Goal: Complete application form: Complete application form

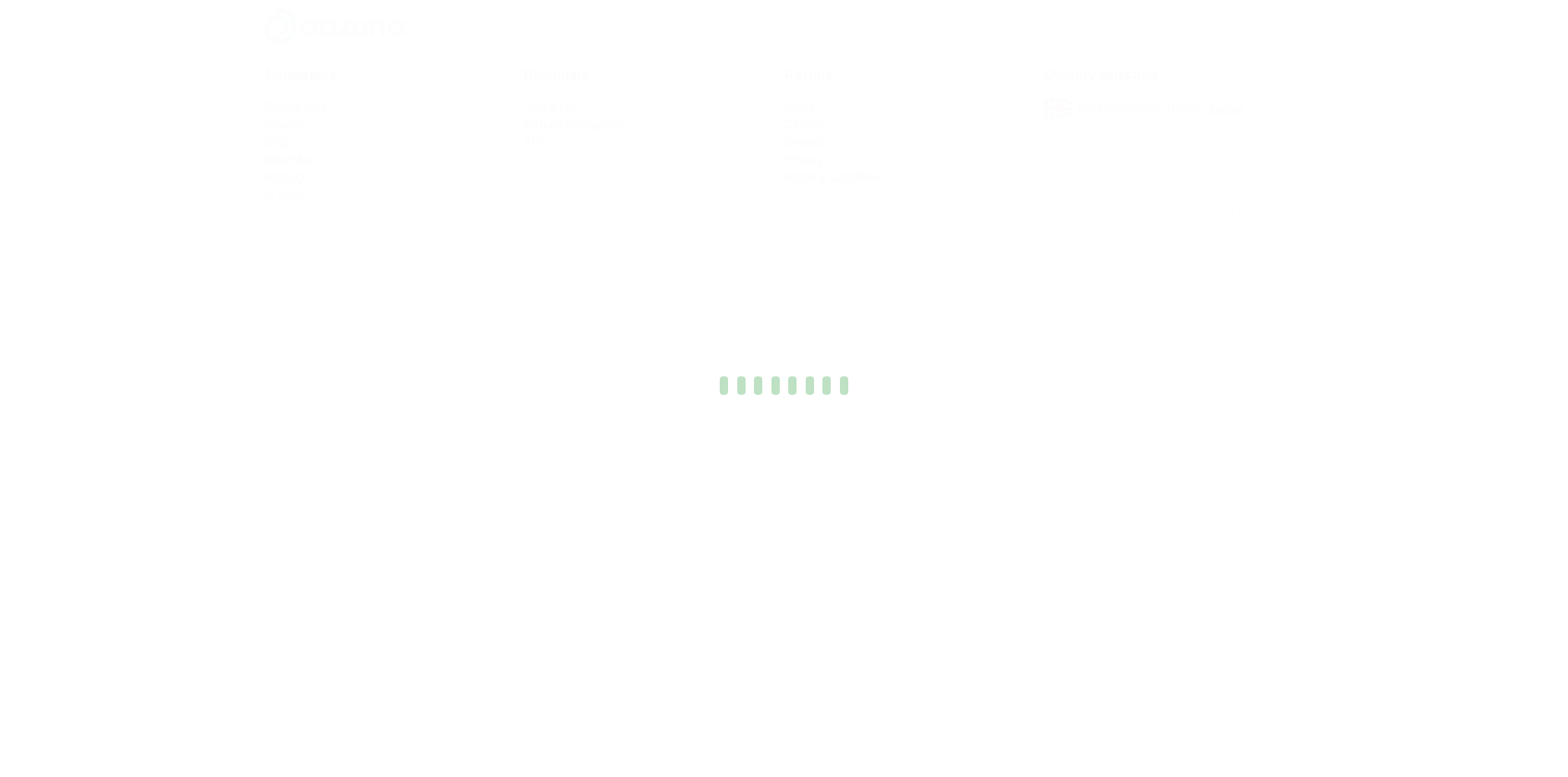
drag, startPoint x: 1334, startPoint y: 133, endPoint x: 968, endPoint y: 235, distance: 379.9
click at [968, 235] on div at bounding box center [784, 388] width 1568 height 777
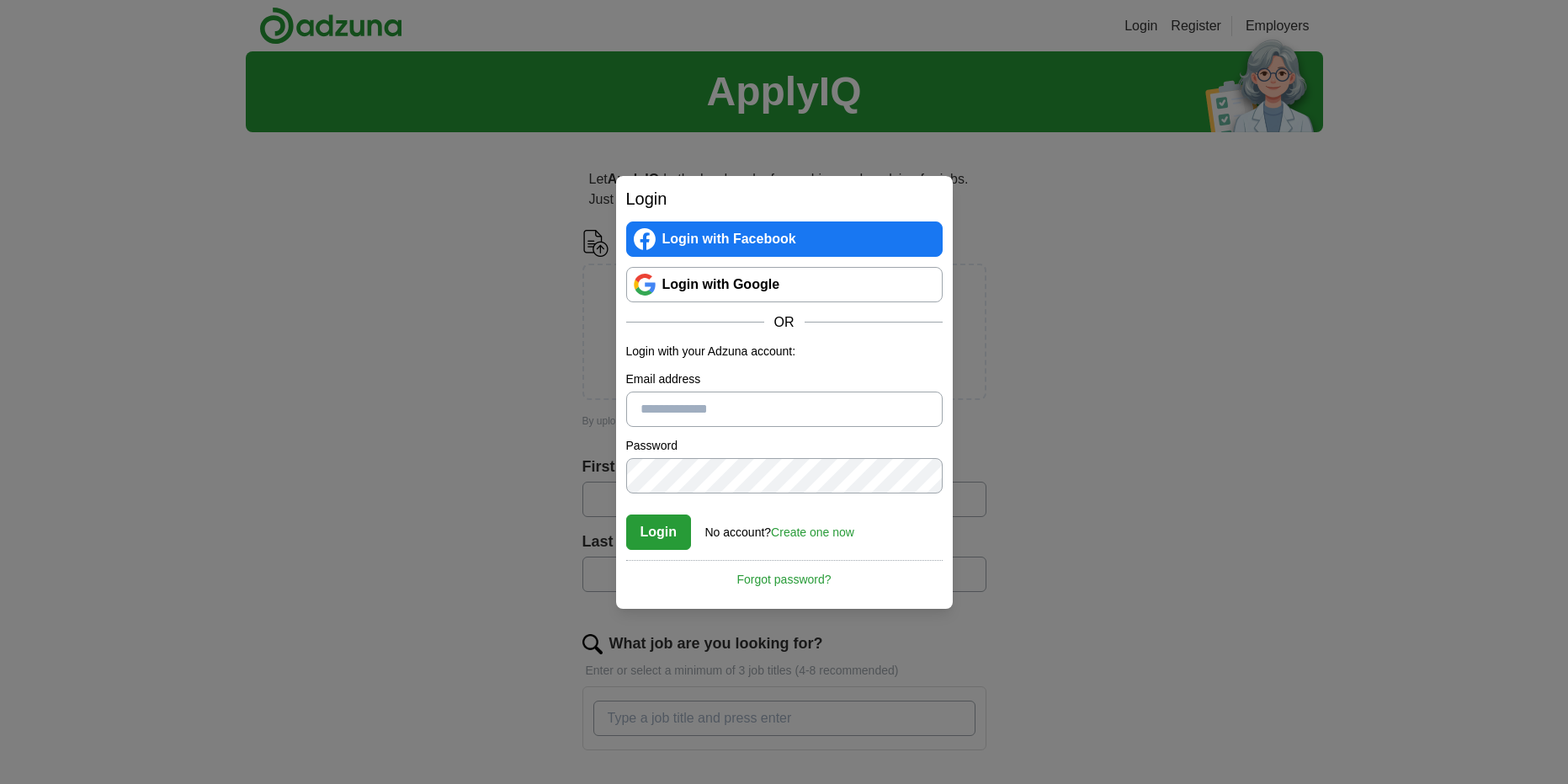
click at [734, 287] on link "Login with Google" at bounding box center [784, 284] width 316 height 36
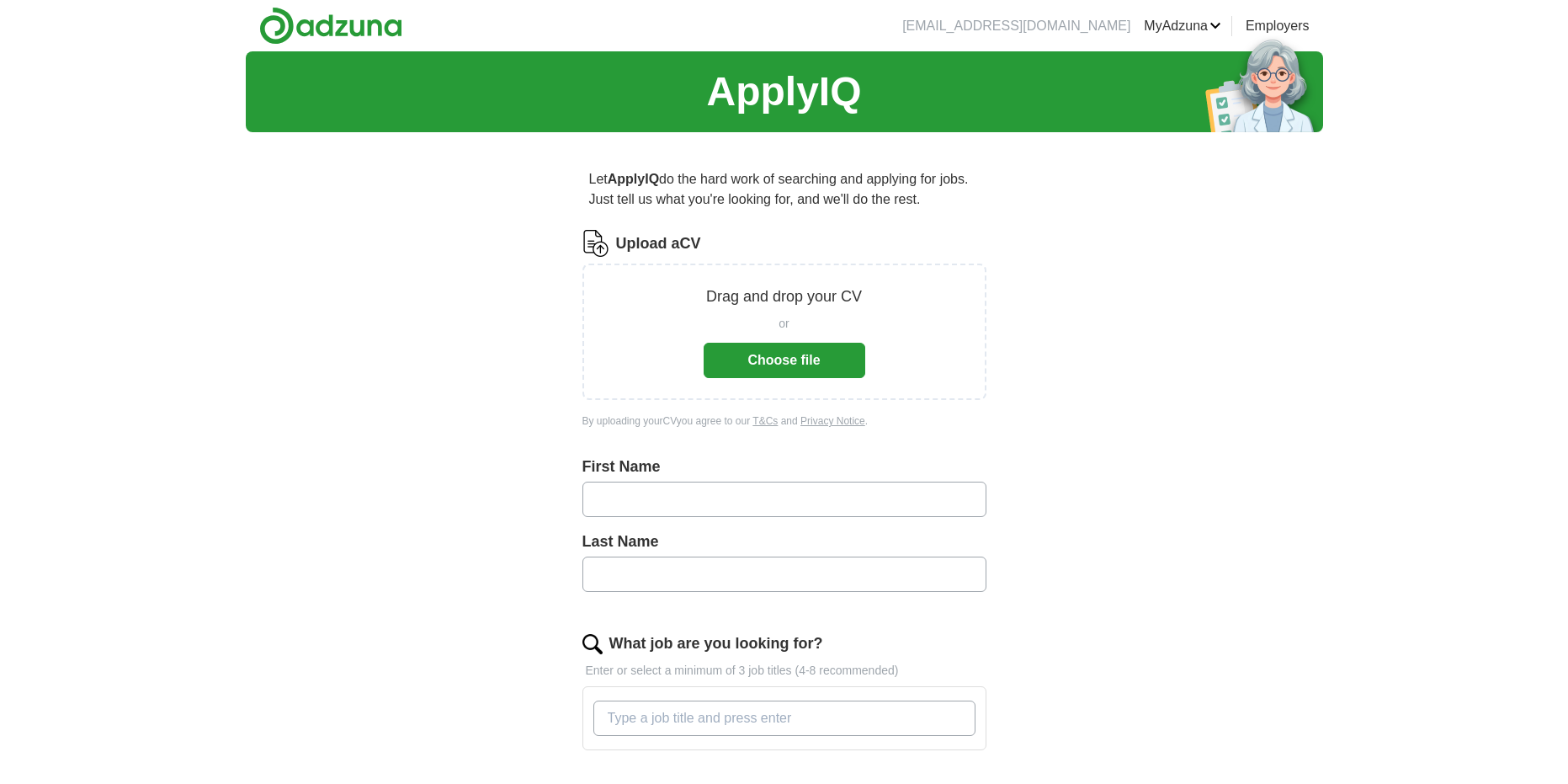
click at [767, 349] on button "Choose file" at bounding box center [784, 360] width 162 height 36
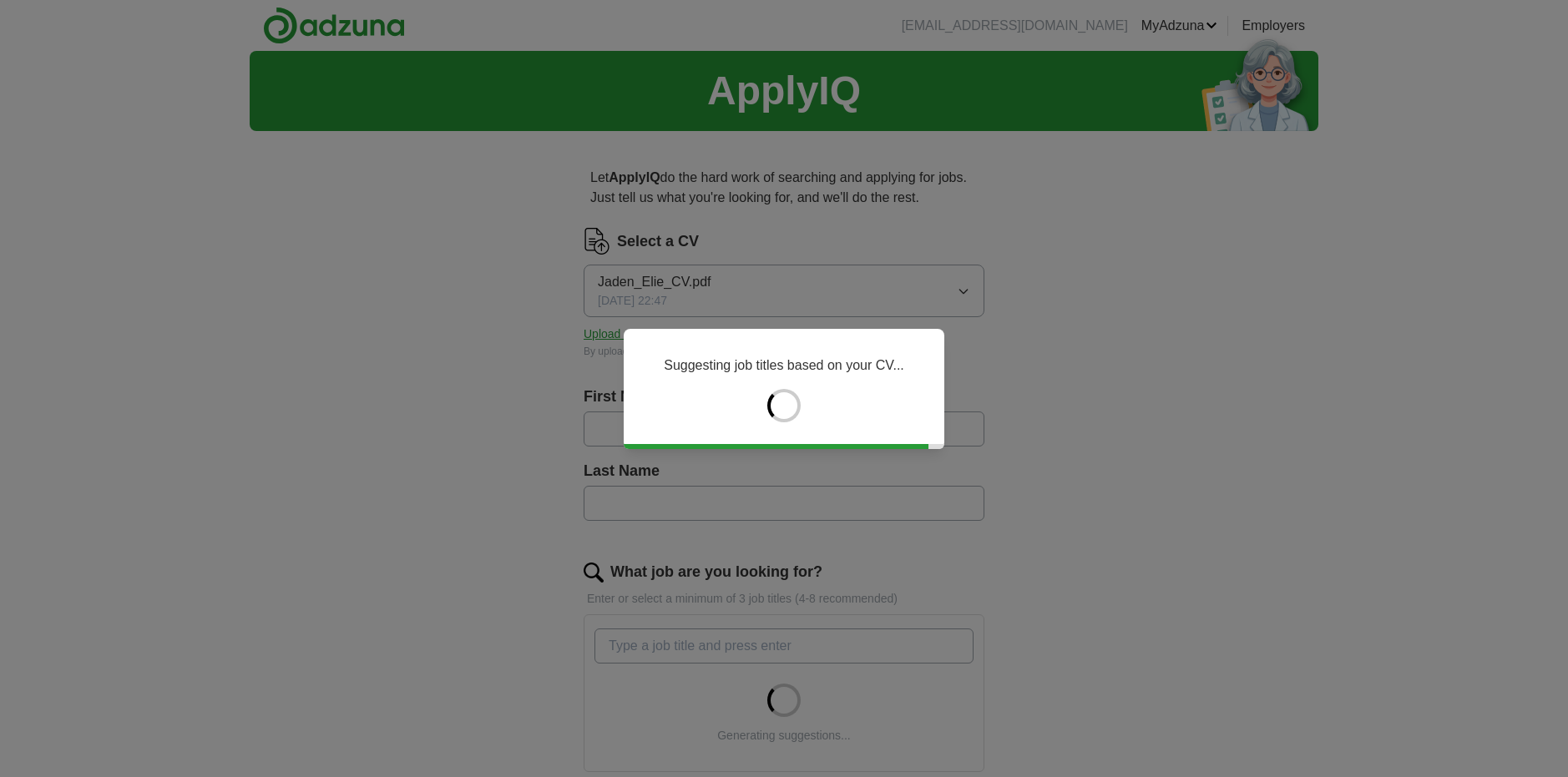
type input "****"
type input "*****"
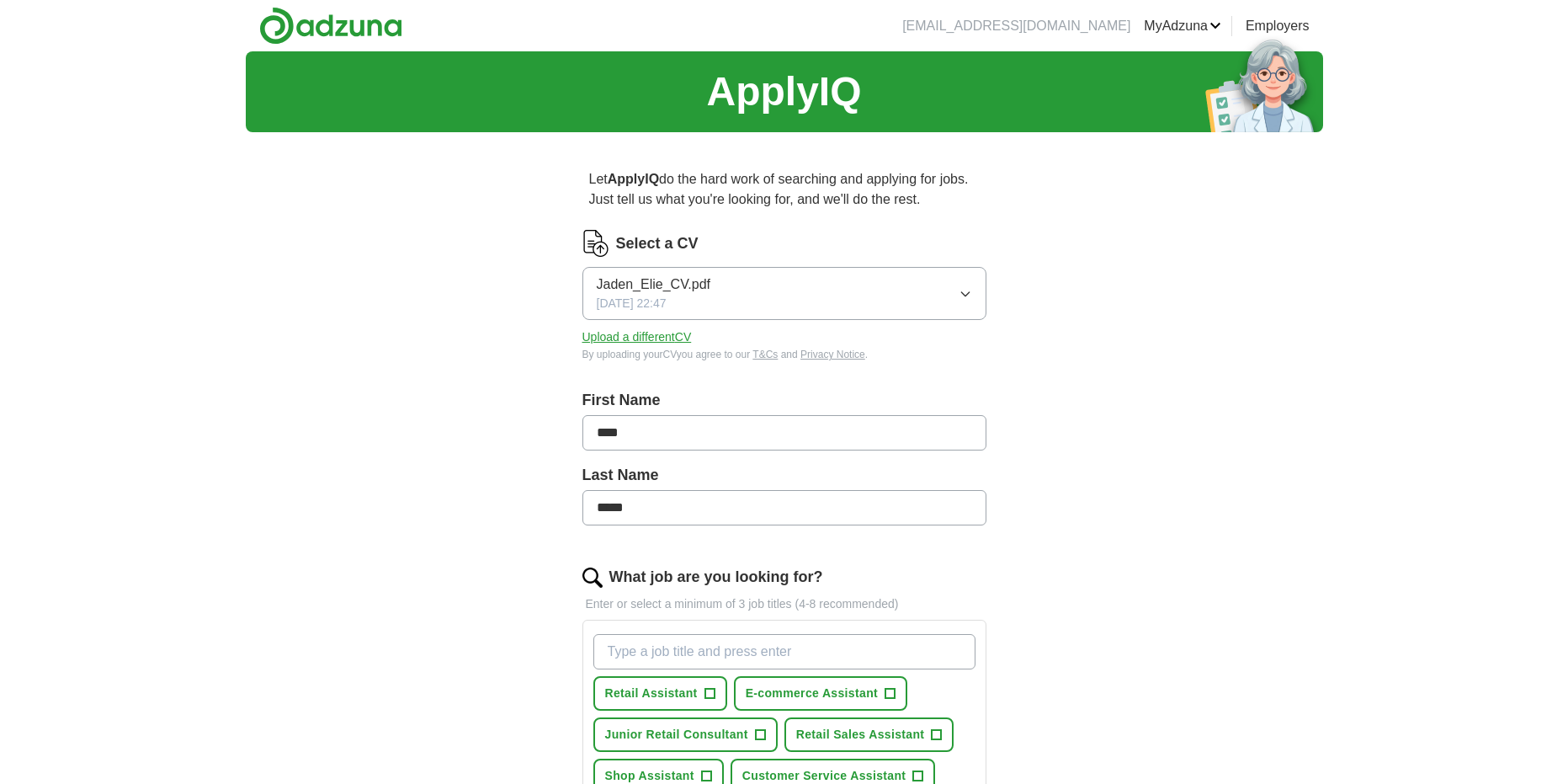
scroll to position [337, 0]
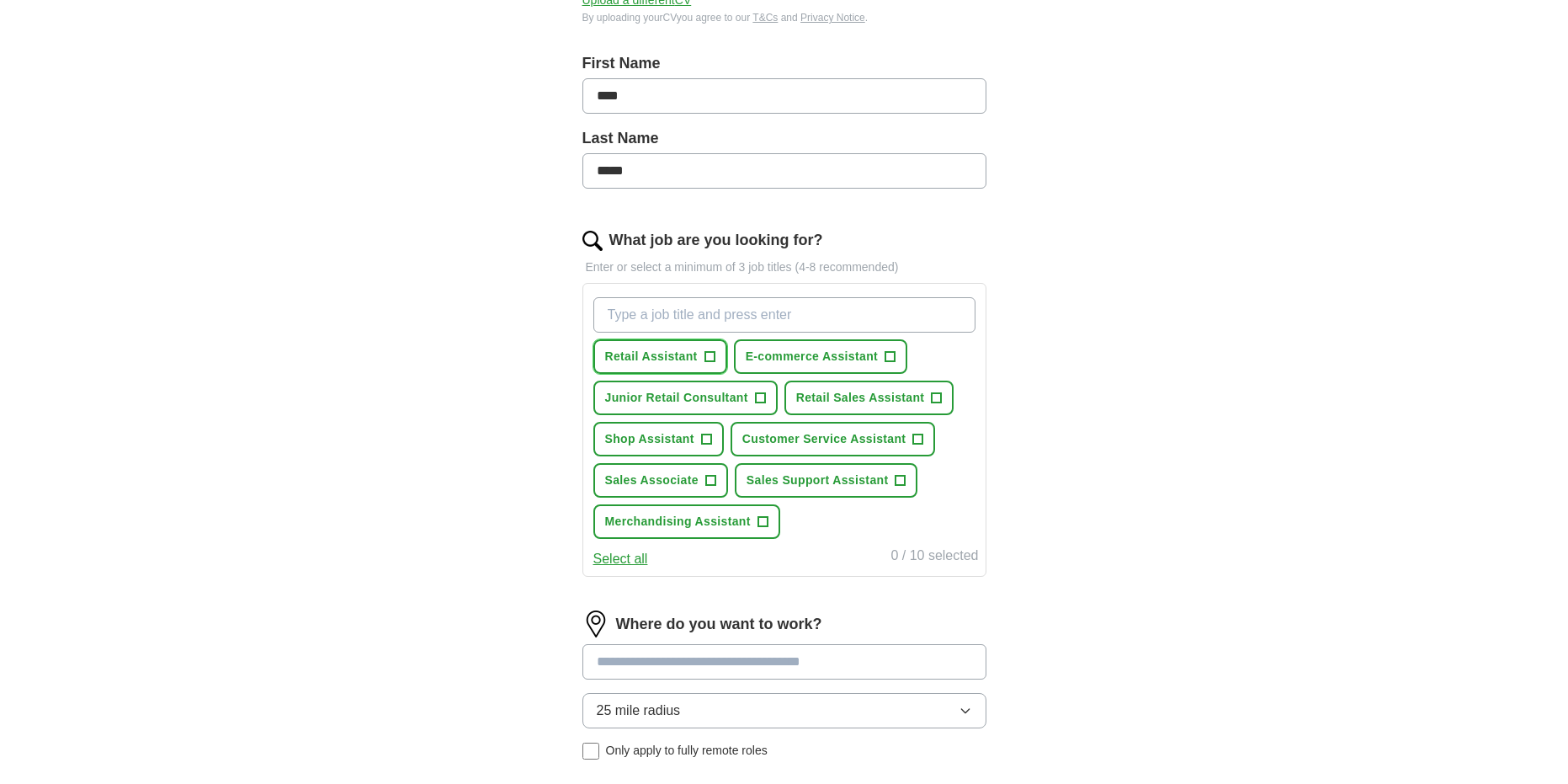
click at [700, 362] on button "Retail Assistant +" at bounding box center [660, 357] width 134 height 35
click at [698, 406] on span "Junior Retail Consultant" at bounding box center [676, 397] width 143 height 17
click at [661, 442] on span "Shop Assistant" at bounding box center [649, 439] width 89 height 17
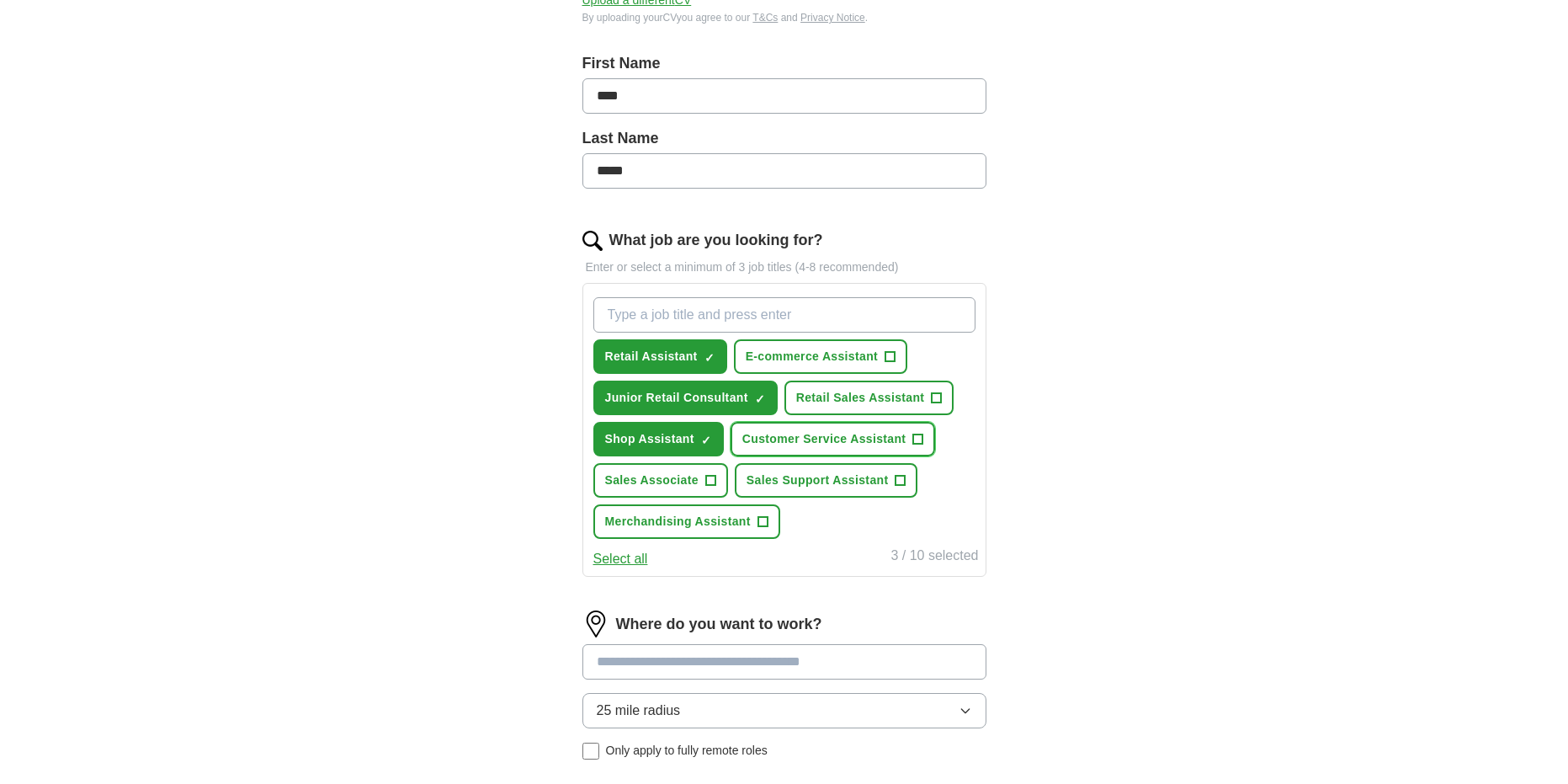
click at [884, 446] on span "Customer Service Assistant" at bounding box center [824, 439] width 164 height 17
click at [639, 483] on span "Sales Associate" at bounding box center [651, 480] width 93 height 17
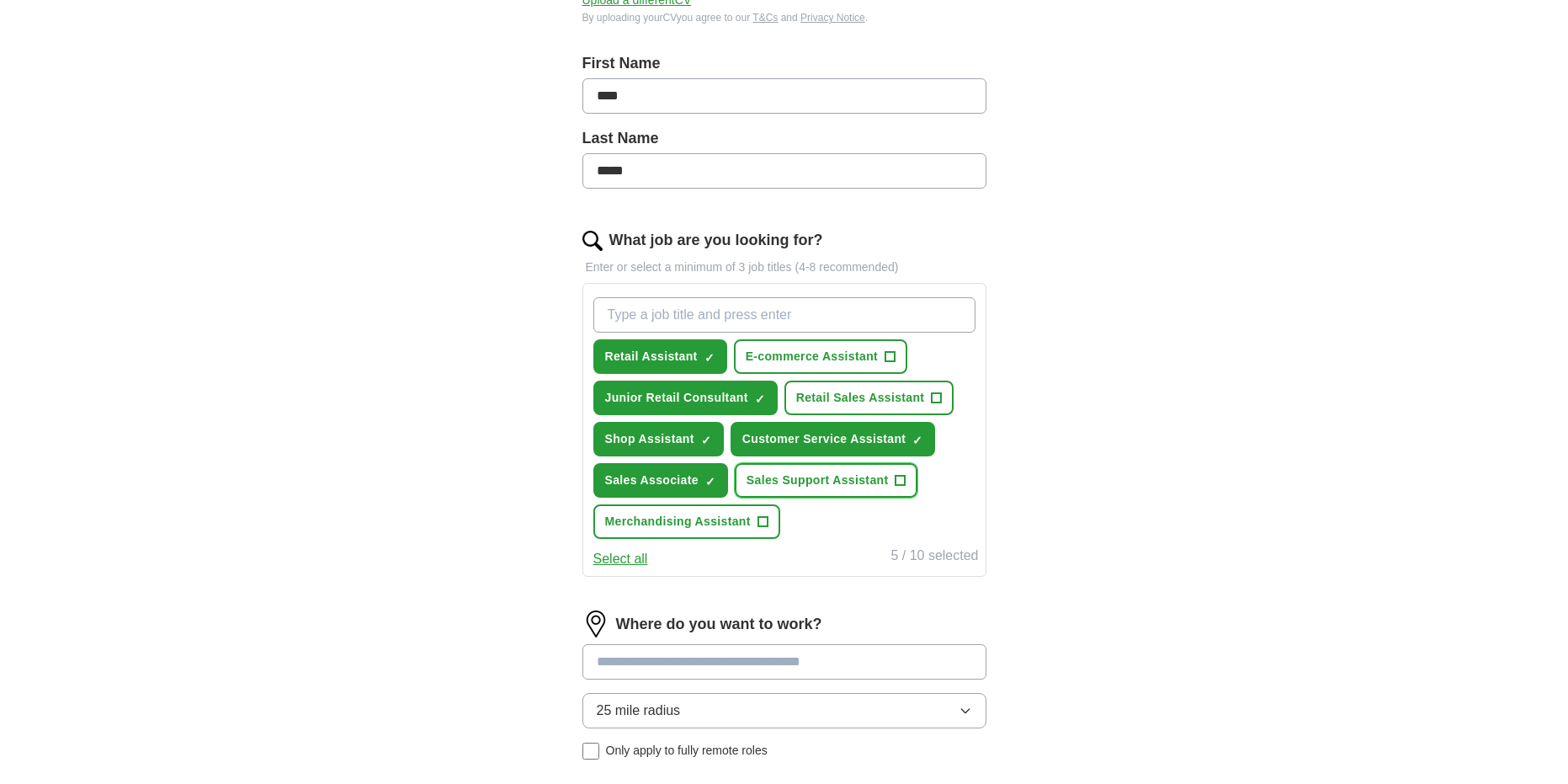
click at [852, 475] on span "Sales Support Assistant" at bounding box center [817, 480] width 142 height 17
drag, startPoint x: 665, startPoint y: 464, endPoint x: 897, endPoint y: 481, distance: 232.6
click at [693, 462] on div "Retail Assistant ✓ × E-commerce Assistant + Junior Retail Consultant ✓ × Retail…" at bounding box center [784, 417] width 388 height 255
click at [0, 0] on span "×" at bounding box center [0, 0] width 0 height 0
click at [684, 490] on button "Sales Associate ✓ ×" at bounding box center [660, 480] width 135 height 35
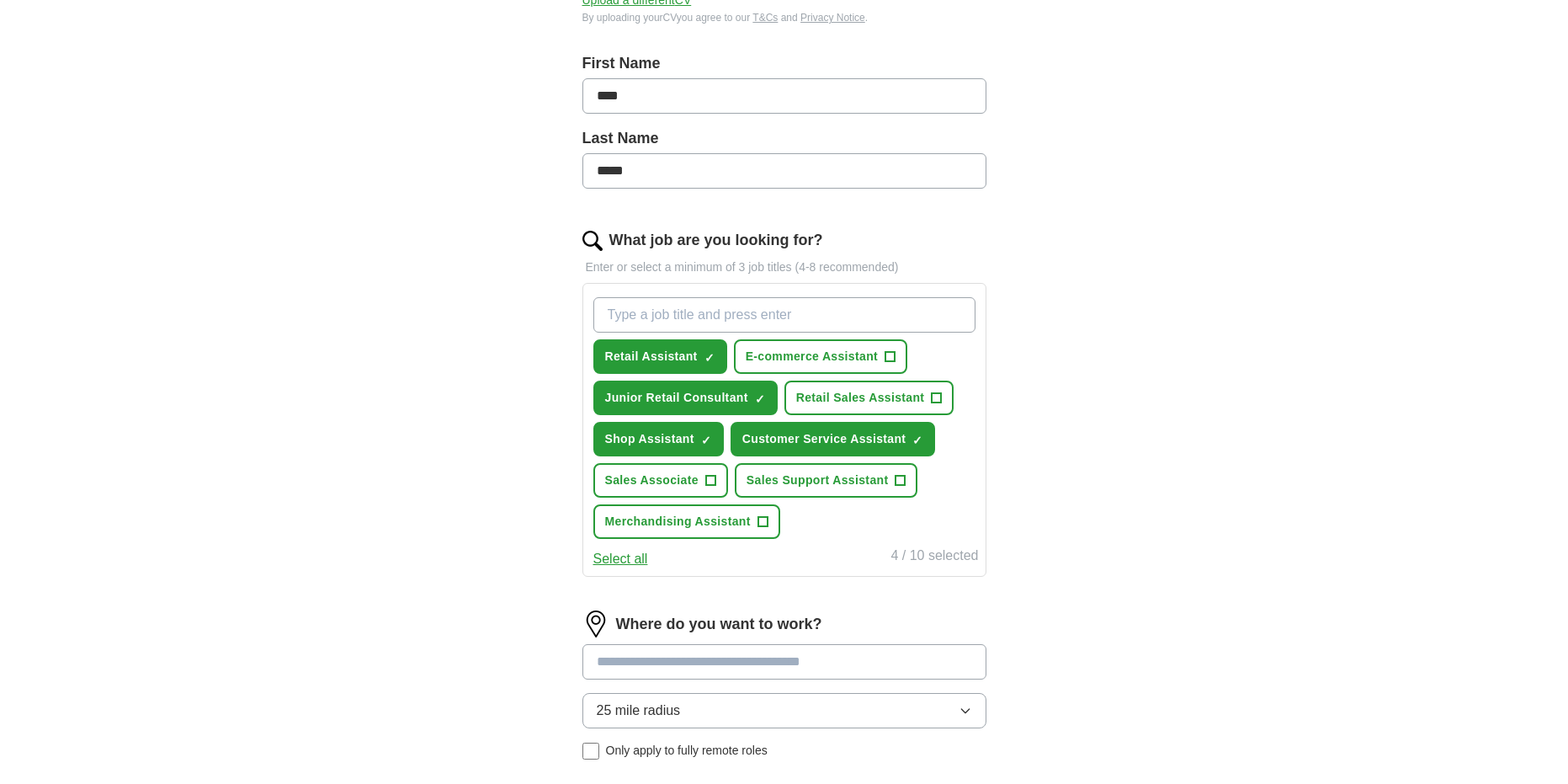
click at [611, 555] on button "Select all" at bounding box center [620, 559] width 55 height 20
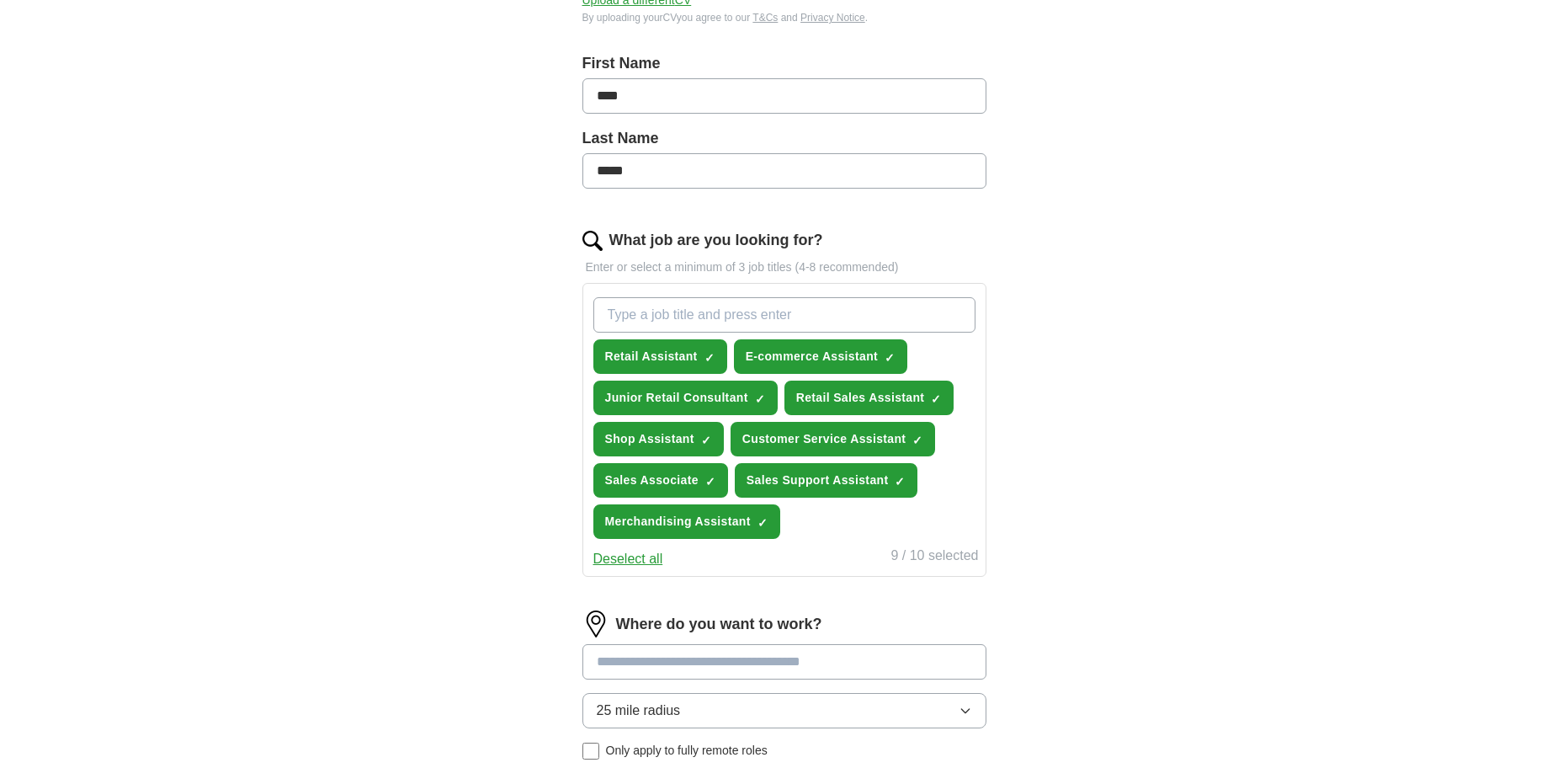
click at [611, 555] on button "Deselect all" at bounding box center [628, 559] width 70 height 20
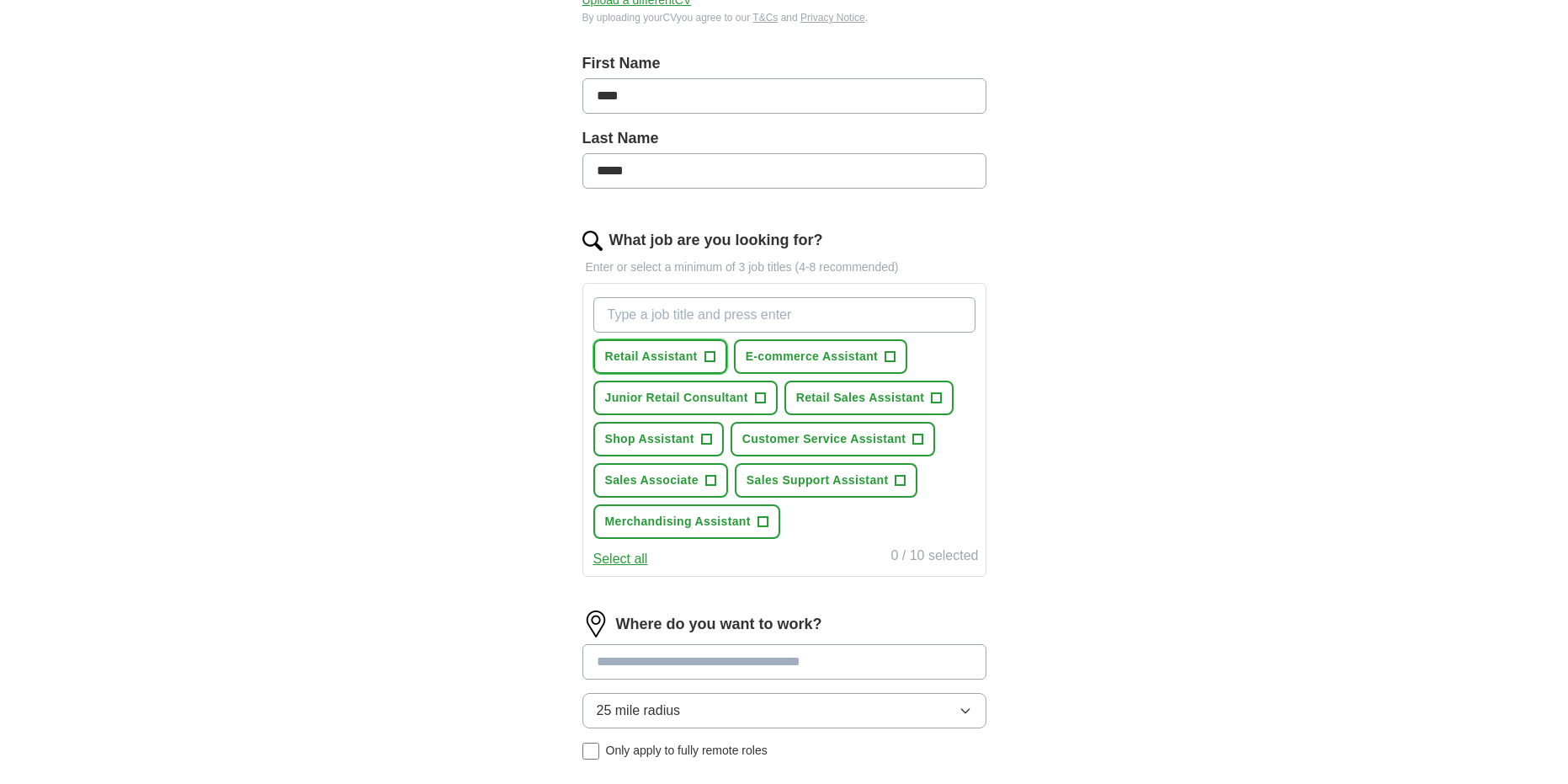
click at [659, 361] on span "Retail Assistant" at bounding box center [651, 356] width 92 height 17
click at [652, 445] on span "Shop Assistant" at bounding box center [649, 439] width 89 height 17
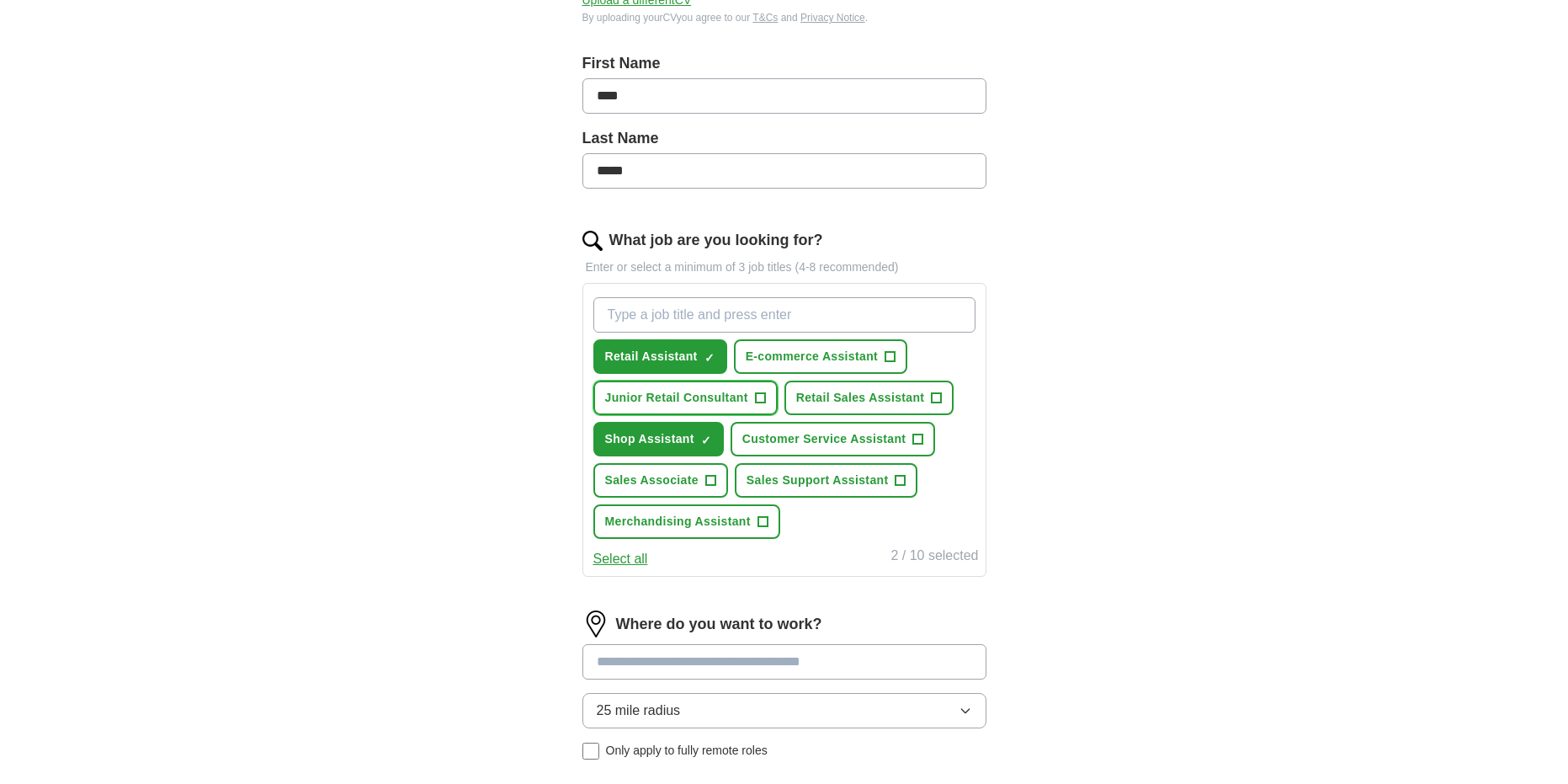
click at [658, 400] on span "Junior Retail Consultant" at bounding box center [676, 397] width 143 height 17
click at [901, 405] on span "Retail Sales Assistant" at bounding box center [860, 397] width 129 height 17
click at [895, 449] on button "Customer Service Assistant +" at bounding box center [834, 440] width 206 height 35
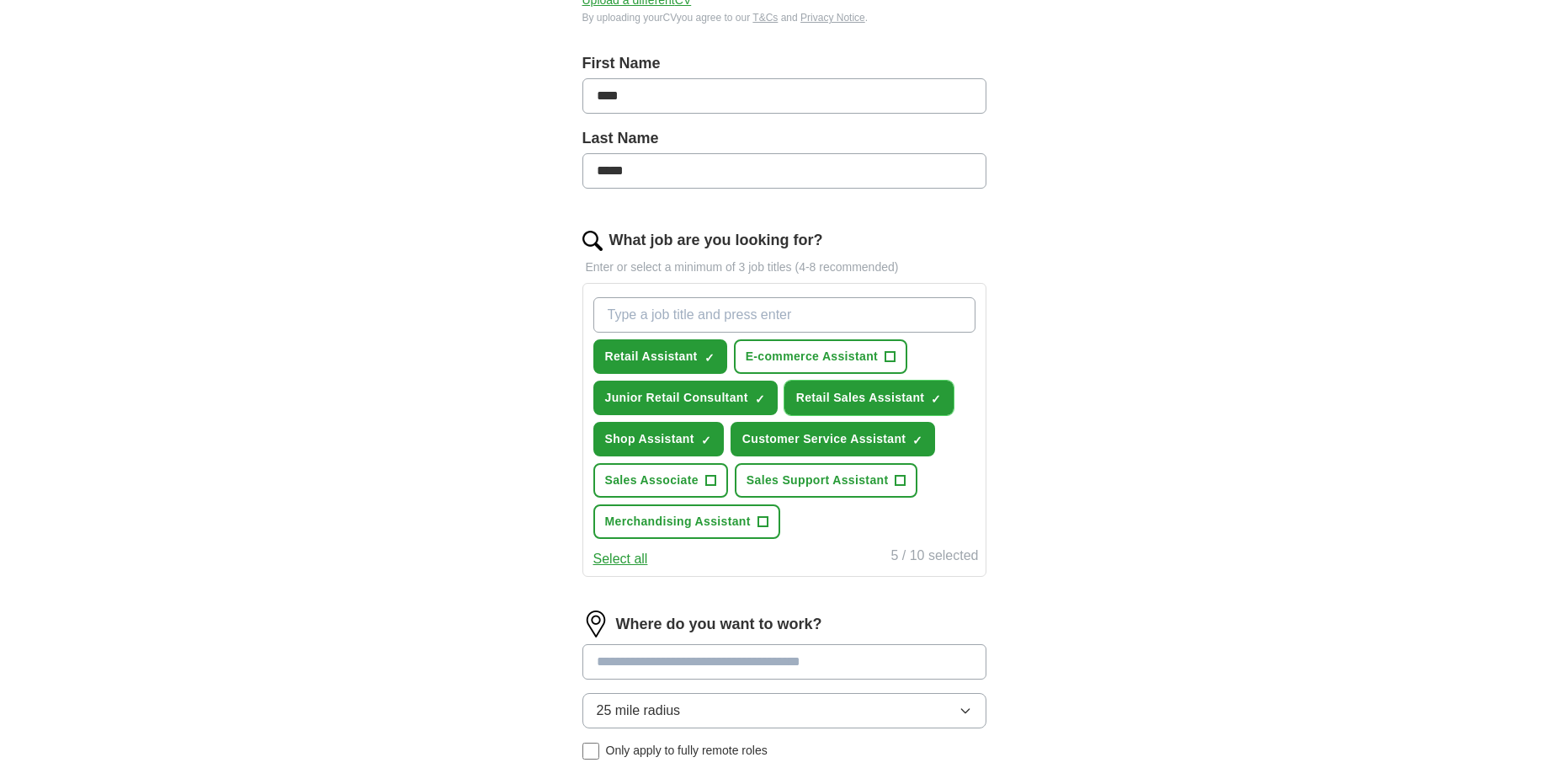
click at [901, 388] on button "Retail Sales Assistant ✓ ×" at bounding box center [869, 398] width 170 height 35
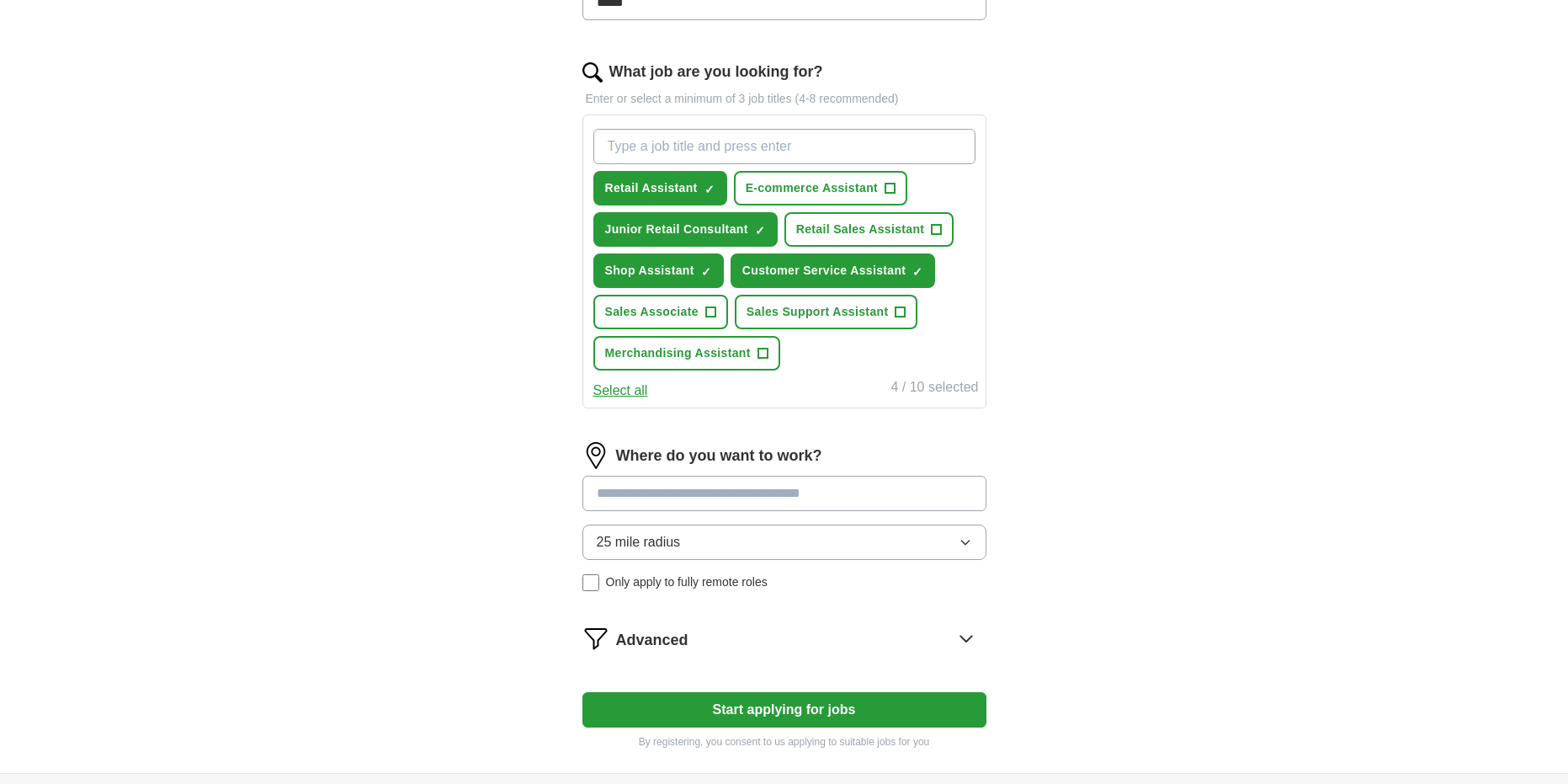
click at [840, 494] on input at bounding box center [784, 493] width 404 height 36
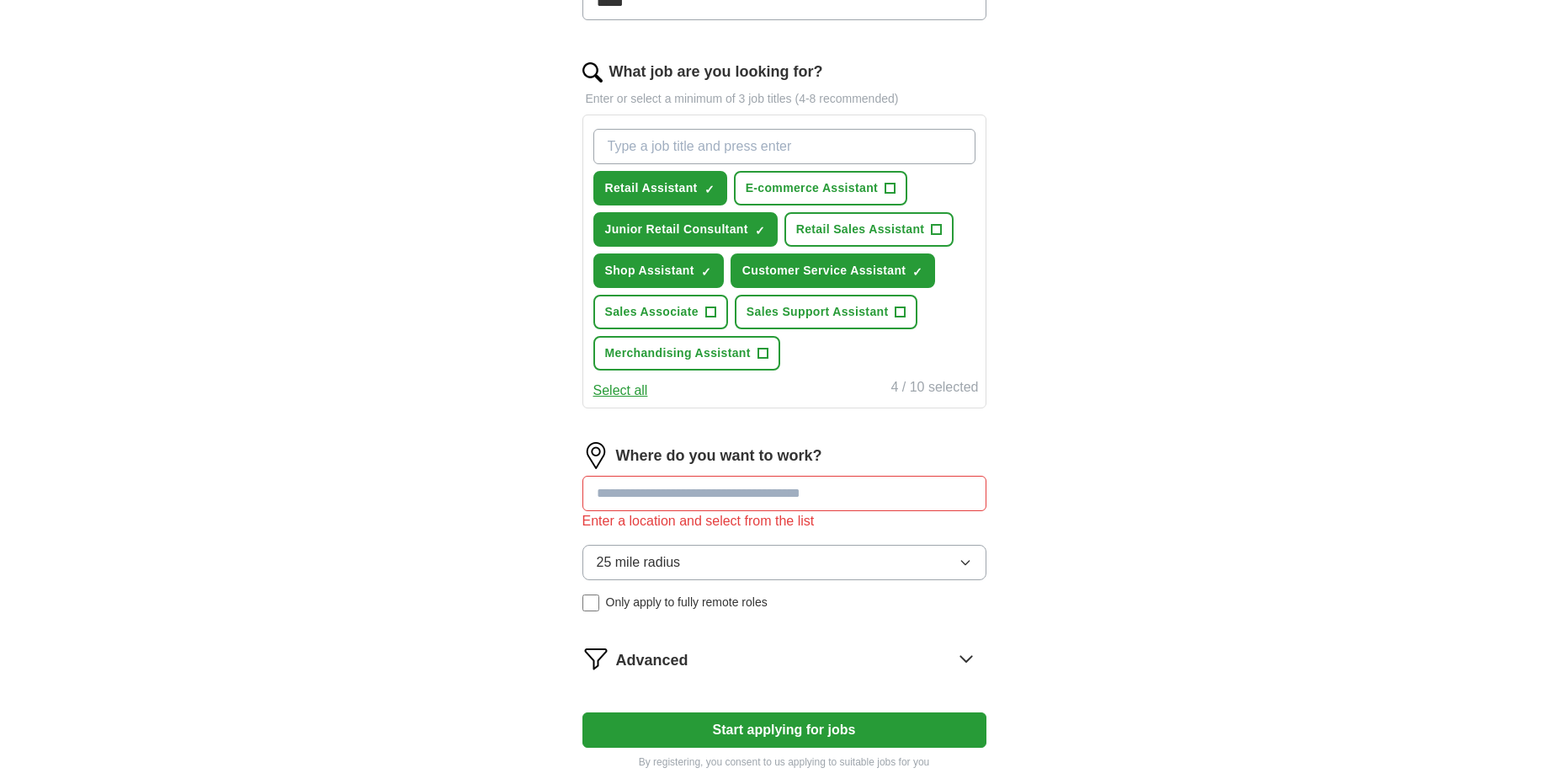
click at [834, 553] on button "25 mile radius" at bounding box center [784, 562] width 404 height 36
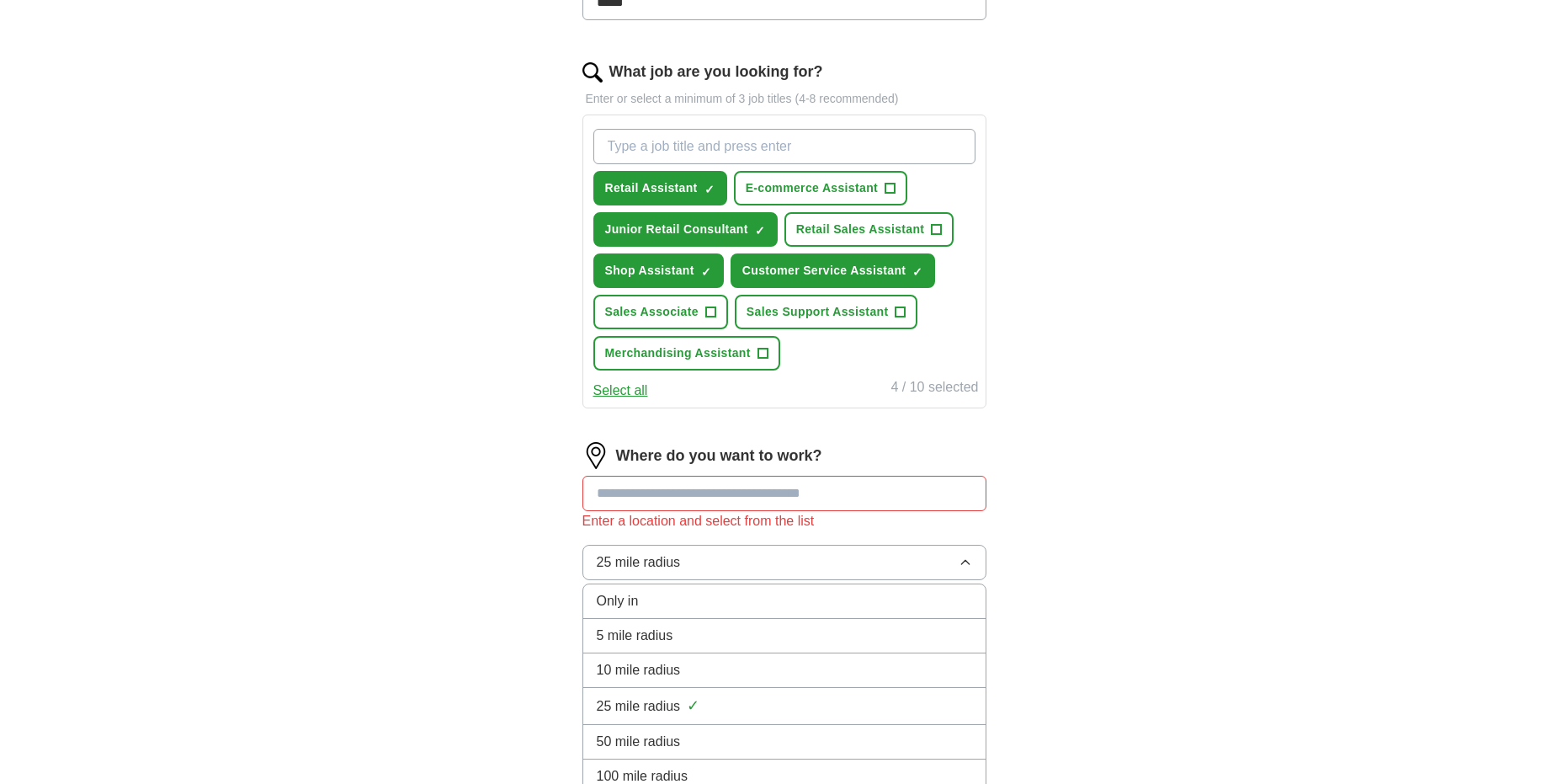
click at [756, 624] on li "5 mile radius" at bounding box center [784, 636] width 402 height 35
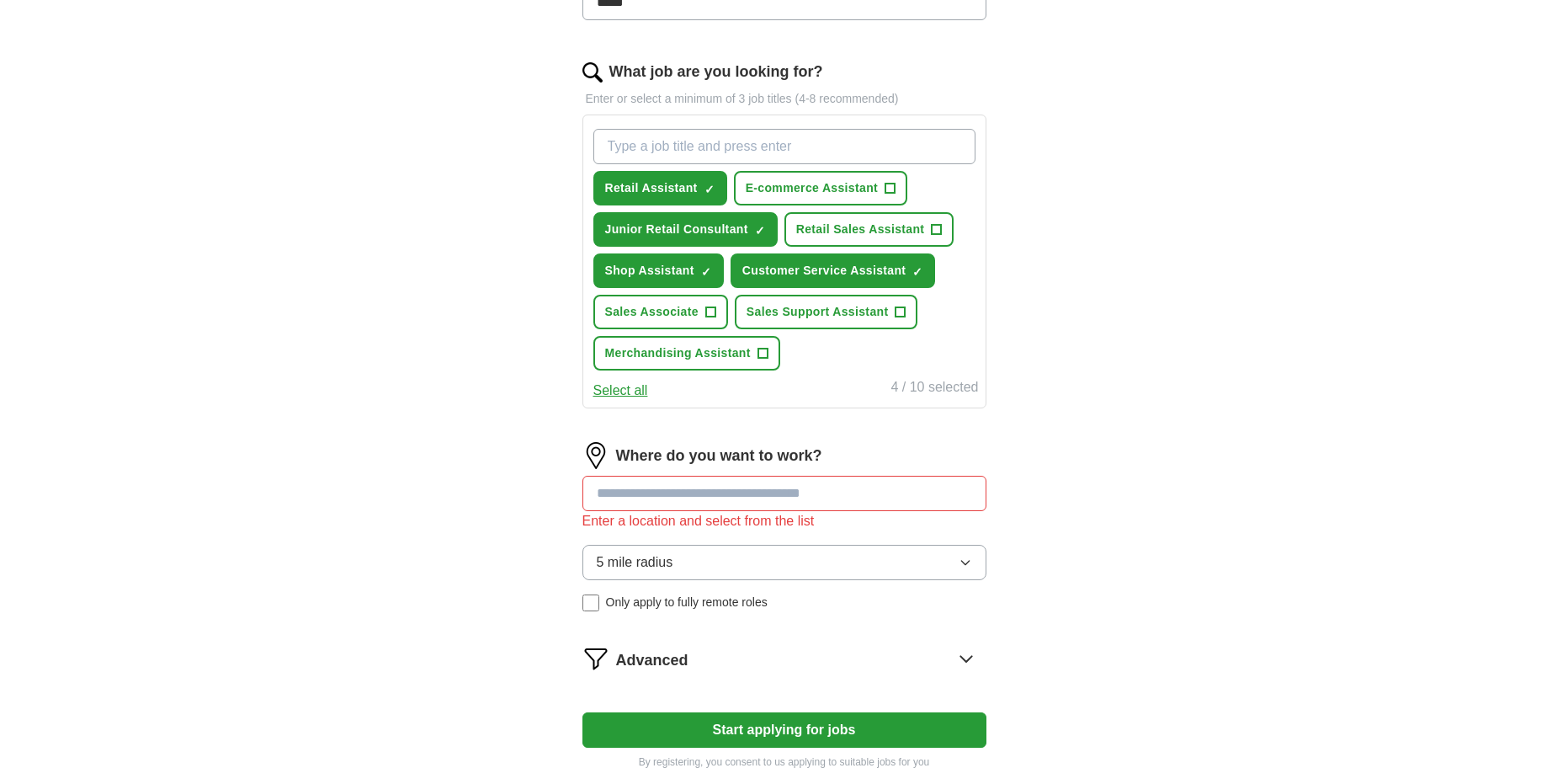
click at [771, 488] on input at bounding box center [784, 493] width 404 height 36
click at [583, 713] on button "Start applying for jobs" at bounding box center [784, 730] width 404 height 36
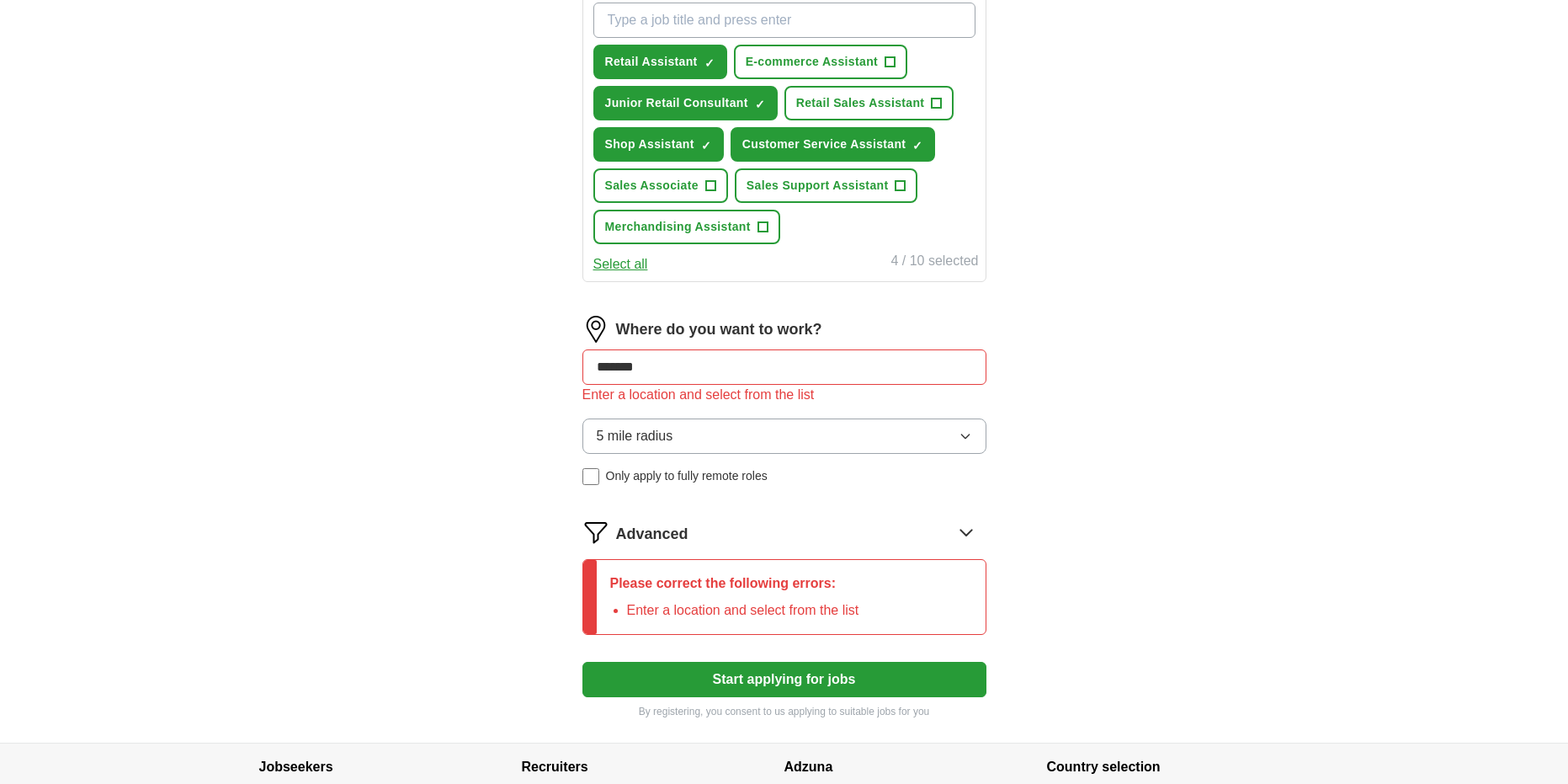
scroll to position [778, 0]
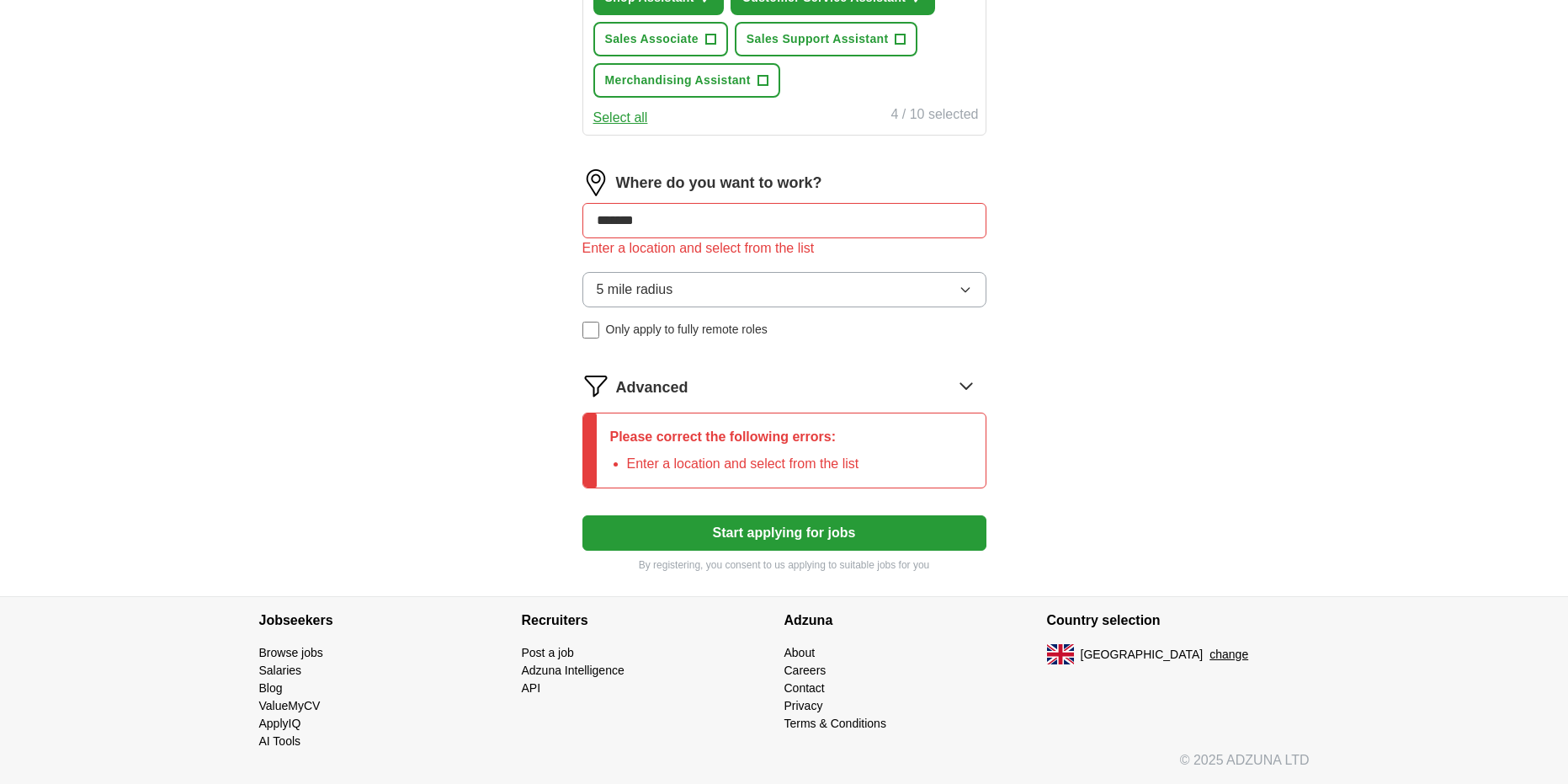
click at [718, 214] on input "*******" at bounding box center [784, 220] width 404 height 36
click at [658, 219] on input "*******" at bounding box center [784, 220] width 404 height 36
drag, startPoint x: 658, startPoint y: 219, endPoint x: 565, endPoint y: 219, distance: 93.0
type input "*******"
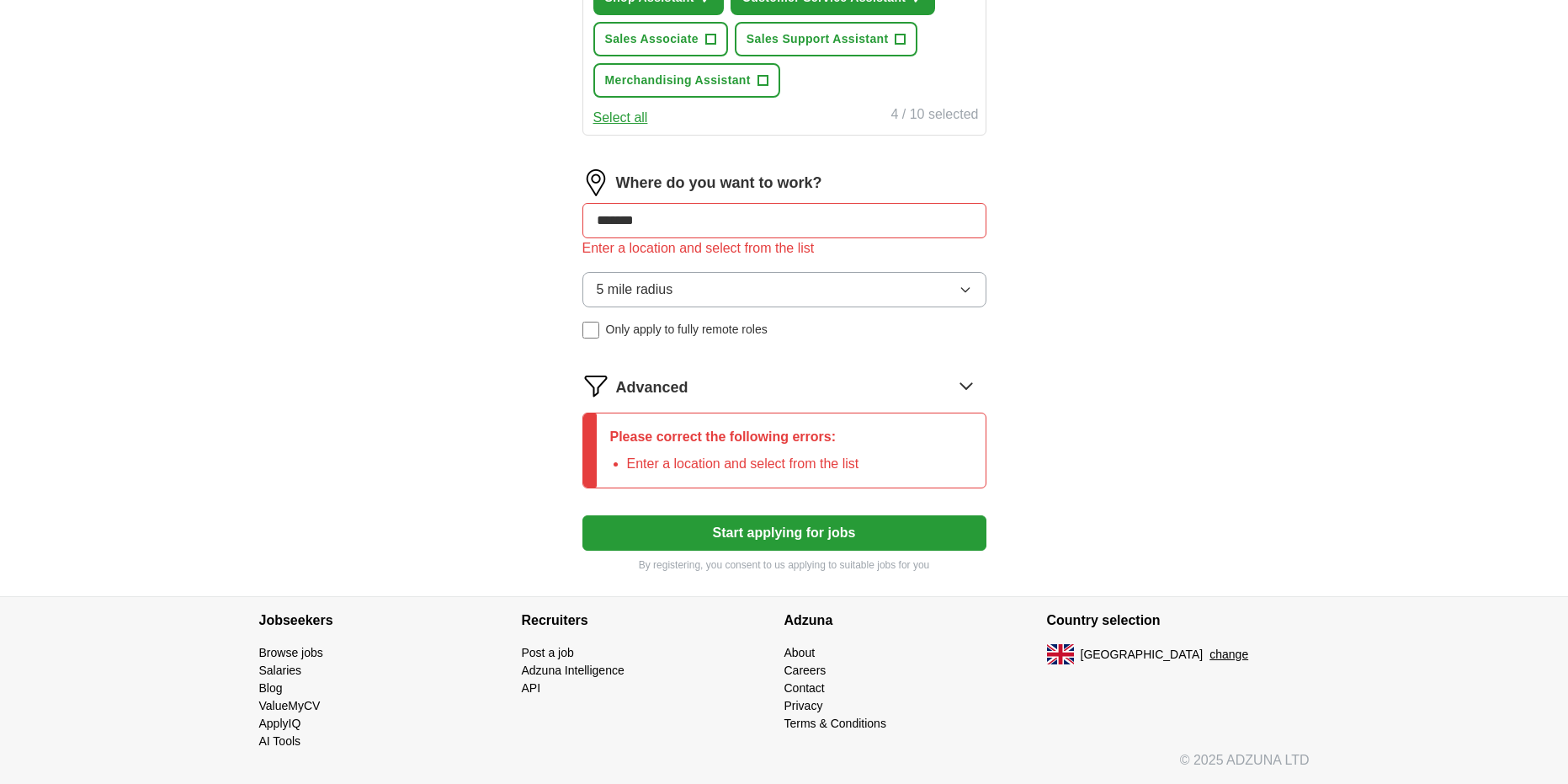
click at [583, 516] on button "Start applying for jobs" at bounding box center [784, 533] width 404 height 36
click at [604, 251] on li "Romford (Essex)" at bounding box center [784, 263] width 402 height 34
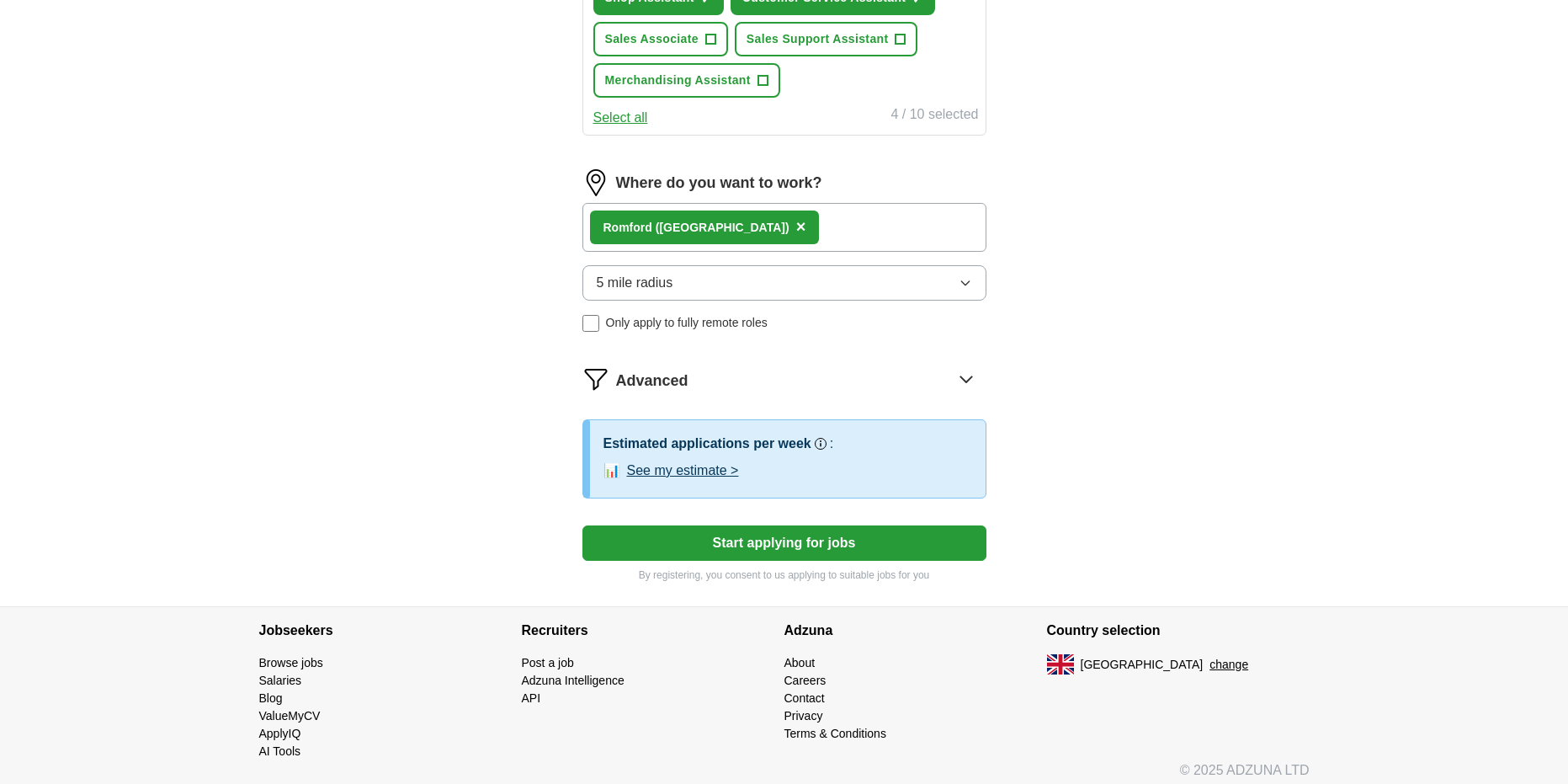
click at [789, 541] on button "Start applying for jobs" at bounding box center [784, 543] width 404 height 36
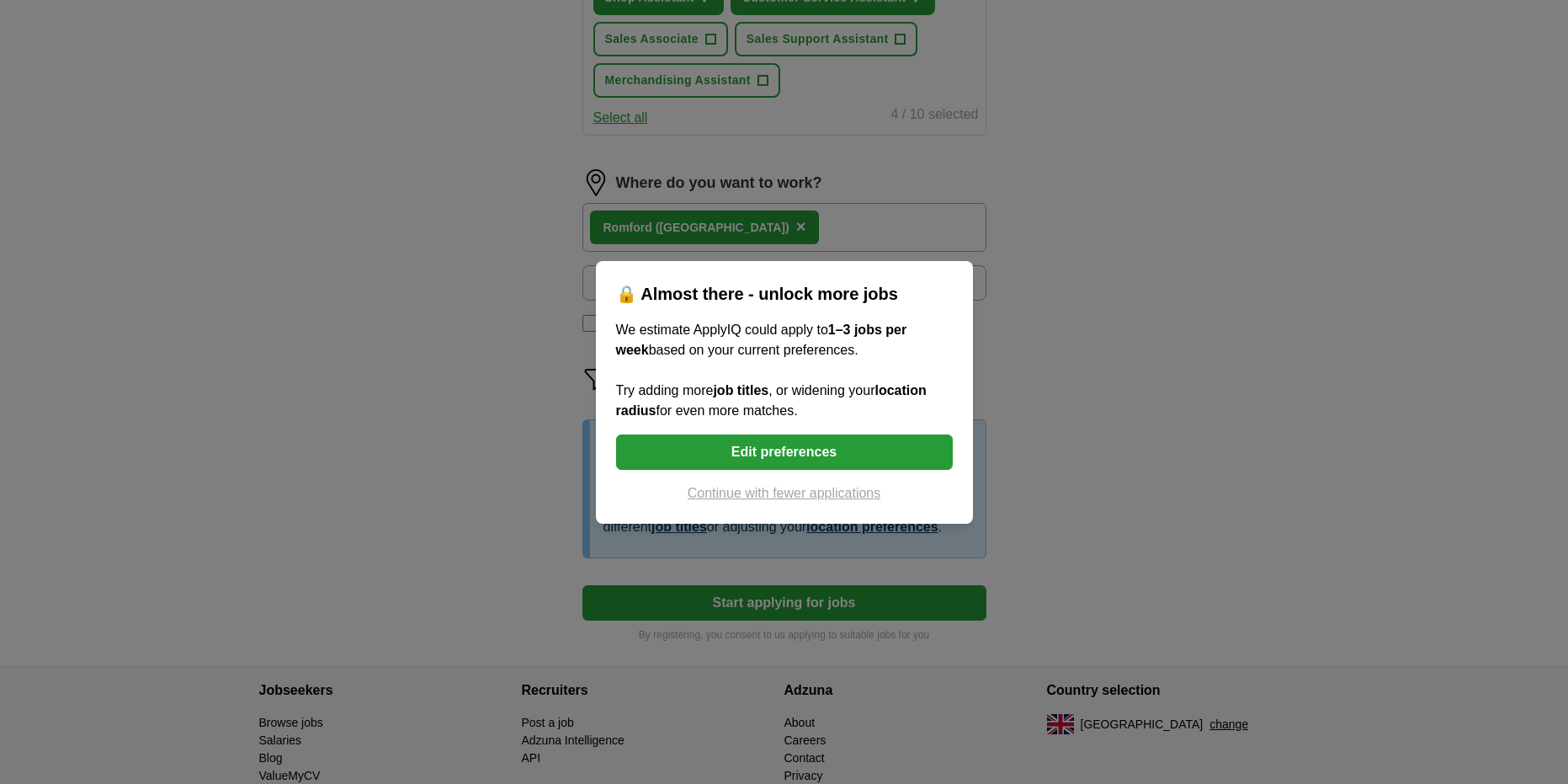
drag, startPoint x: 797, startPoint y: 459, endPoint x: 503, endPoint y: 484, distance: 295.1
click at [502, 487] on div "🔒 Almost there - unlock more jobs We estimate ApplyIQ could apply to 1–3 jobs p…" at bounding box center [784, 392] width 1568 height 784
click at [732, 462] on button "Edit preferences" at bounding box center [784, 452] width 336 height 36
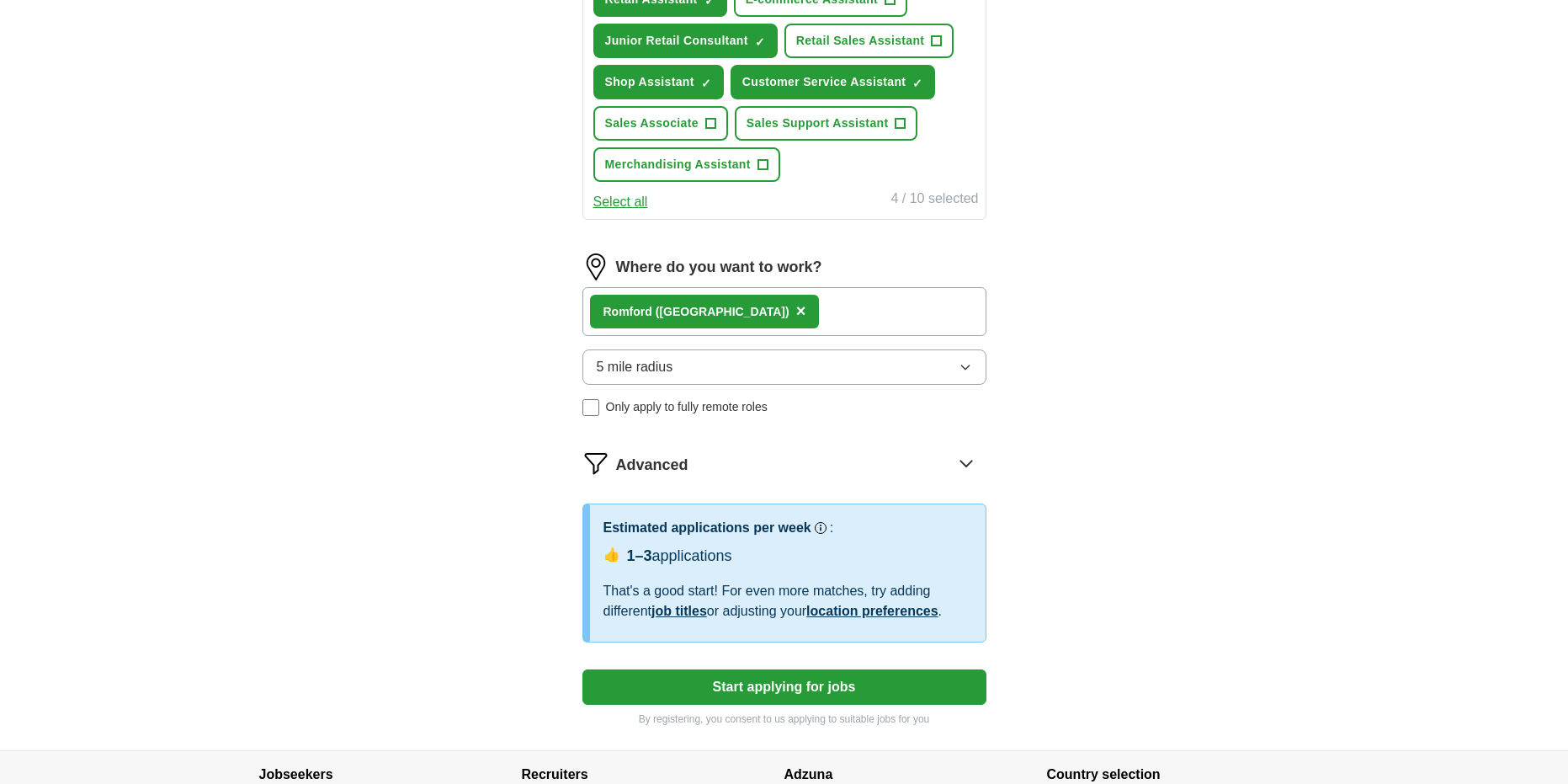
scroll to position [610, 0]
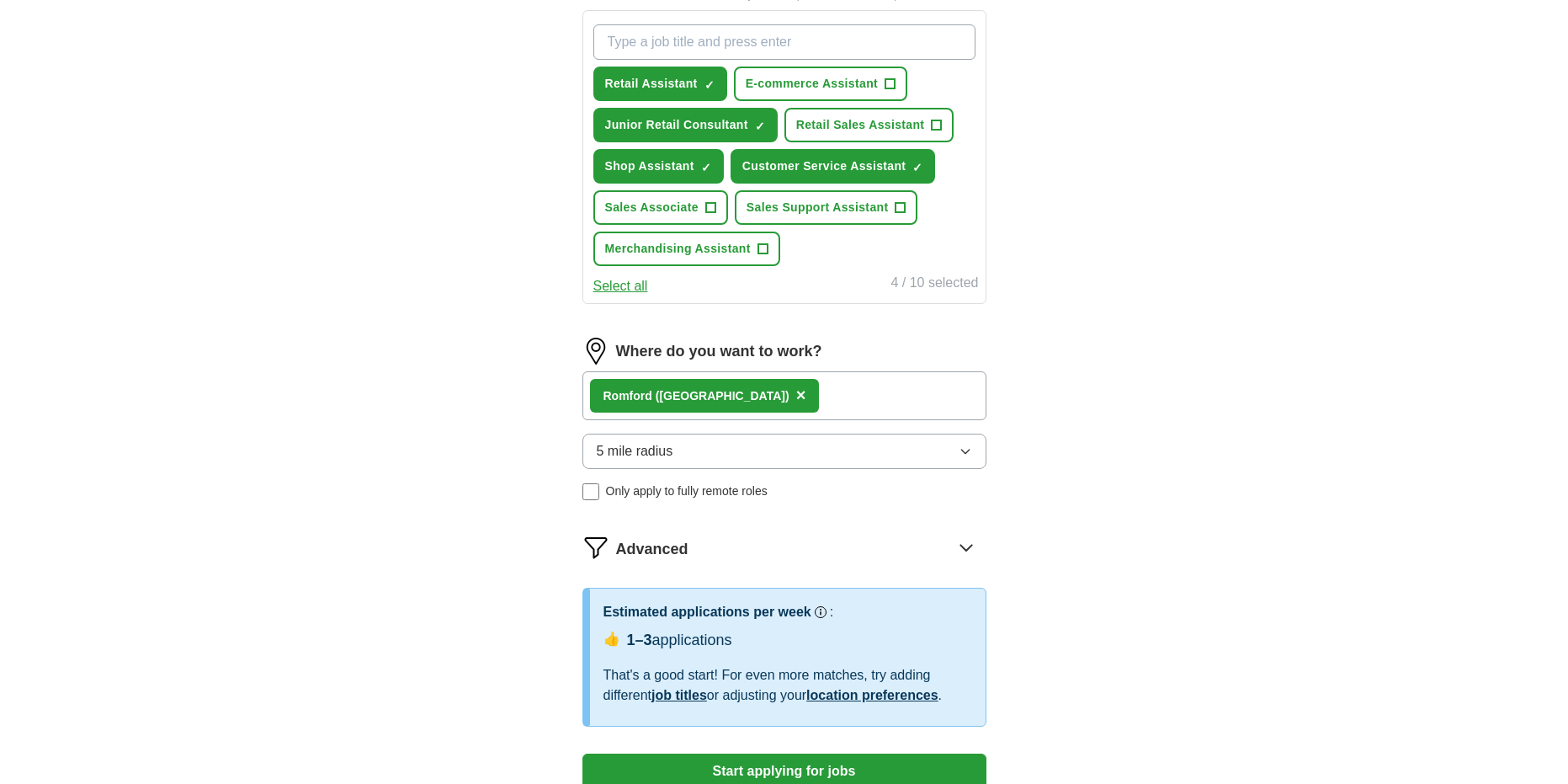
click at [626, 278] on button "Select all" at bounding box center [620, 286] width 55 height 20
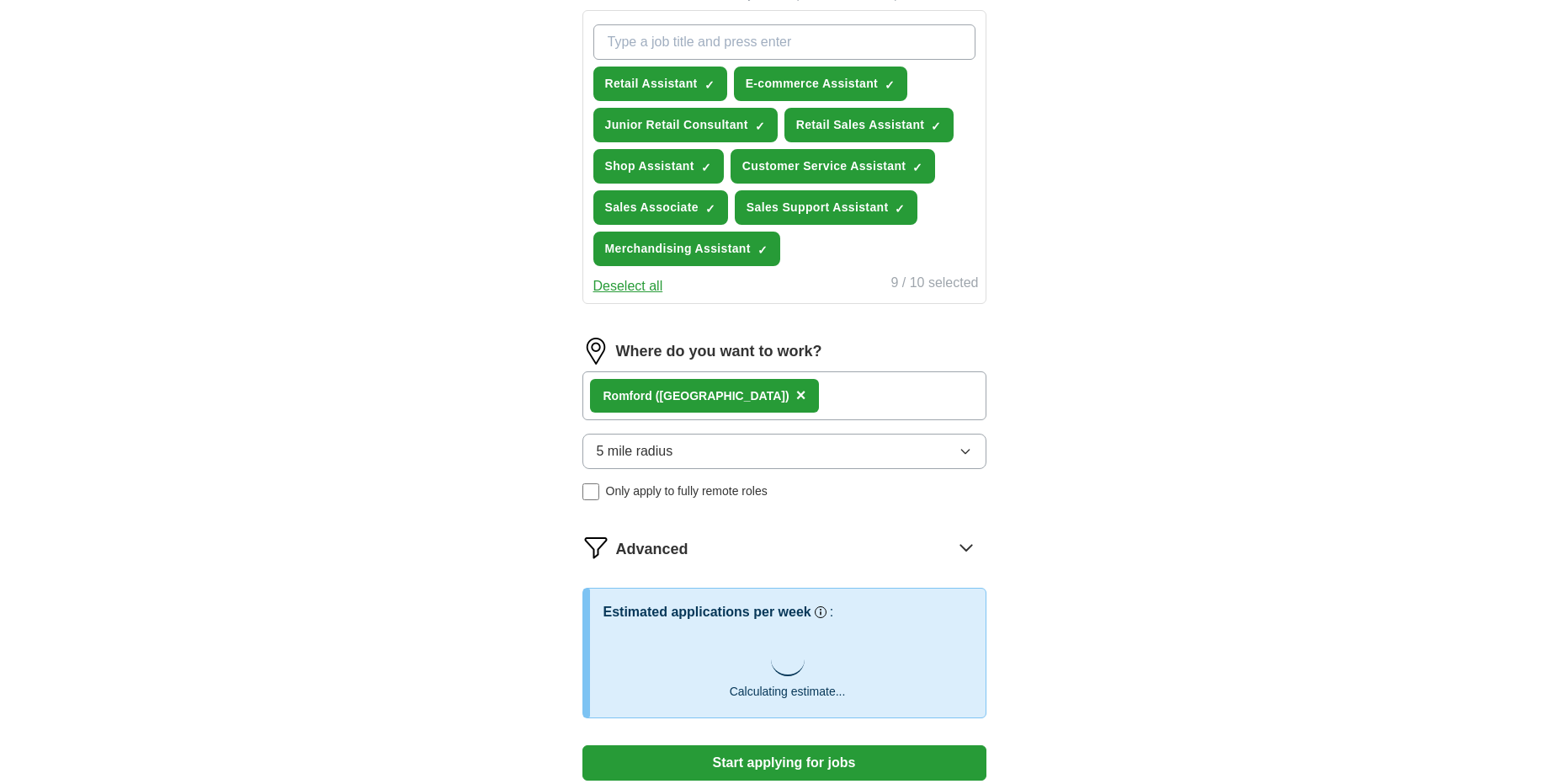
click at [640, 286] on button "Deselect all" at bounding box center [628, 286] width 70 height 20
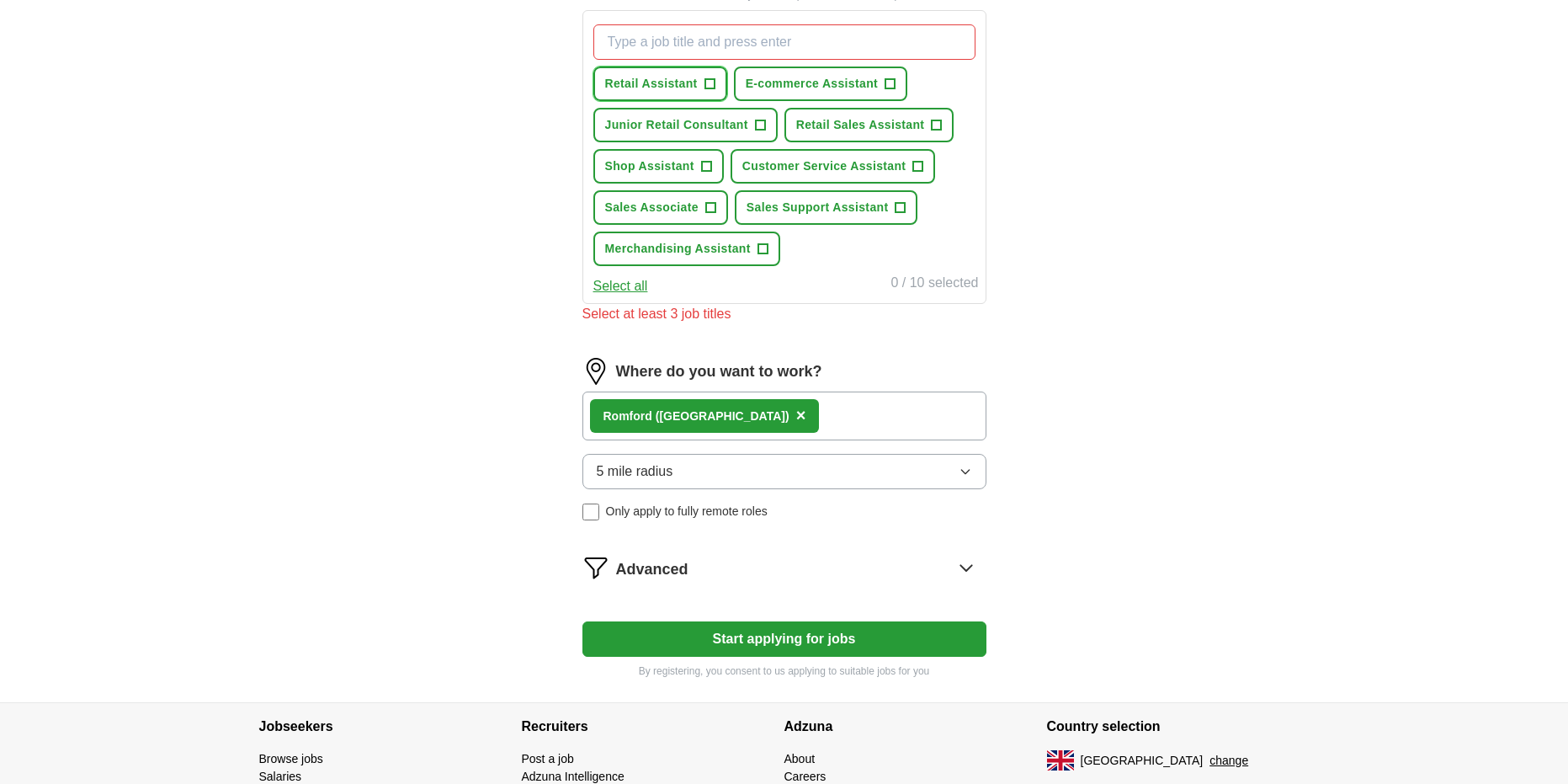
click at [675, 85] on span "Retail Assistant" at bounding box center [651, 84] width 92 height 17
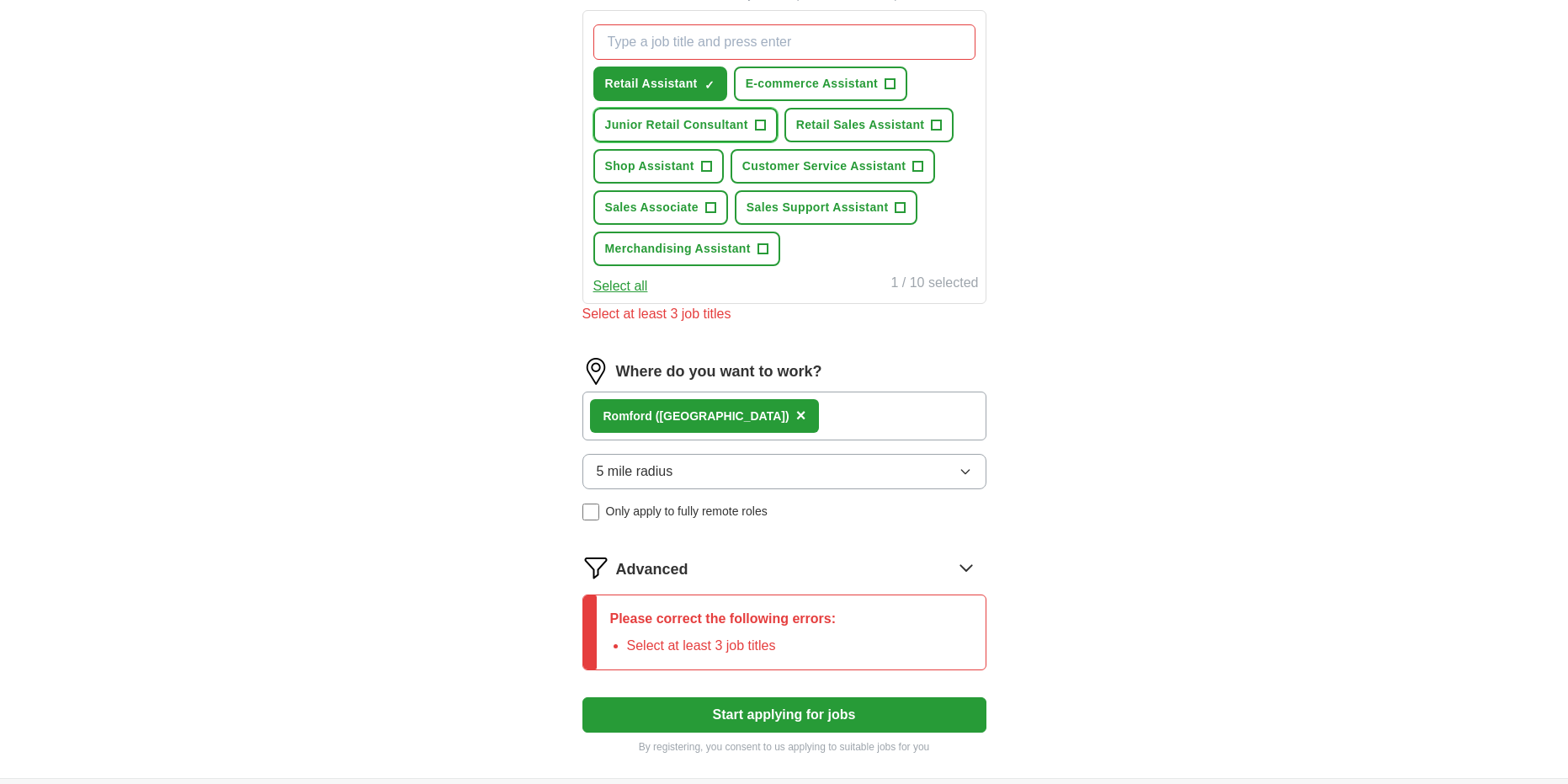
click at [752, 117] on button "Junior Retail Consultant +" at bounding box center [685, 125] width 185 height 35
click at [660, 168] on span "Shop Assistant" at bounding box center [649, 166] width 89 height 17
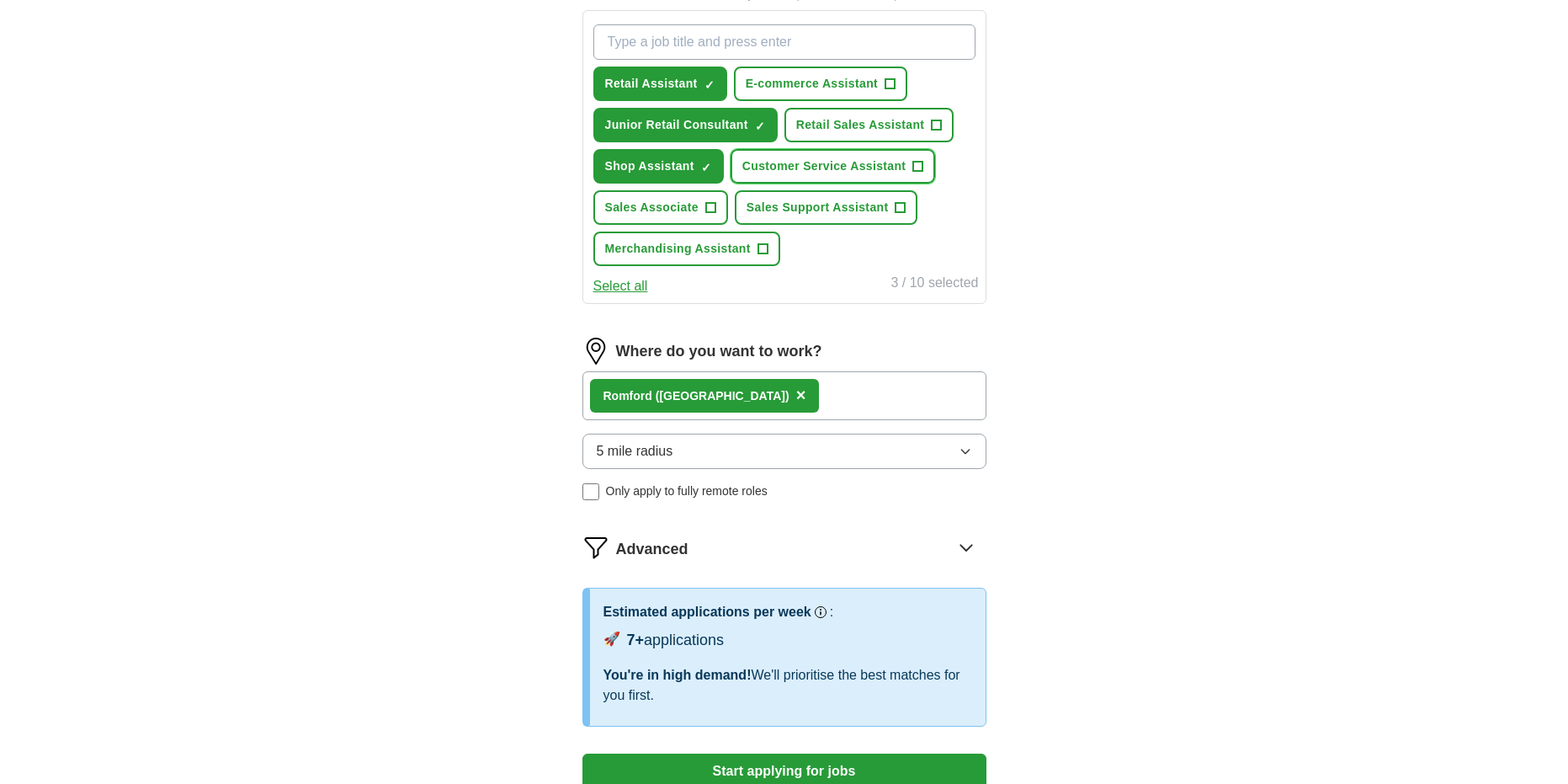
click at [792, 169] on span "Customer Service Assistant" at bounding box center [824, 166] width 164 height 17
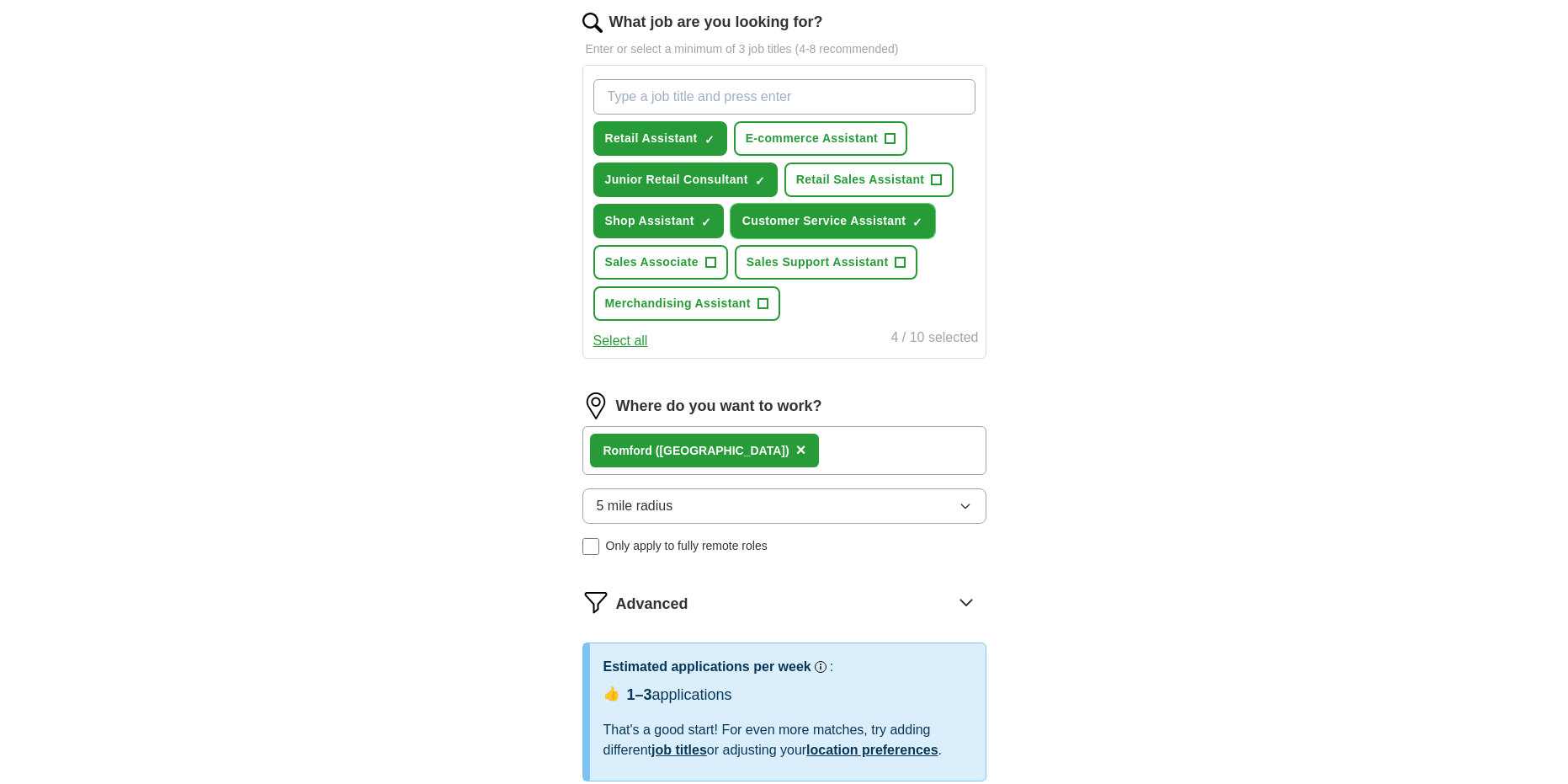
scroll to position [525, 0]
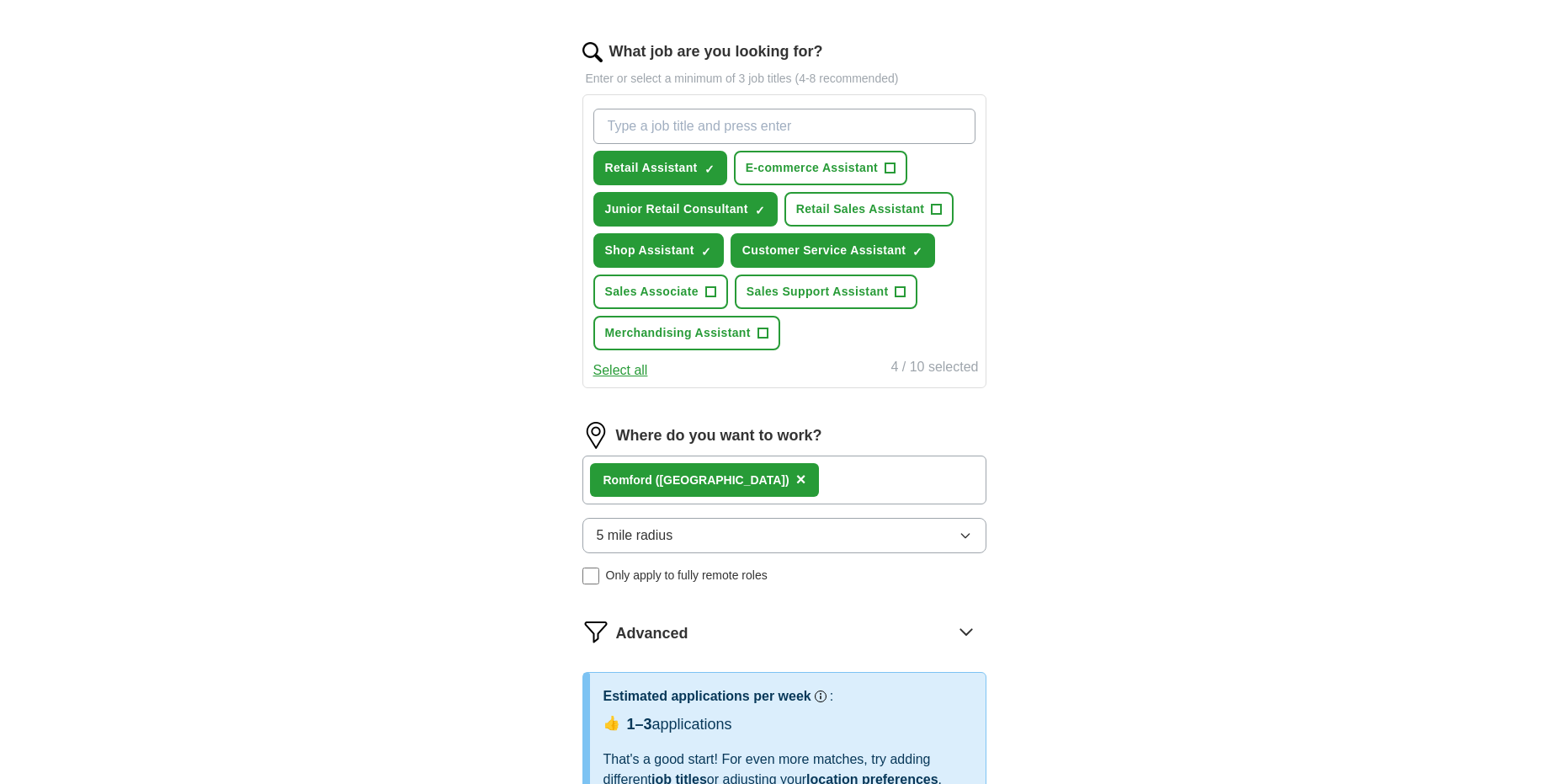
click at [739, 125] on input "What job are you looking for?" at bounding box center [784, 126] width 382 height 36
type input "retail"
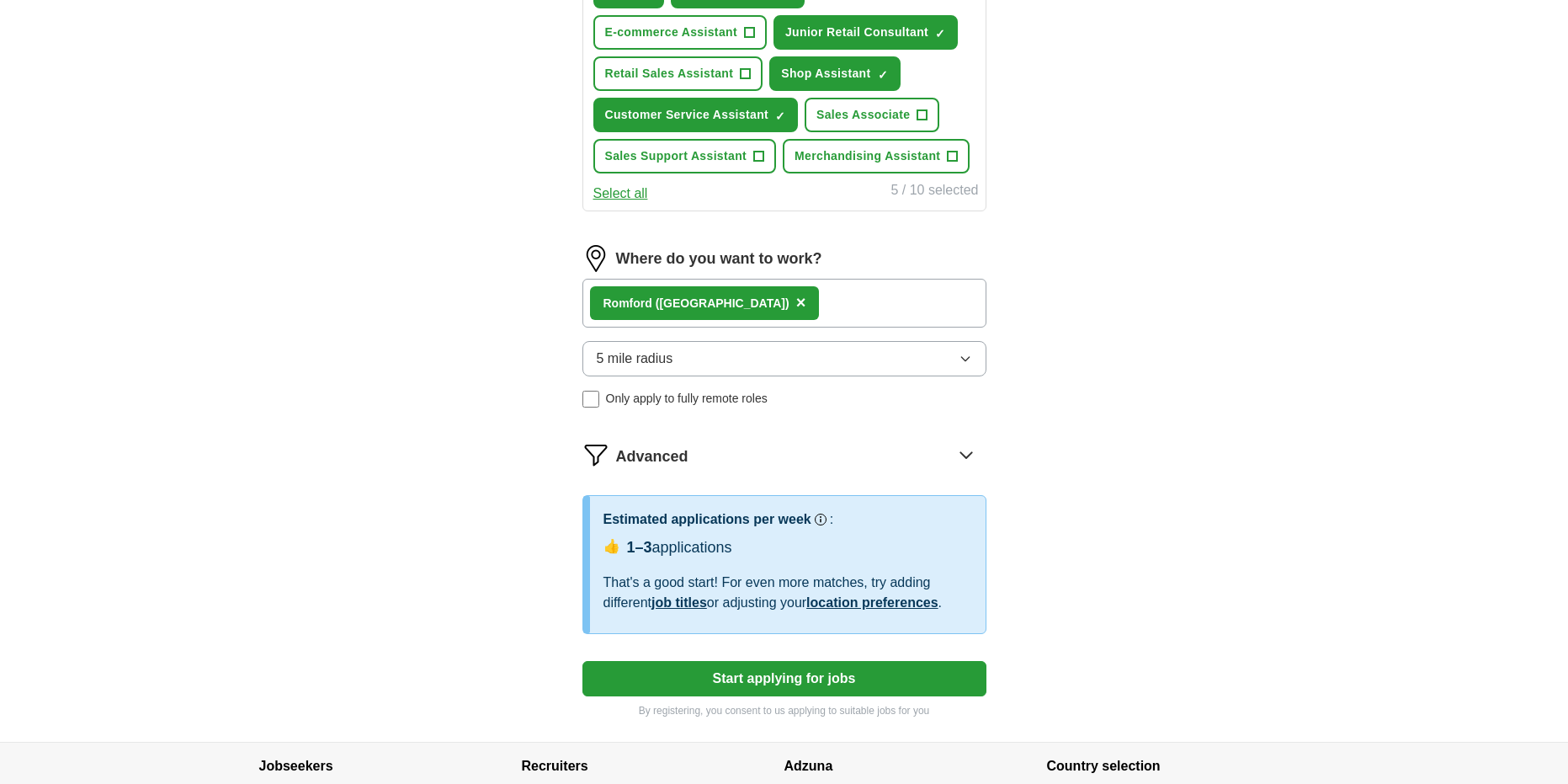
scroll to position [610, 0]
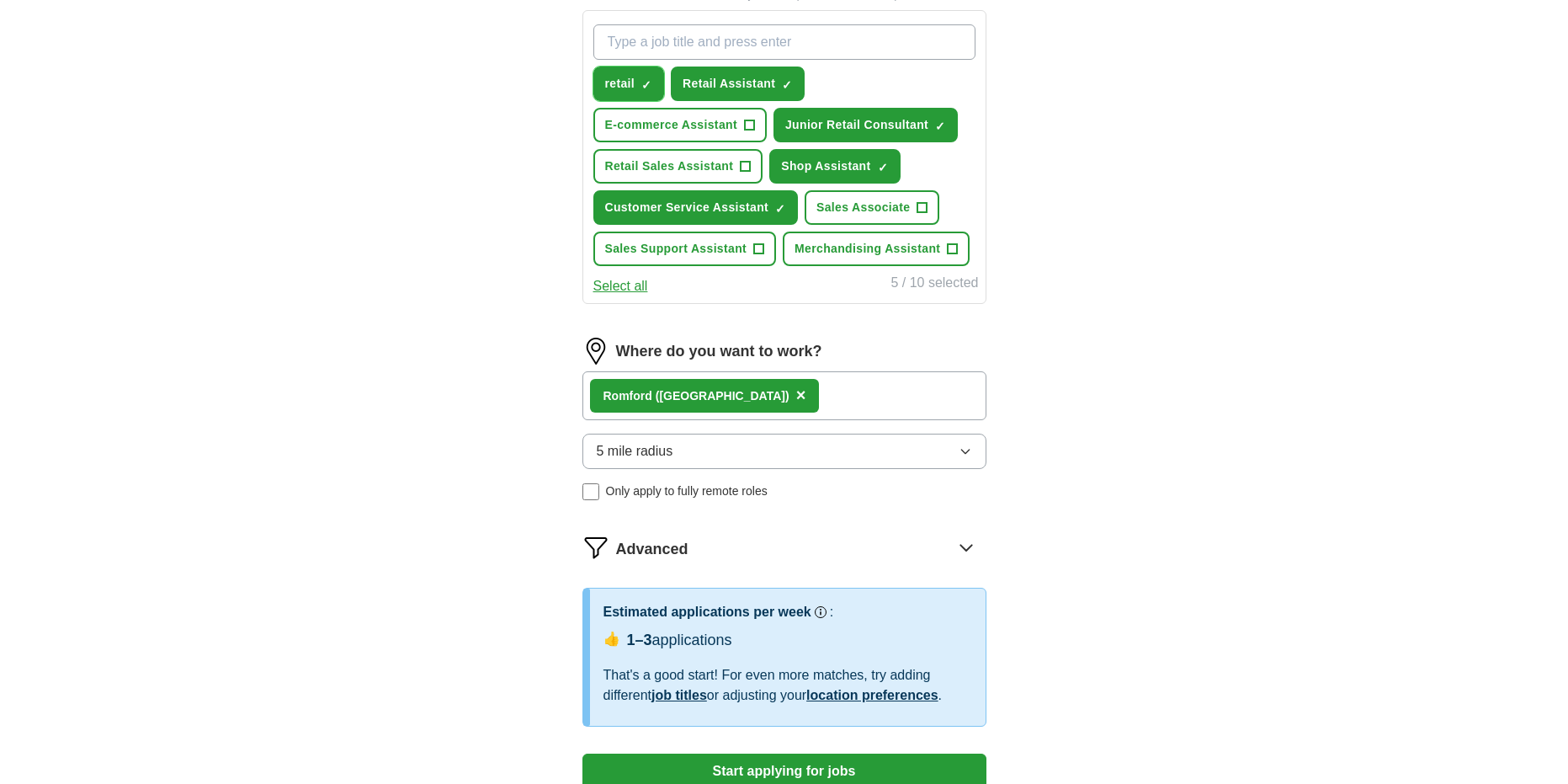
click at [649, 96] on button "retail ✓ ×" at bounding box center [629, 84] width 71 height 35
click at [683, 43] on input "What job are you looking for?" at bounding box center [784, 41] width 382 height 36
type input "Team Leader"
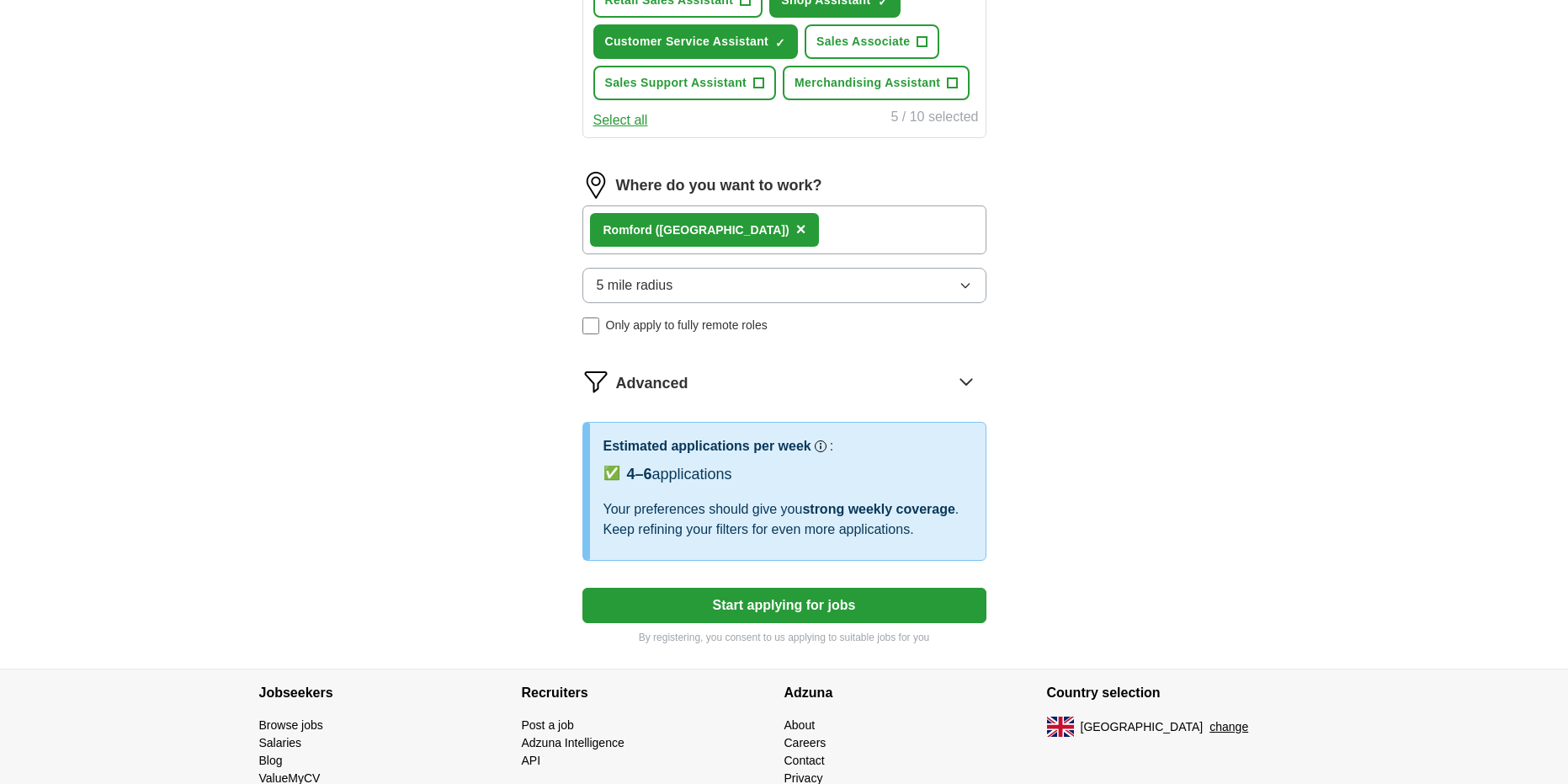
scroll to position [778, 0]
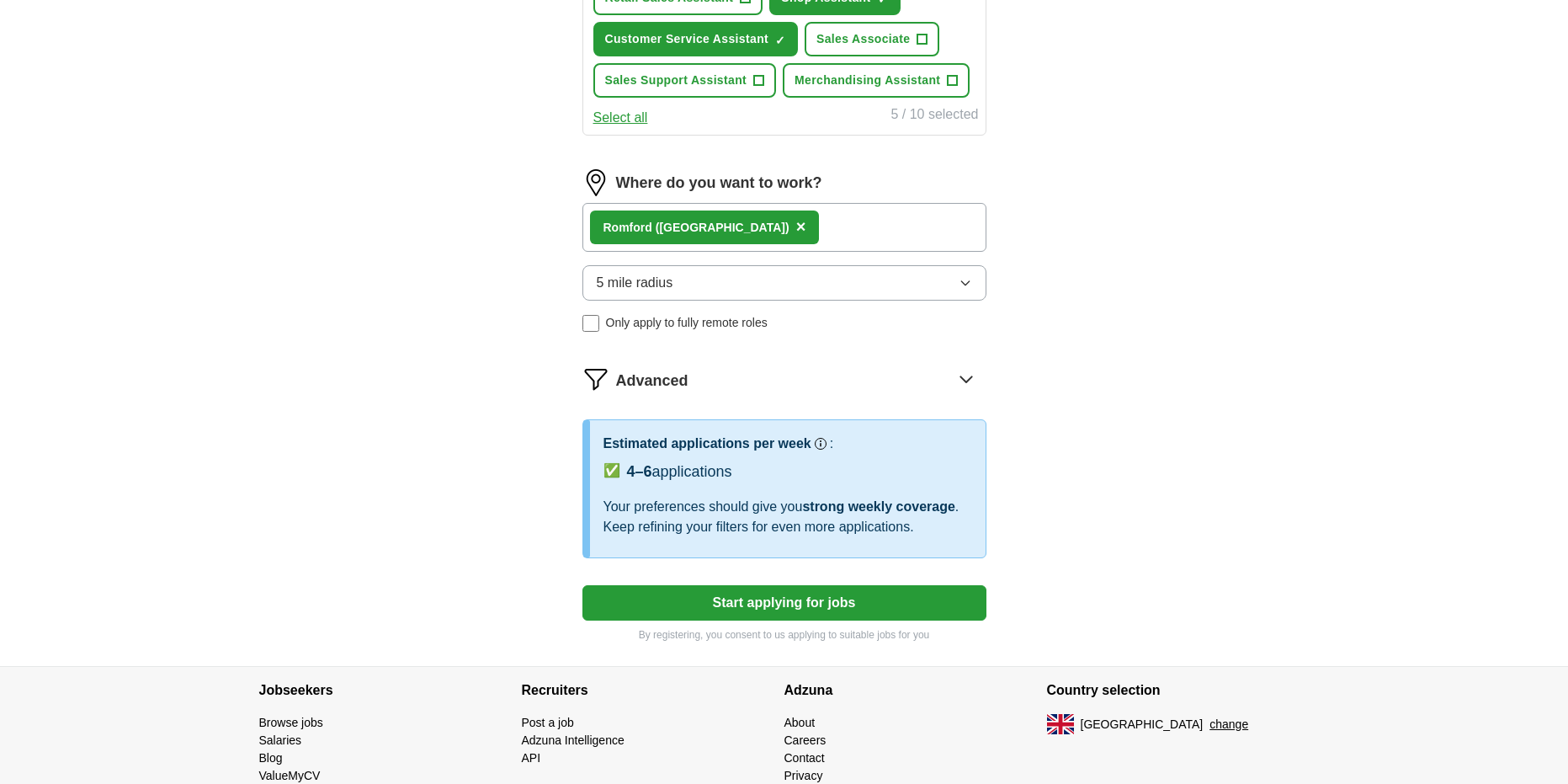
click at [890, 611] on button "Start applying for jobs" at bounding box center [784, 602] width 404 height 36
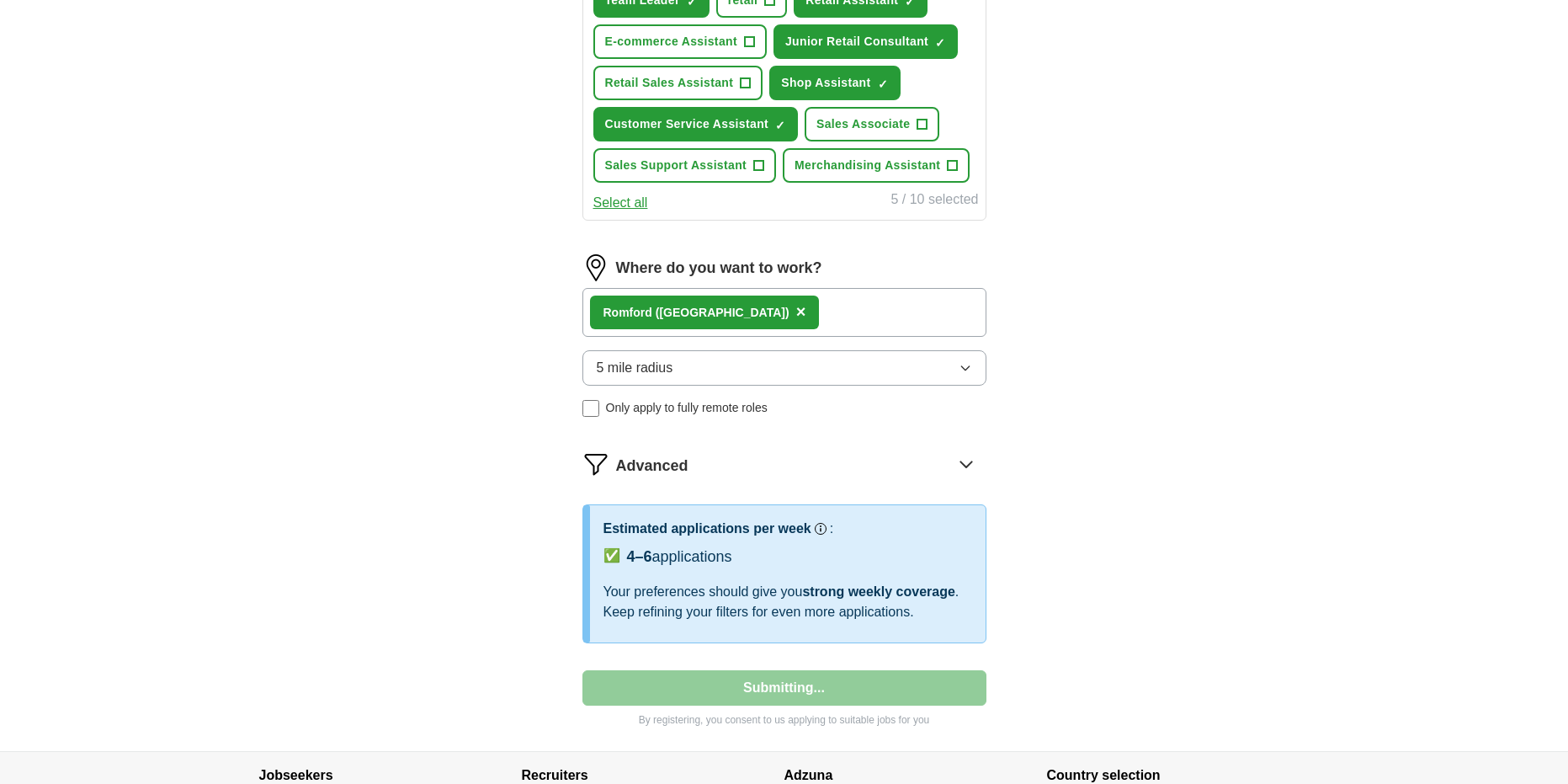
select select "**"
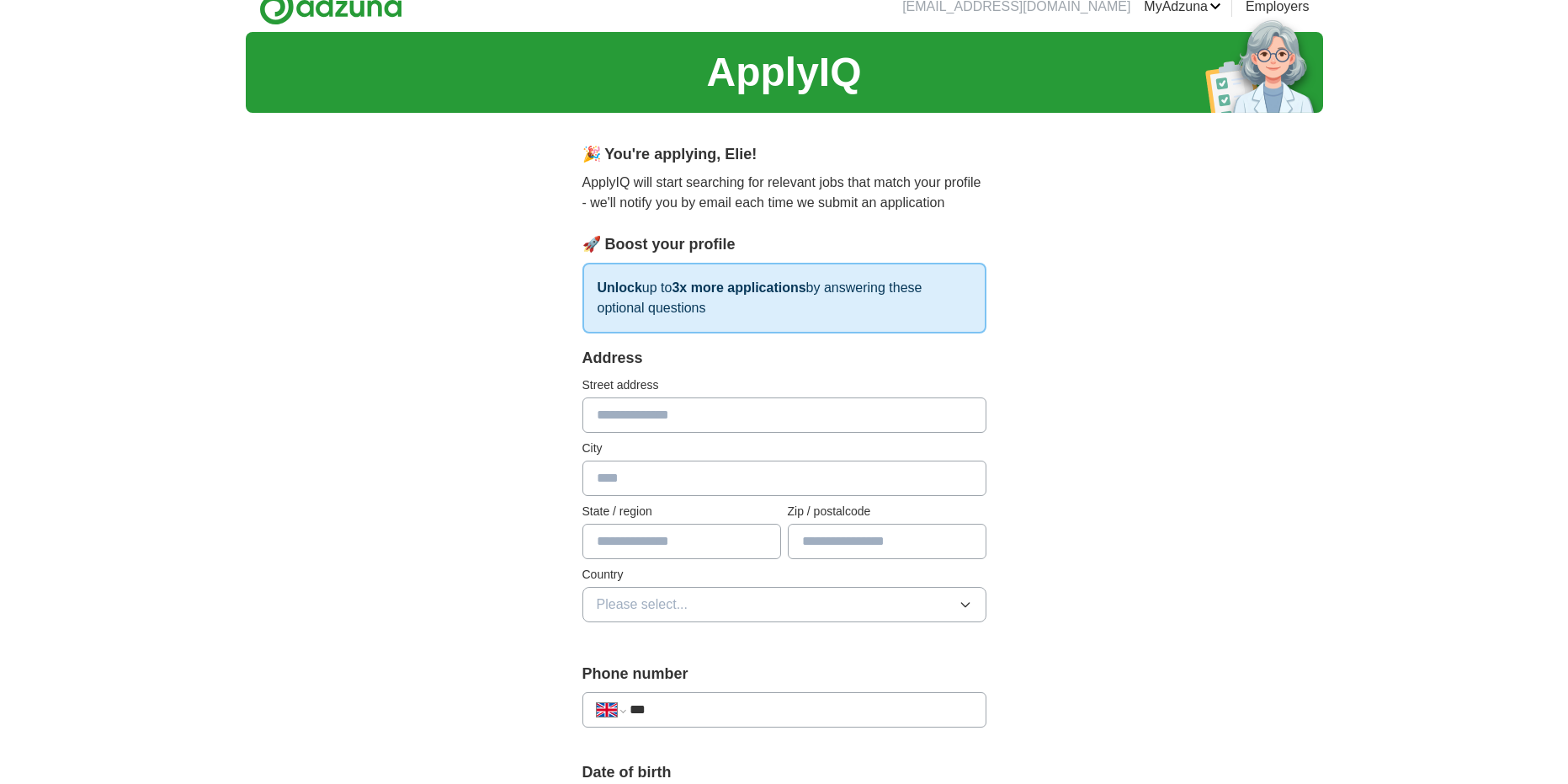
scroll to position [0, 0]
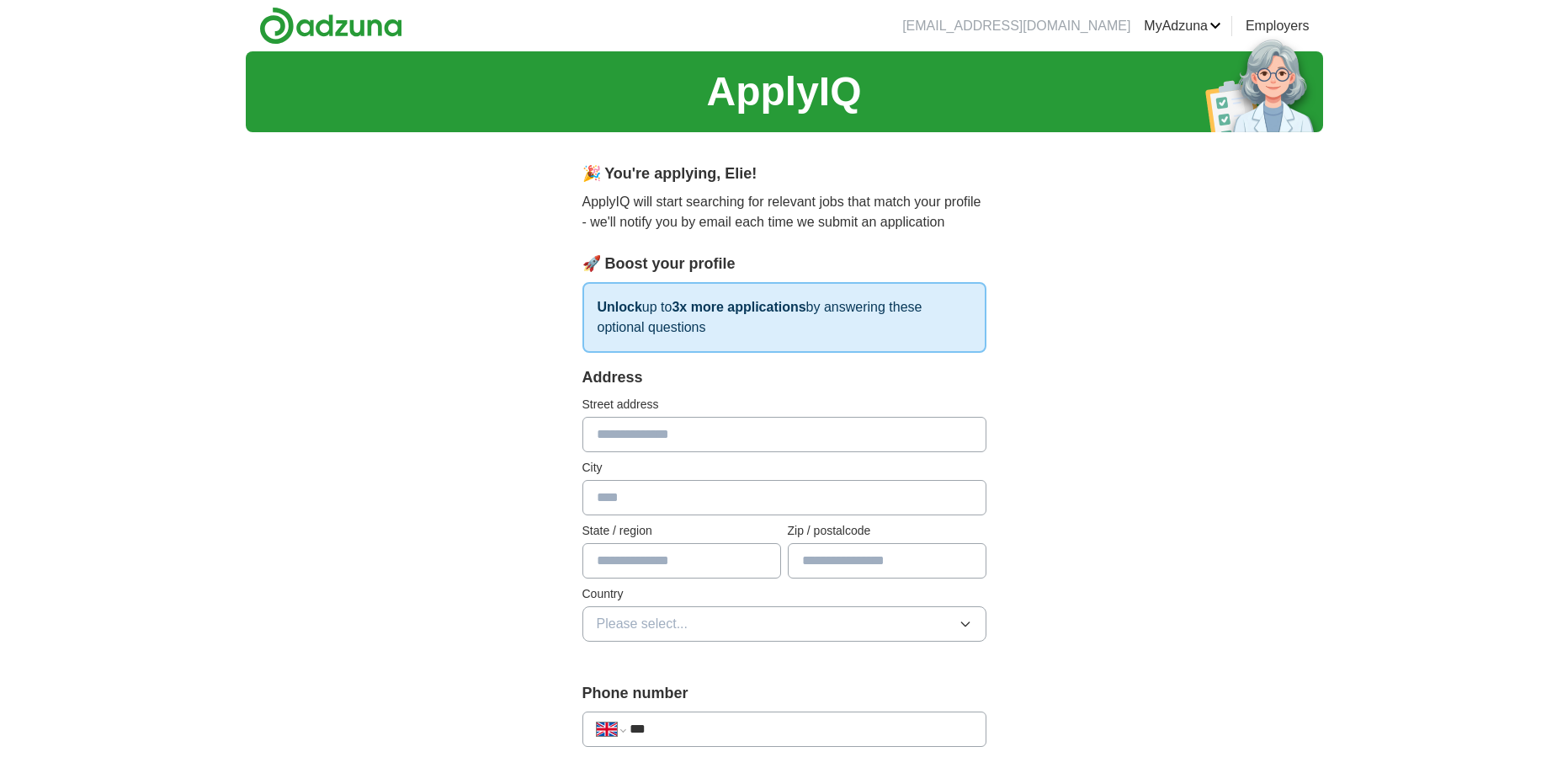
click at [656, 453] on div "Address Street address City State / region Zip / postalcode Country Please sele…" at bounding box center [784, 514] width 404 height 295
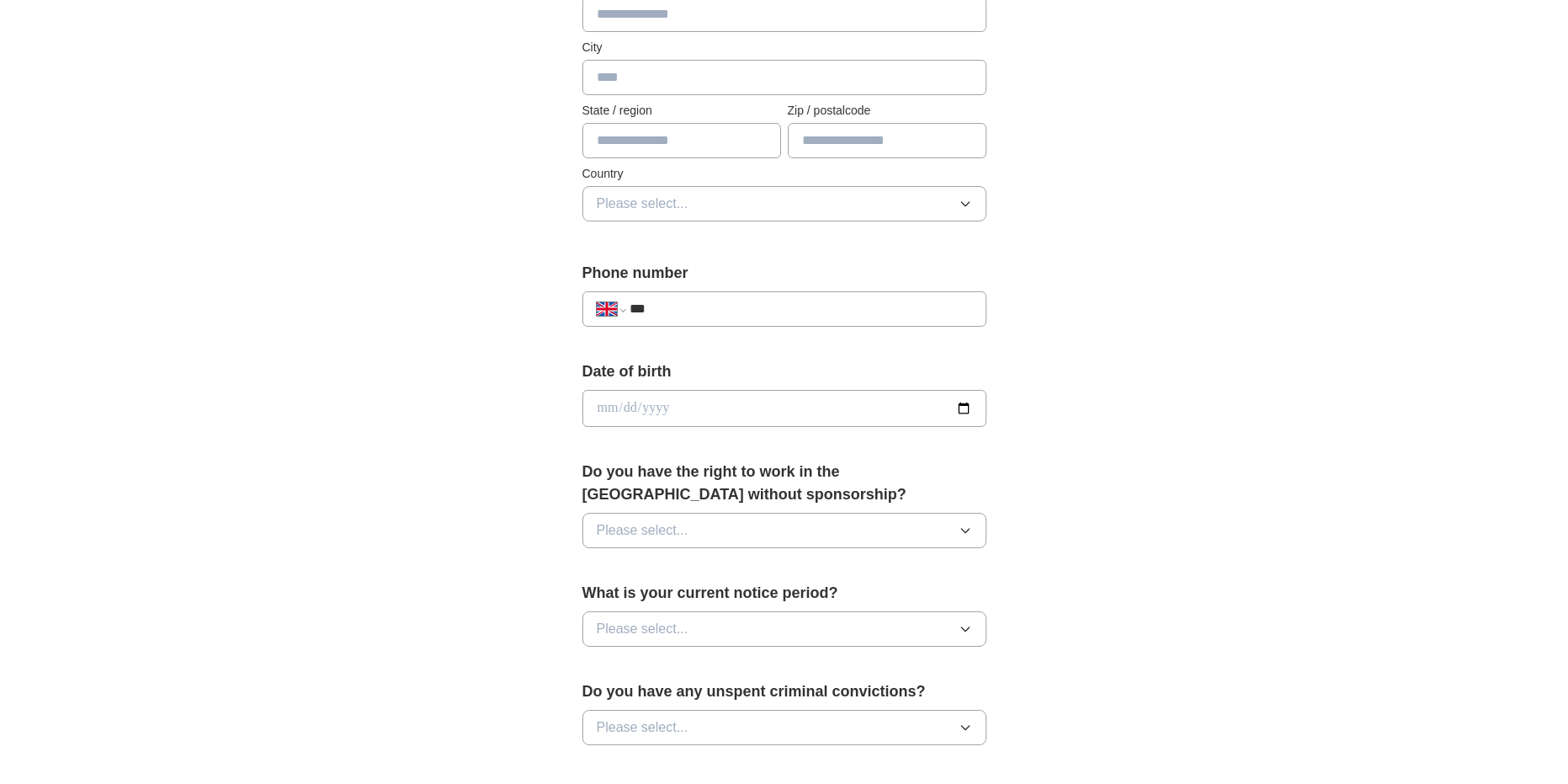
scroll to position [421, 0]
click at [894, 540] on button "Please select..." at bounding box center [784, 529] width 404 height 36
click at [657, 571] on div "Yes" at bounding box center [784, 568] width 375 height 20
click at [692, 618] on button "Please select..." at bounding box center [784, 628] width 404 height 36
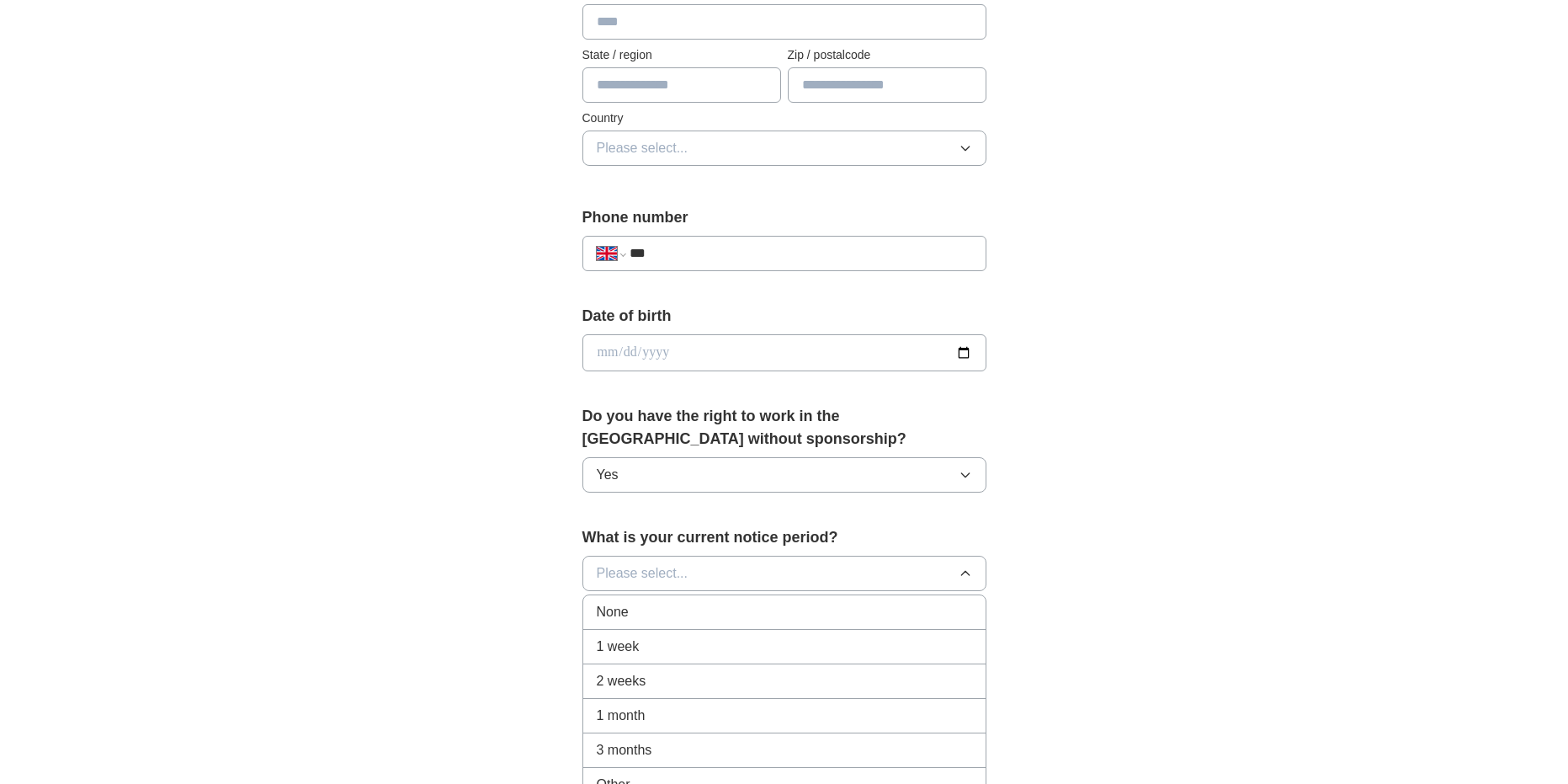
scroll to position [505, 0]
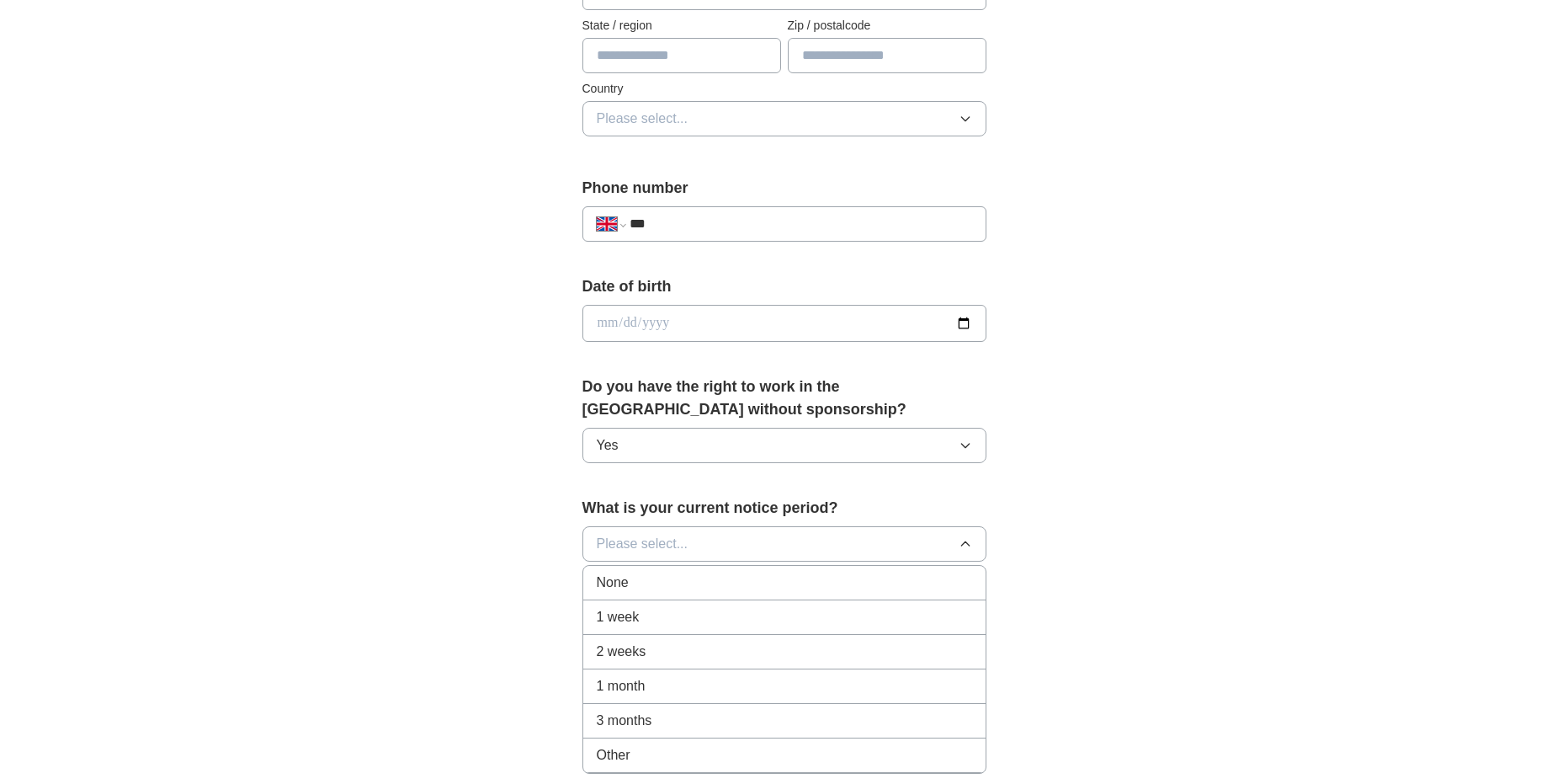
click at [663, 569] on li "None" at bounding box center [784, 583] width 402 height 35
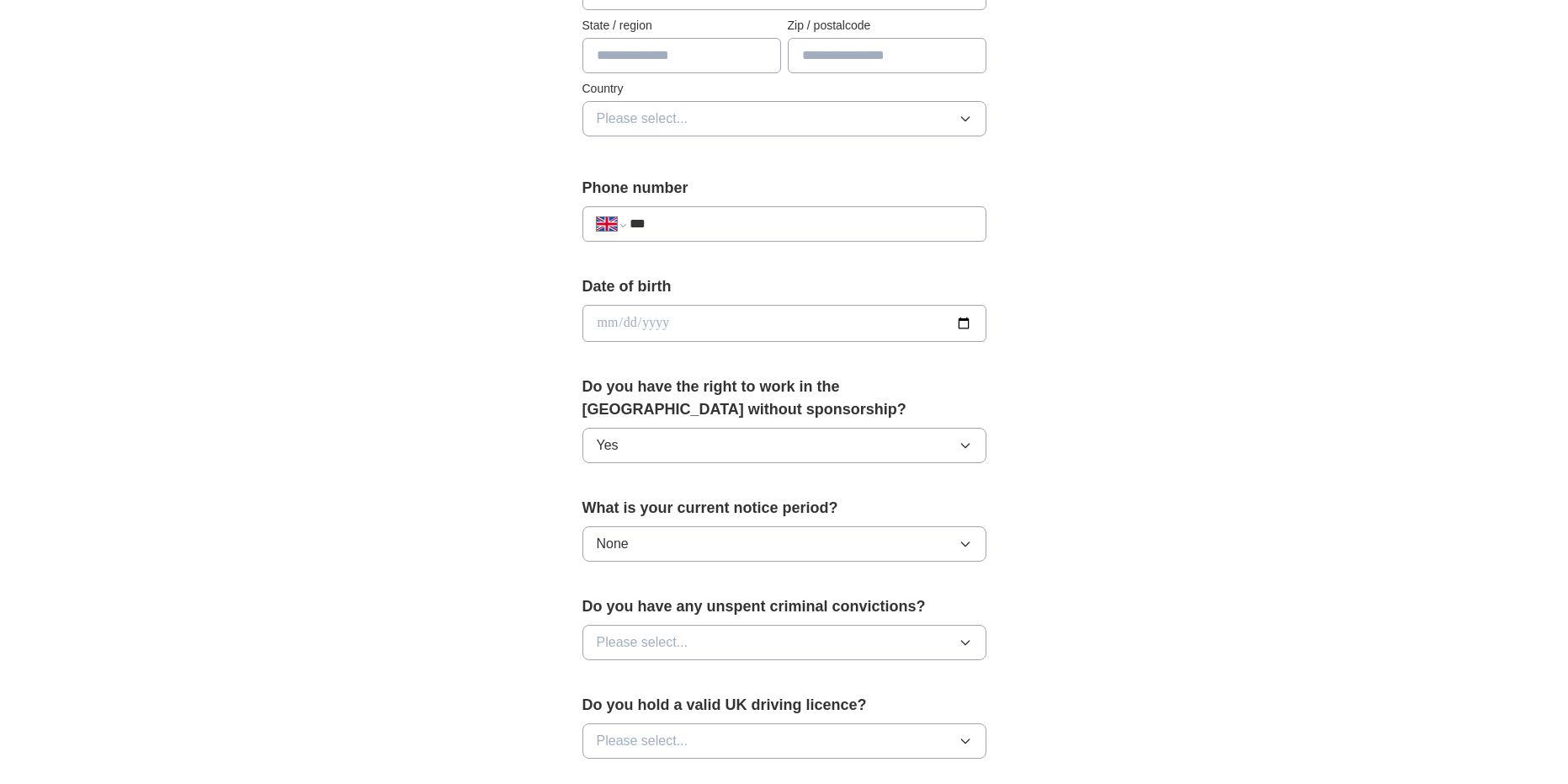
click at [674, 633] on span "Please select..." at bounding box center [642, 642] width 91 height 20
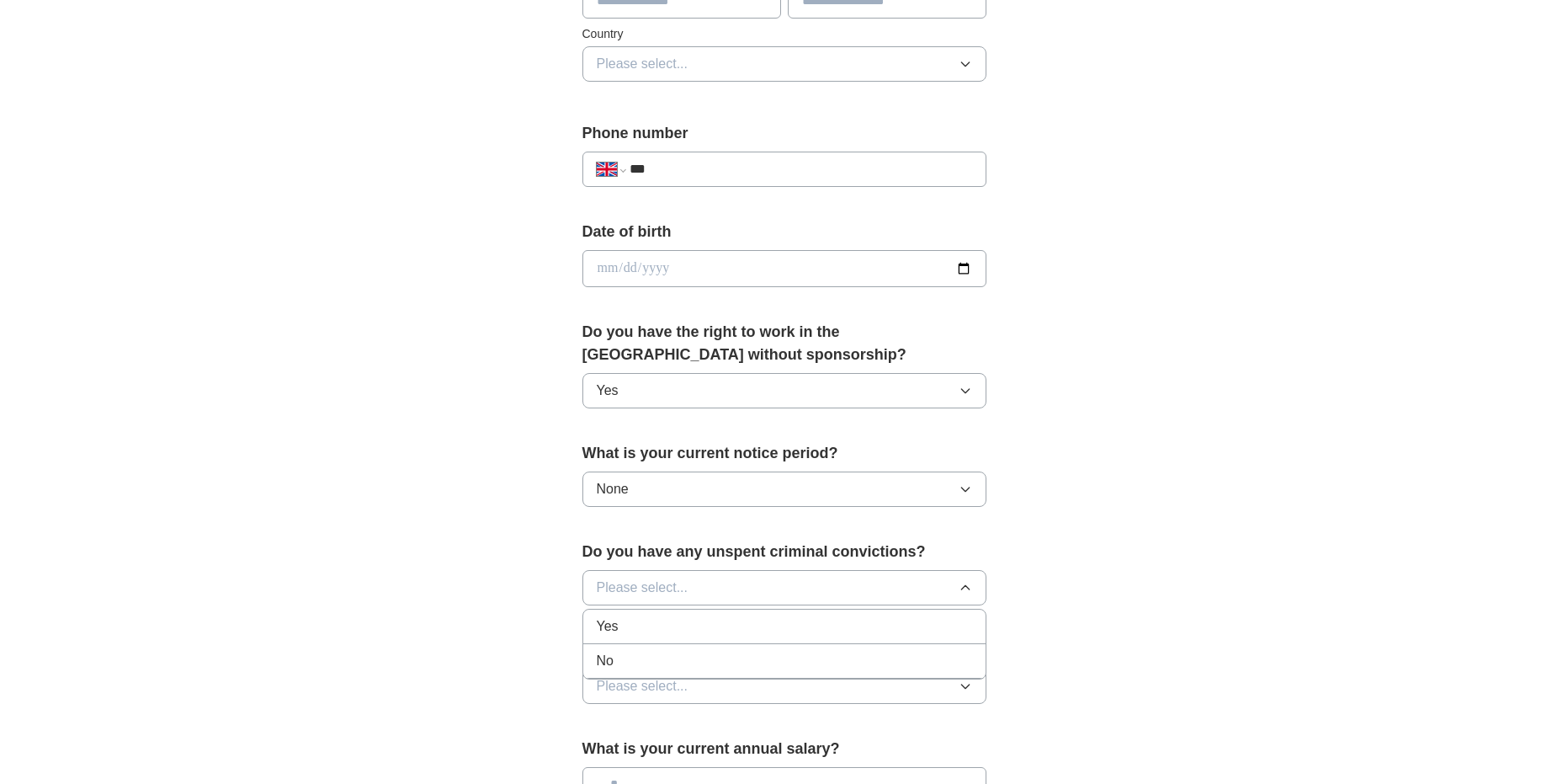
scroll to position [590, 0]
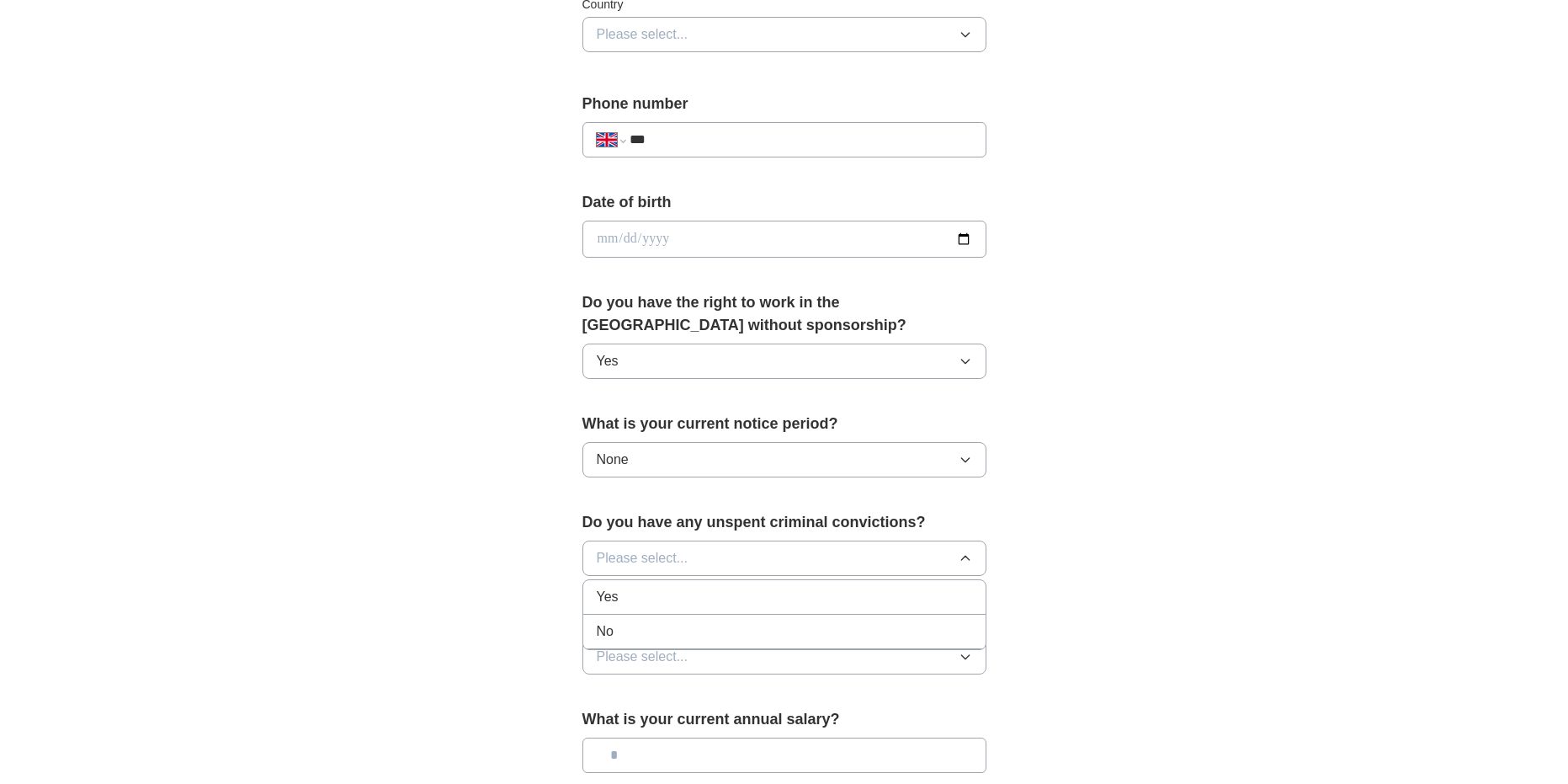
click at [680, 638] on div "No" at bounding box center [784, 631] width 375 height 20
click at [692, 660] on button "Please select..." at bounding box center [784, 656] width 404 height 36
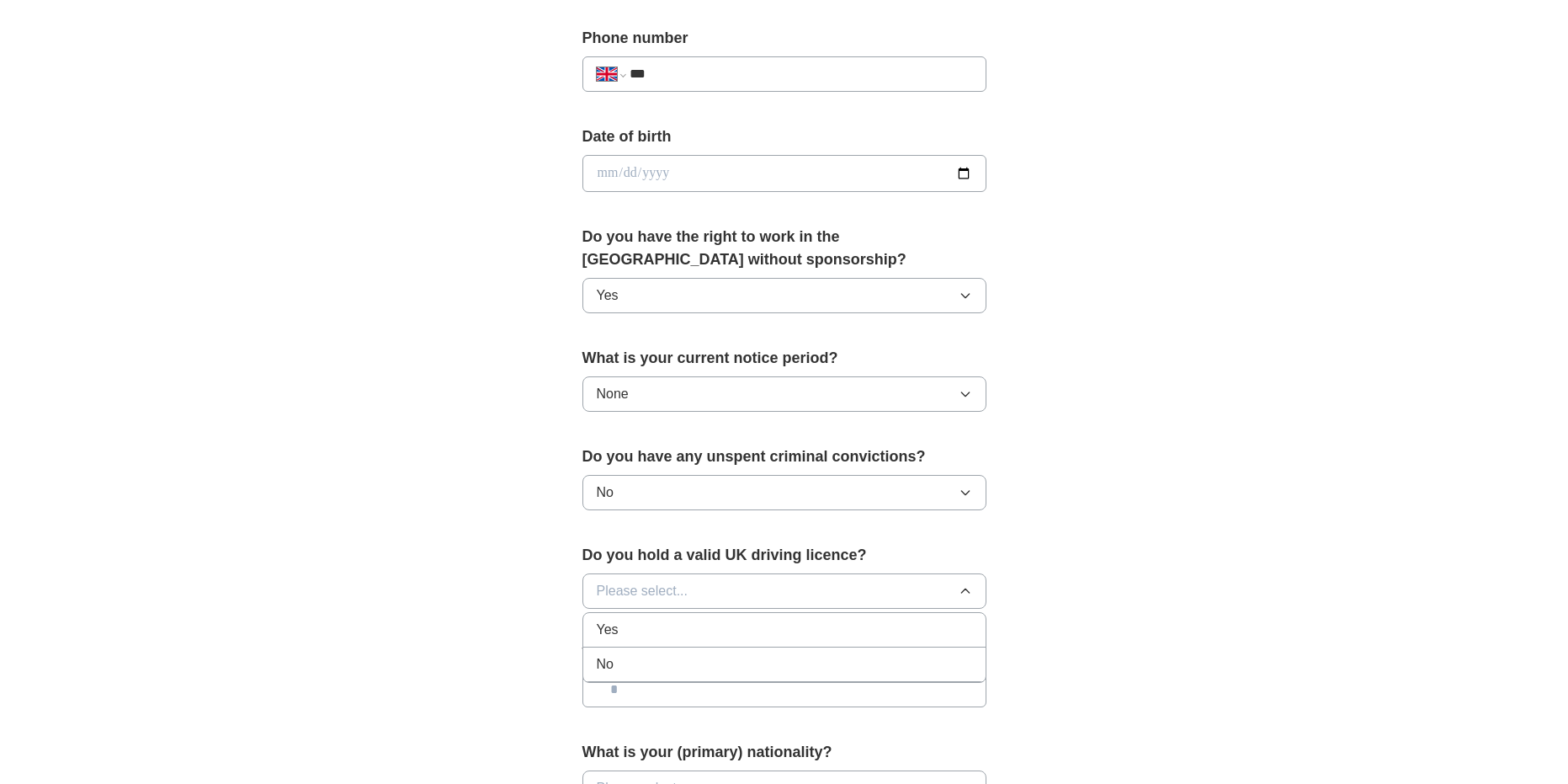
scroll to position [673, 0]
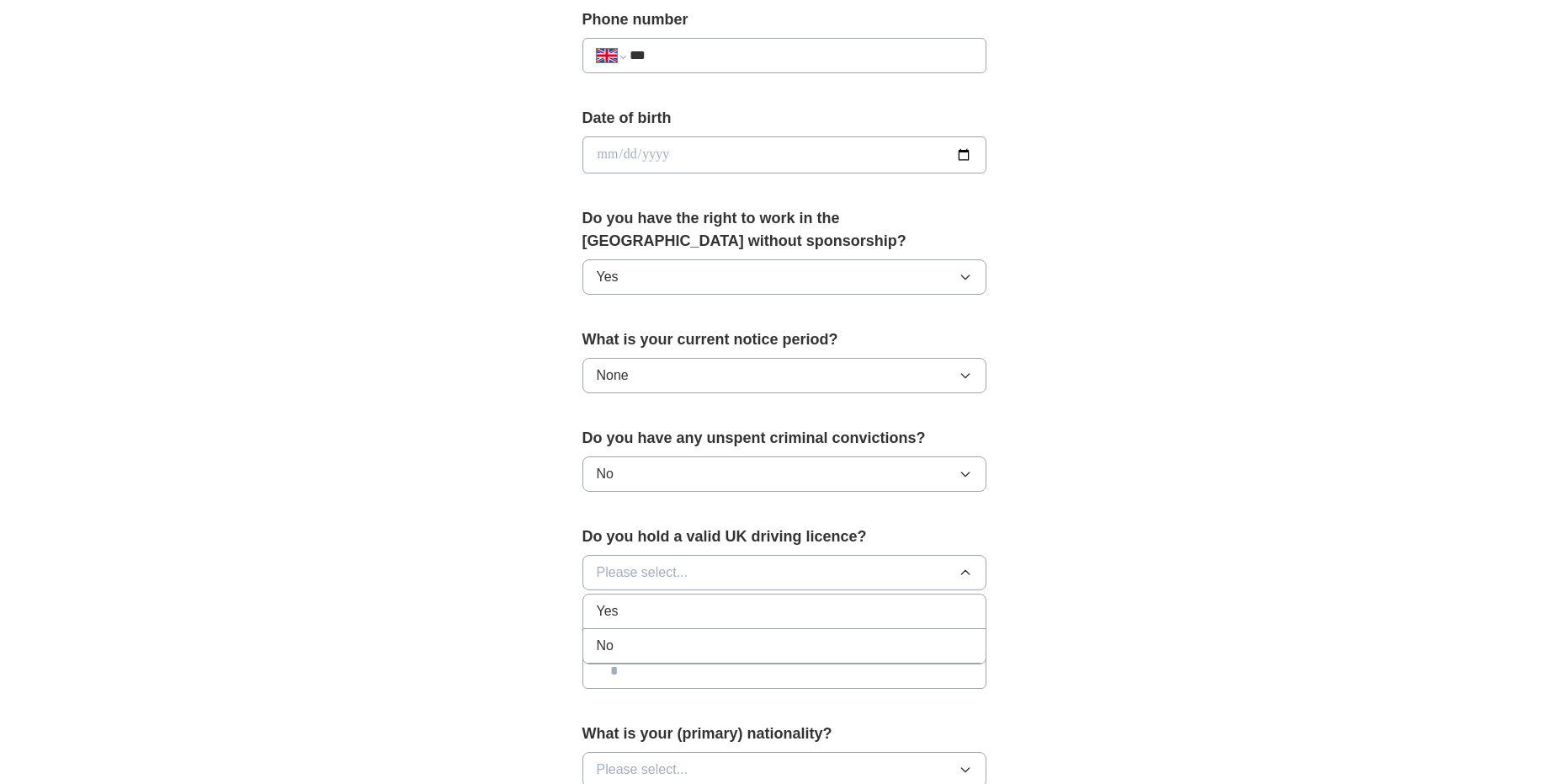
click at [660, 654] on div "No" at bounding box center [784, 645] width 375 height 20
click at [669, 670] on input "text" at bounding box center [784, 670] width 404 height 36
type input "**"
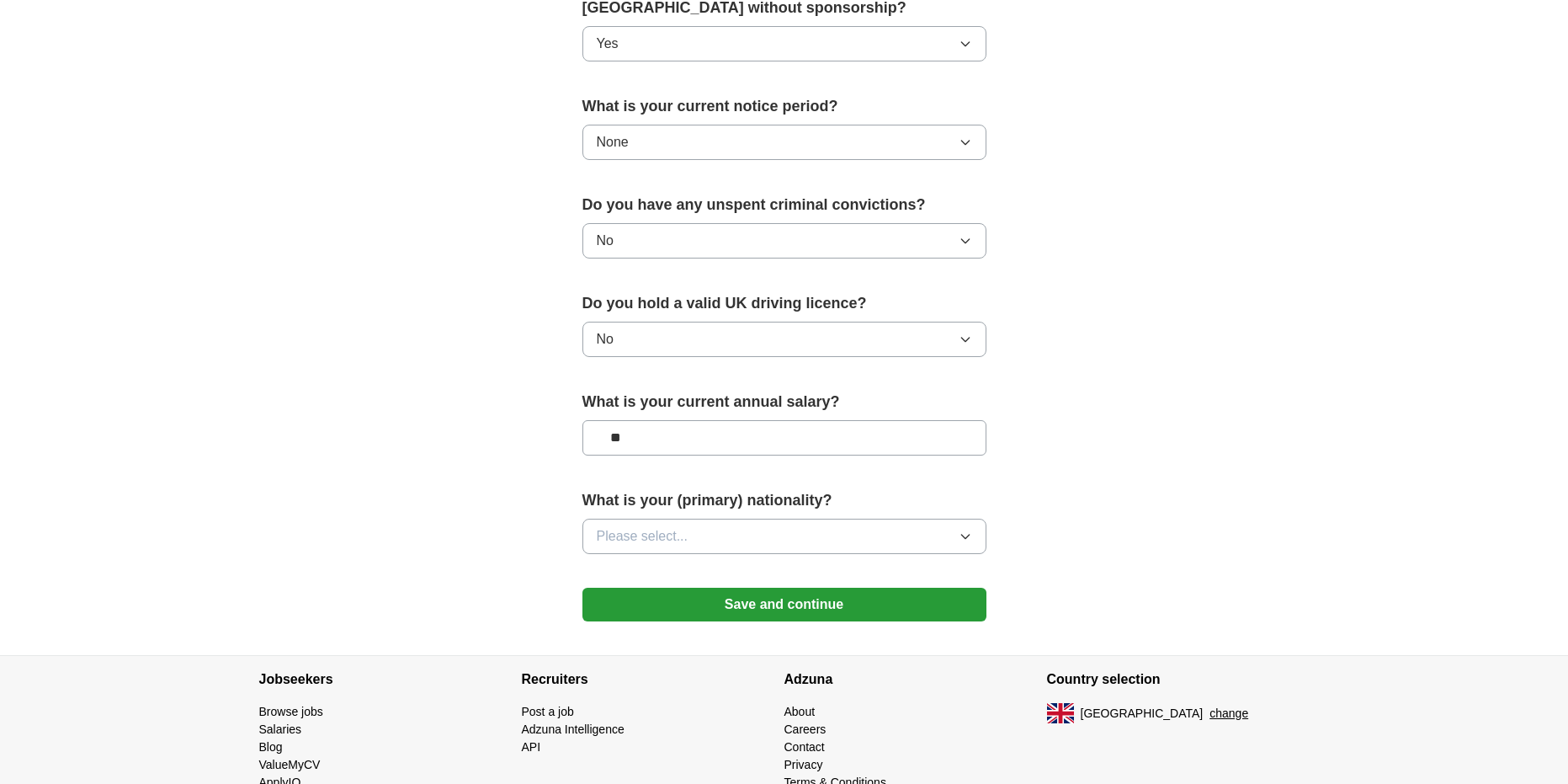
scroll to position [966, 0]
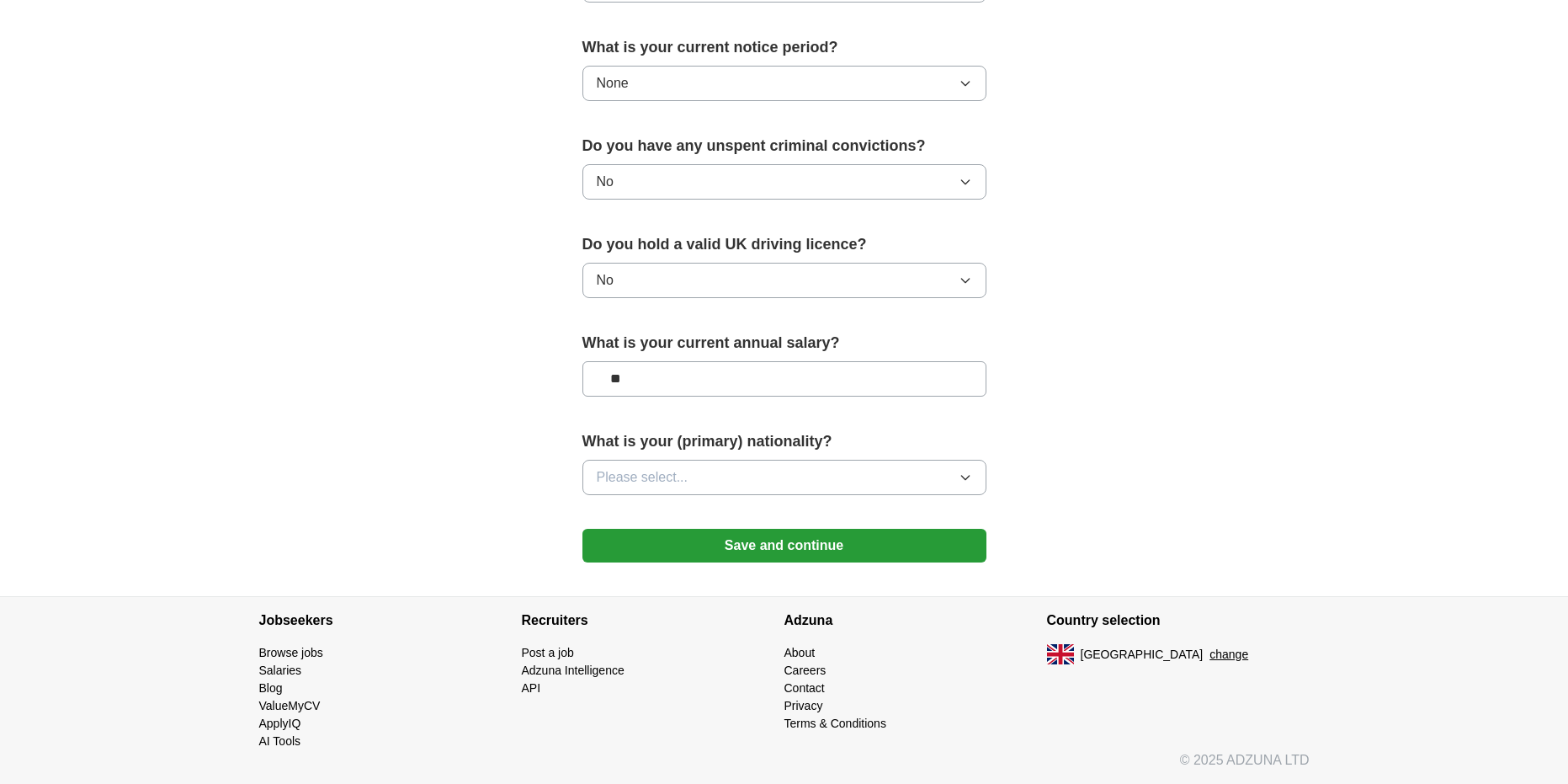
click at [741, 476] on button "Please select..." at bounding box center [784, 477] width 404 height 36
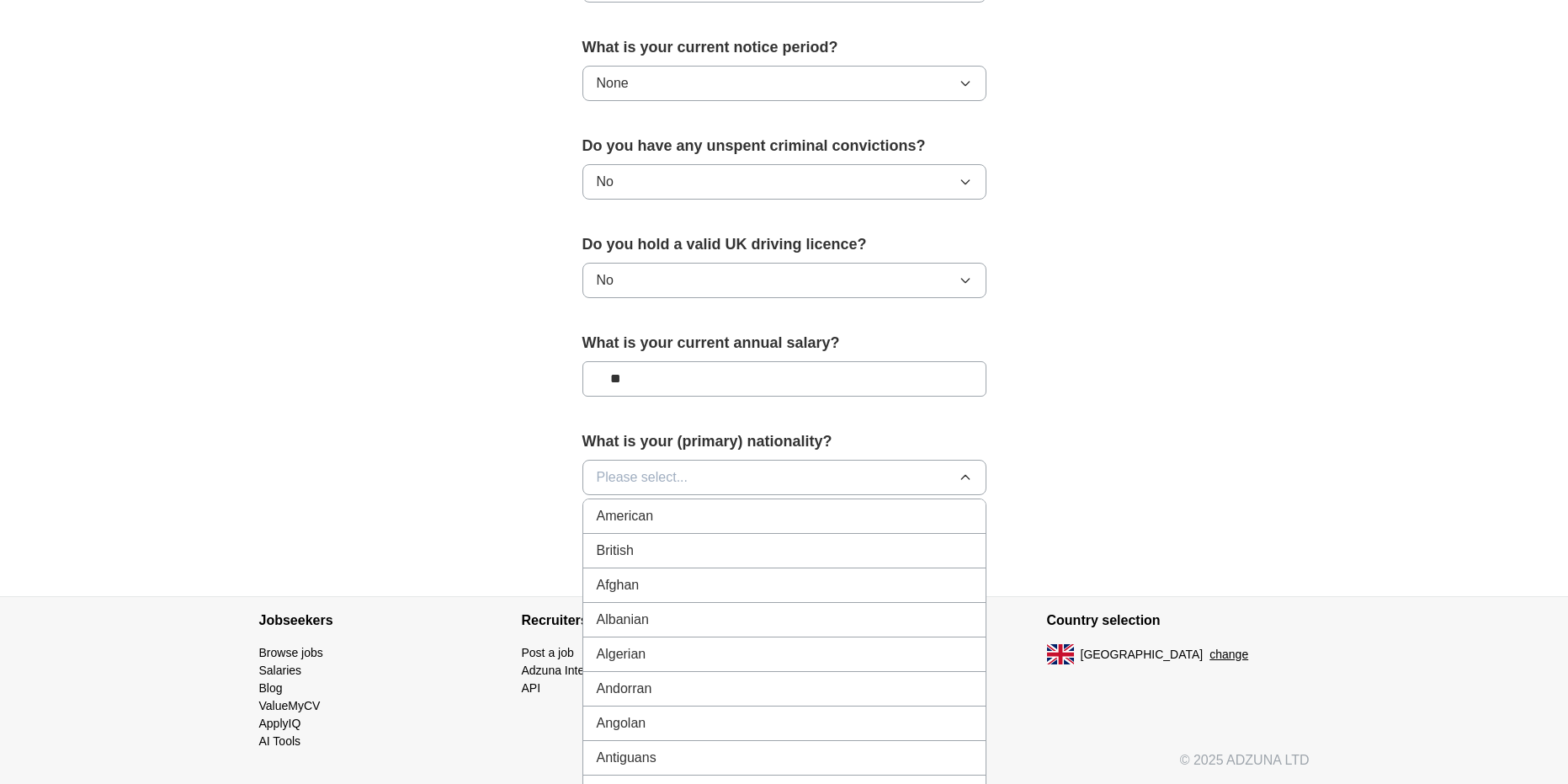
click at [690, 544] on div "British" at bounding box center [784, 550] width 375 height 20
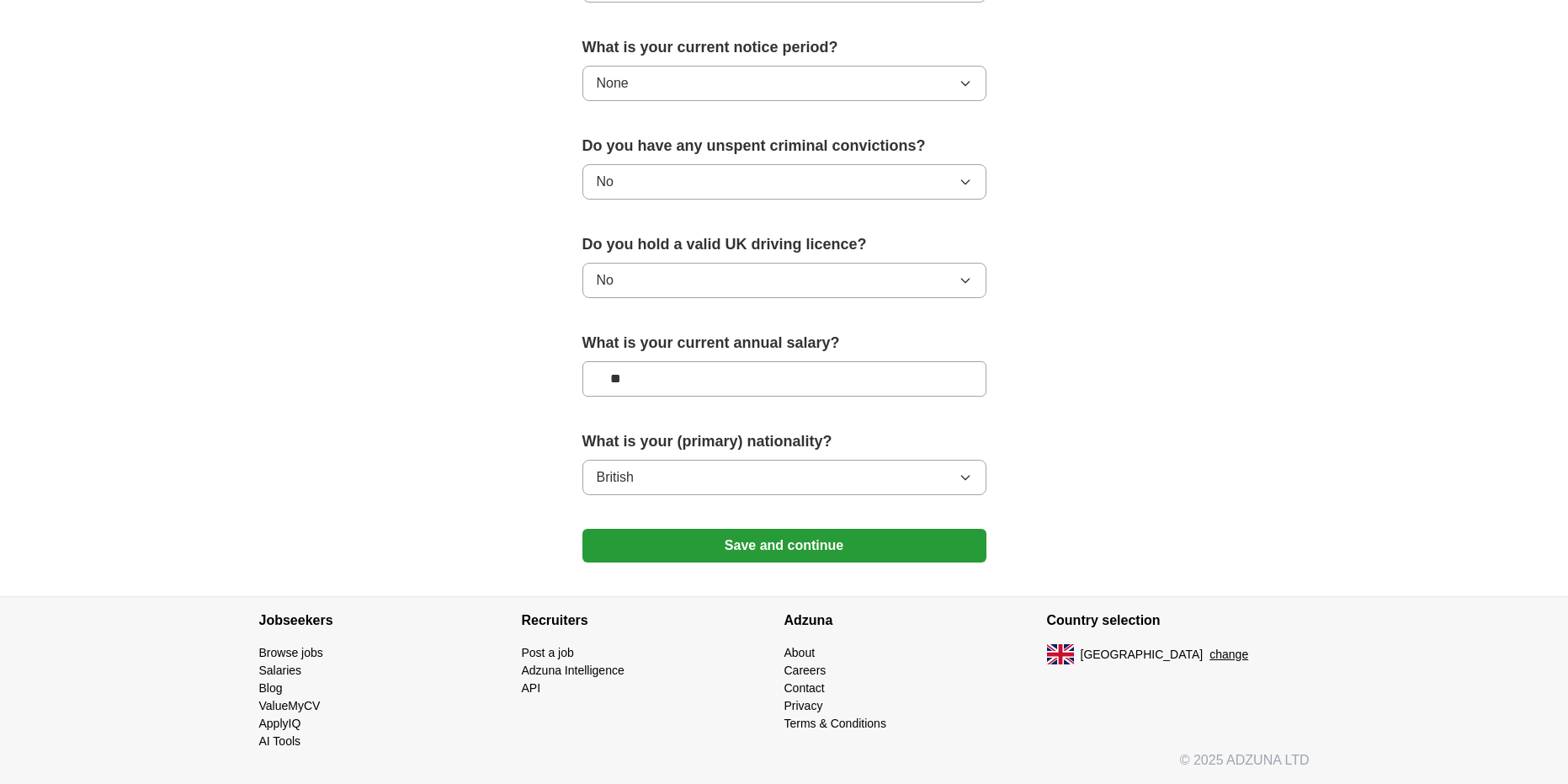
click at [690, 544] on button "Save and continue" at bounding box center [784, 545] width 404 height 34
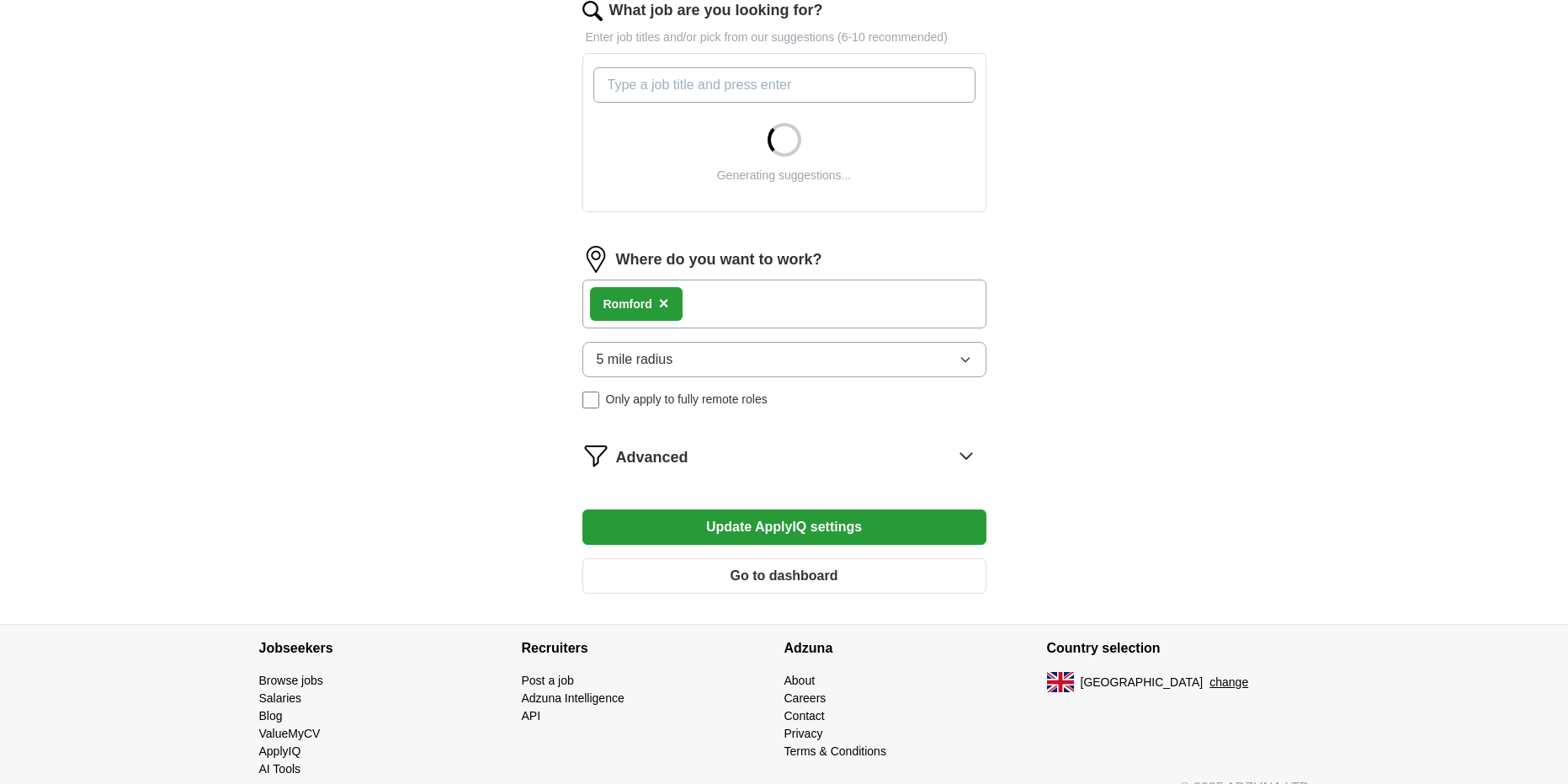
scroll to position [594, 0]
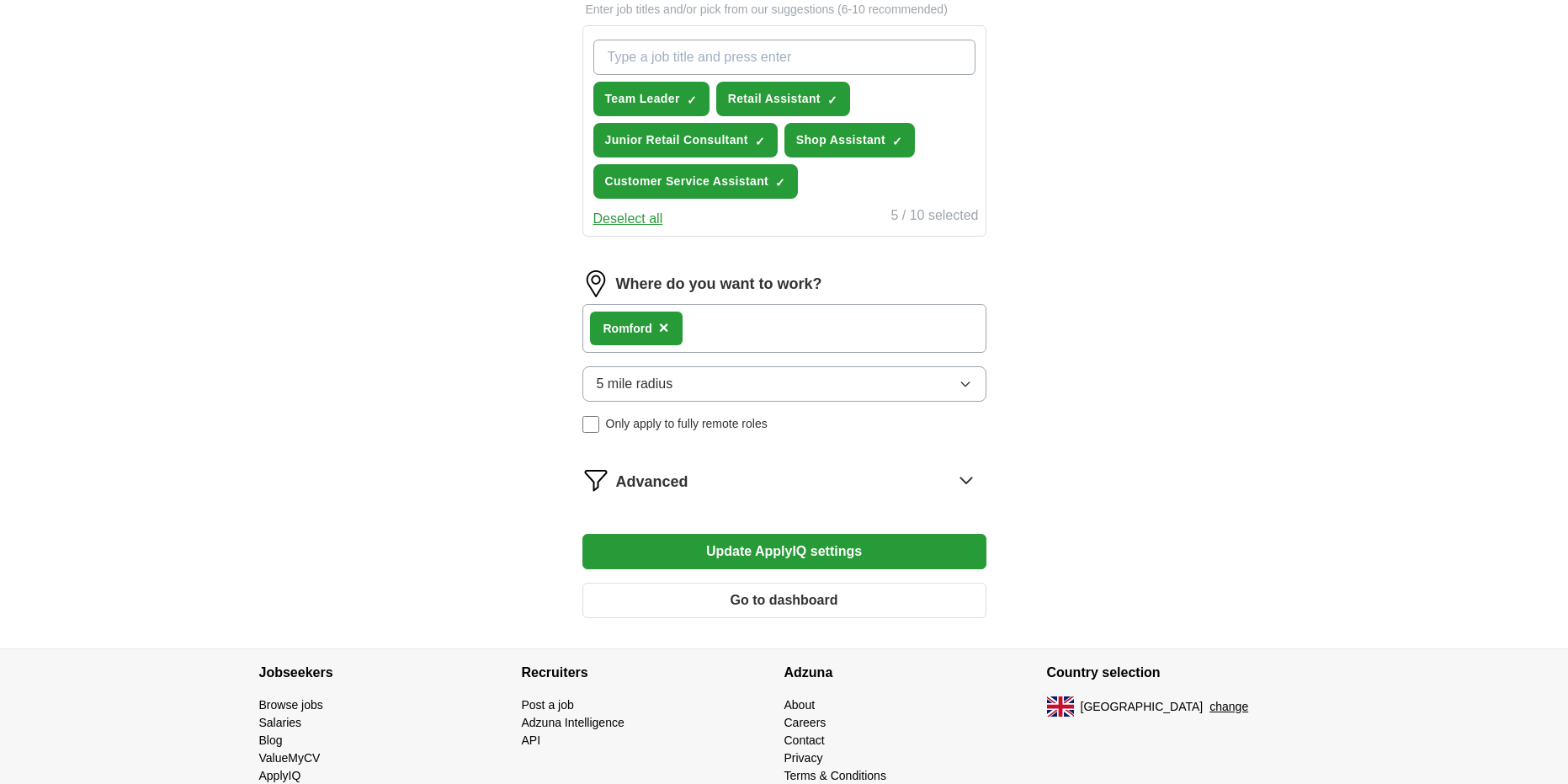
click at [799, 552] on button "Update ApplyIQ settings" at bounding box center [784, 551] width 404 height 36
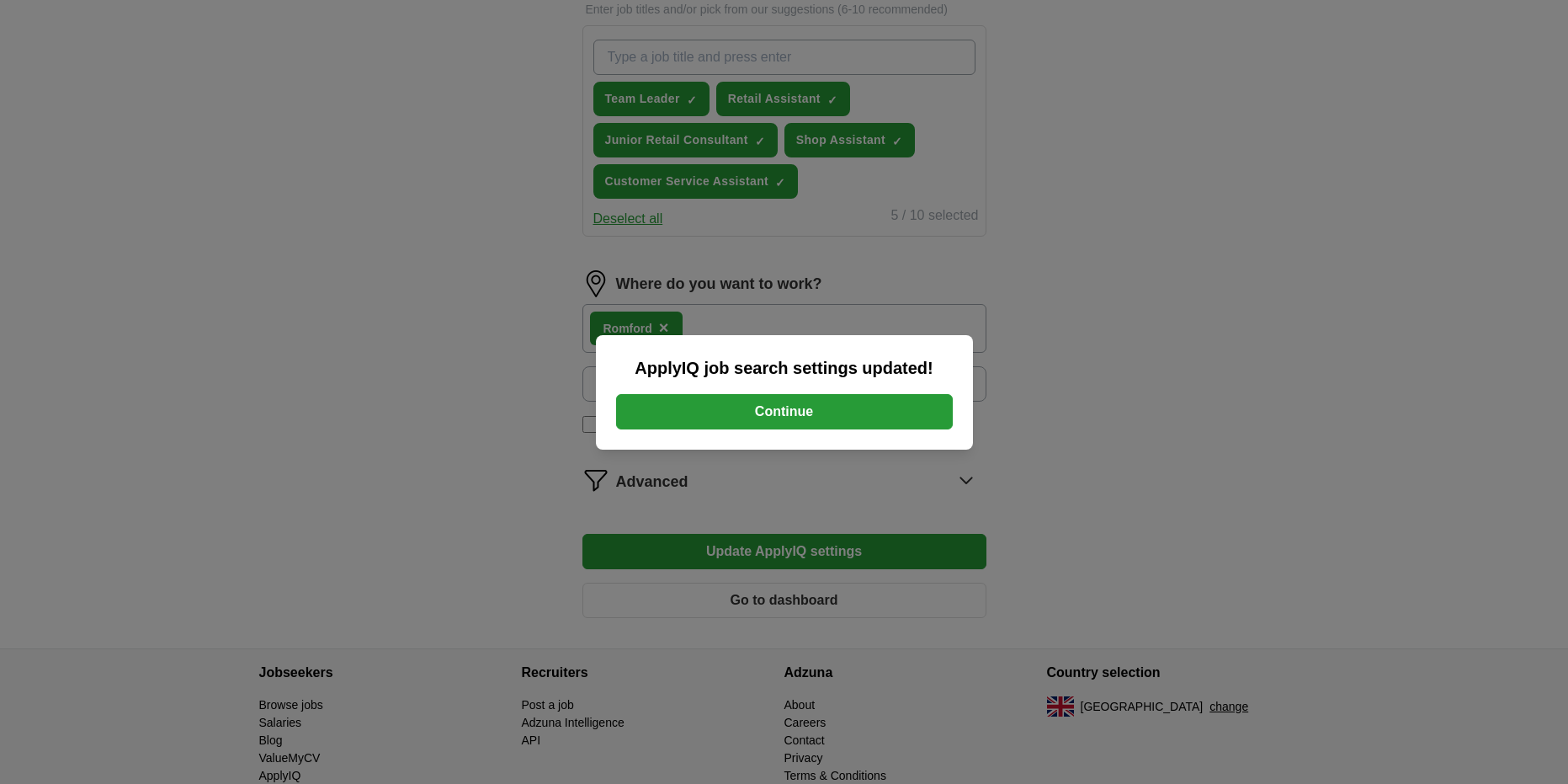
click at [835, 391] on div "ApplyIQ job search settings updated! Continue" at bounding box center [784, 392] width 377 height 114
click at [813, 413] on button "Continue" at bounding box center [784, 412] width 336 height 36
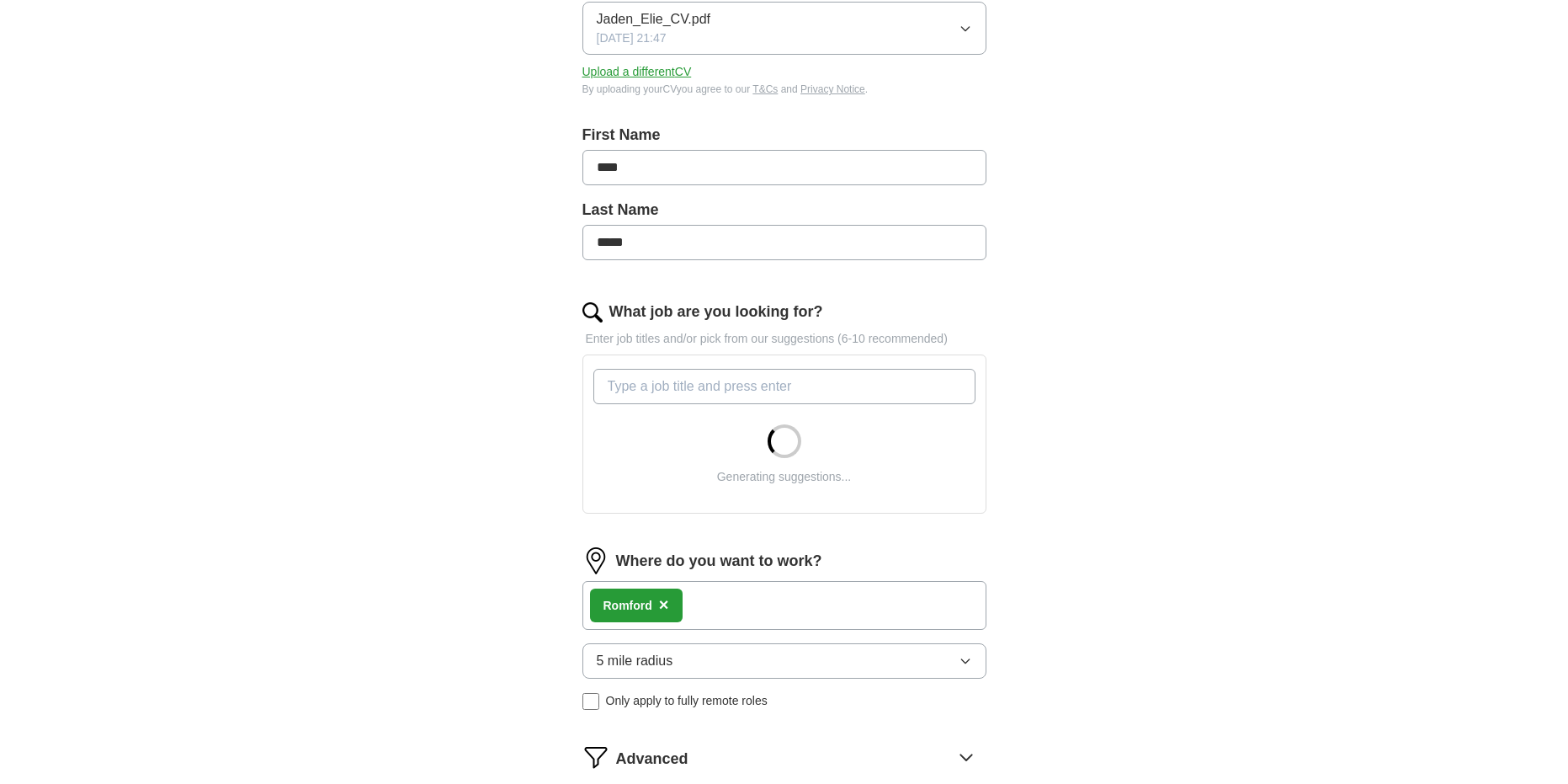
scroll to position [168, 0]
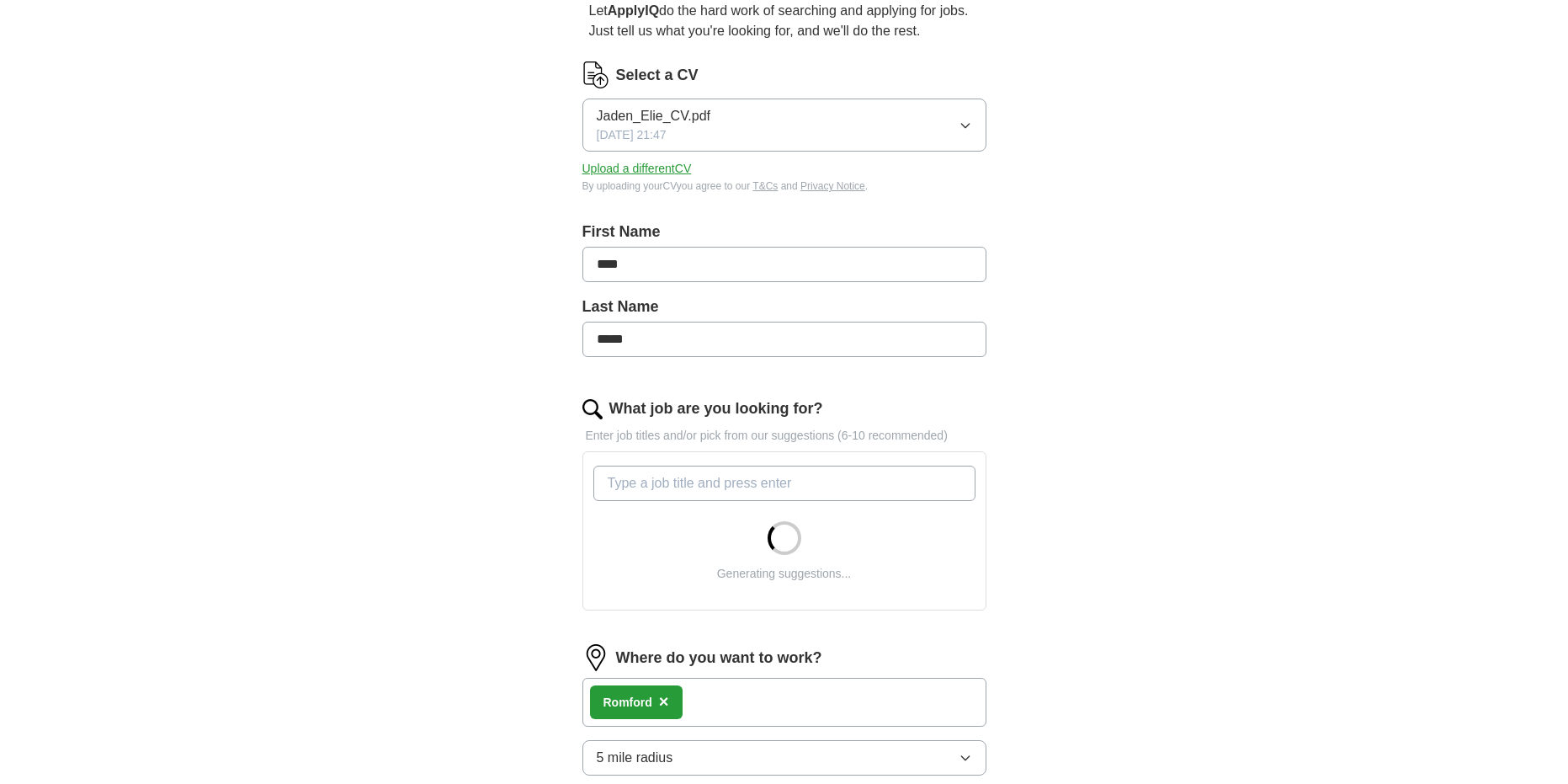
click at [718, 280] on input "****" at bounding box center [784, 264] width 404 height 36
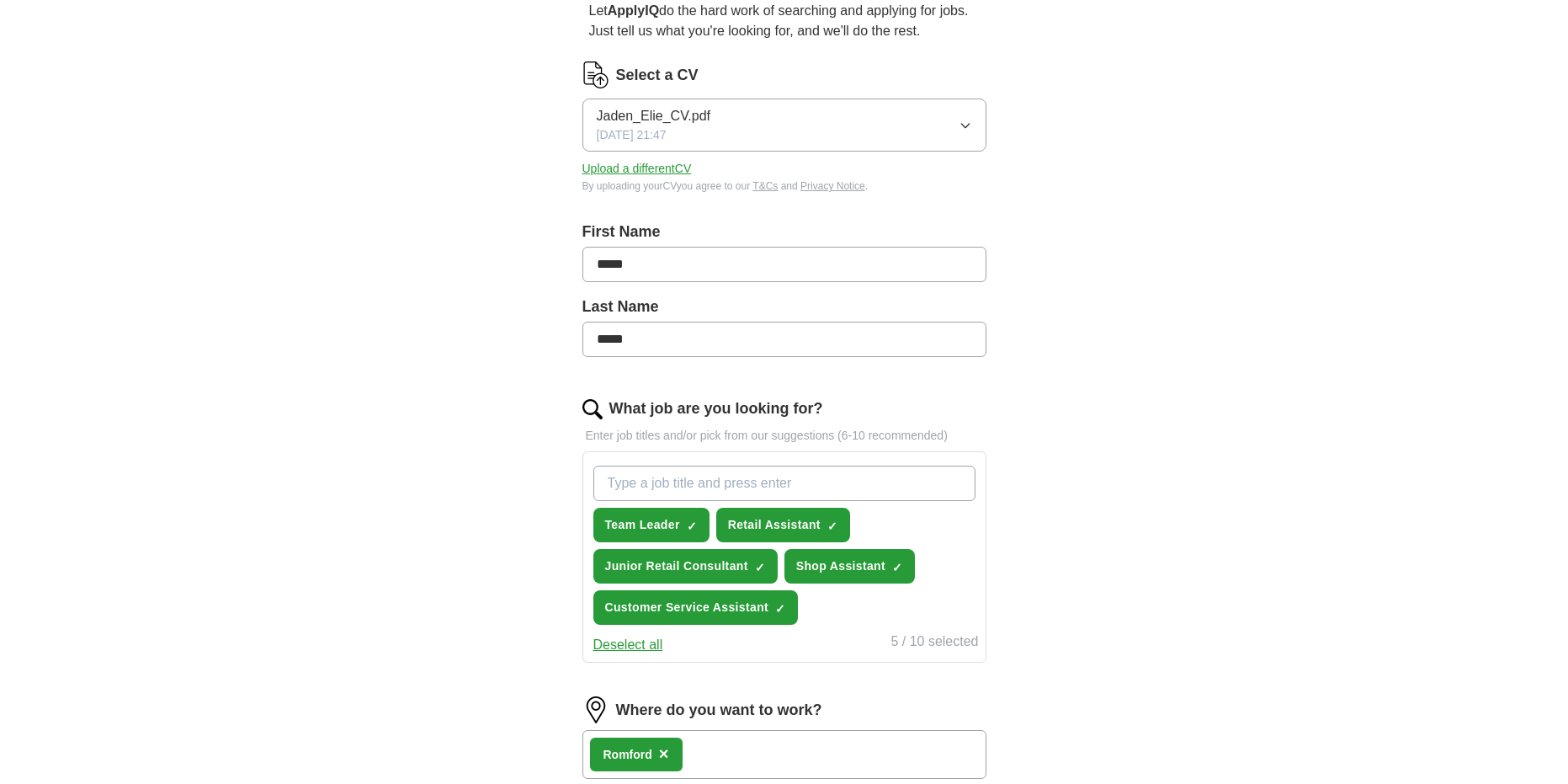
type input "*****"
click at [729, 334] on input "*****" at bounding box center [784, 339] width 404 height 36
type input "****"
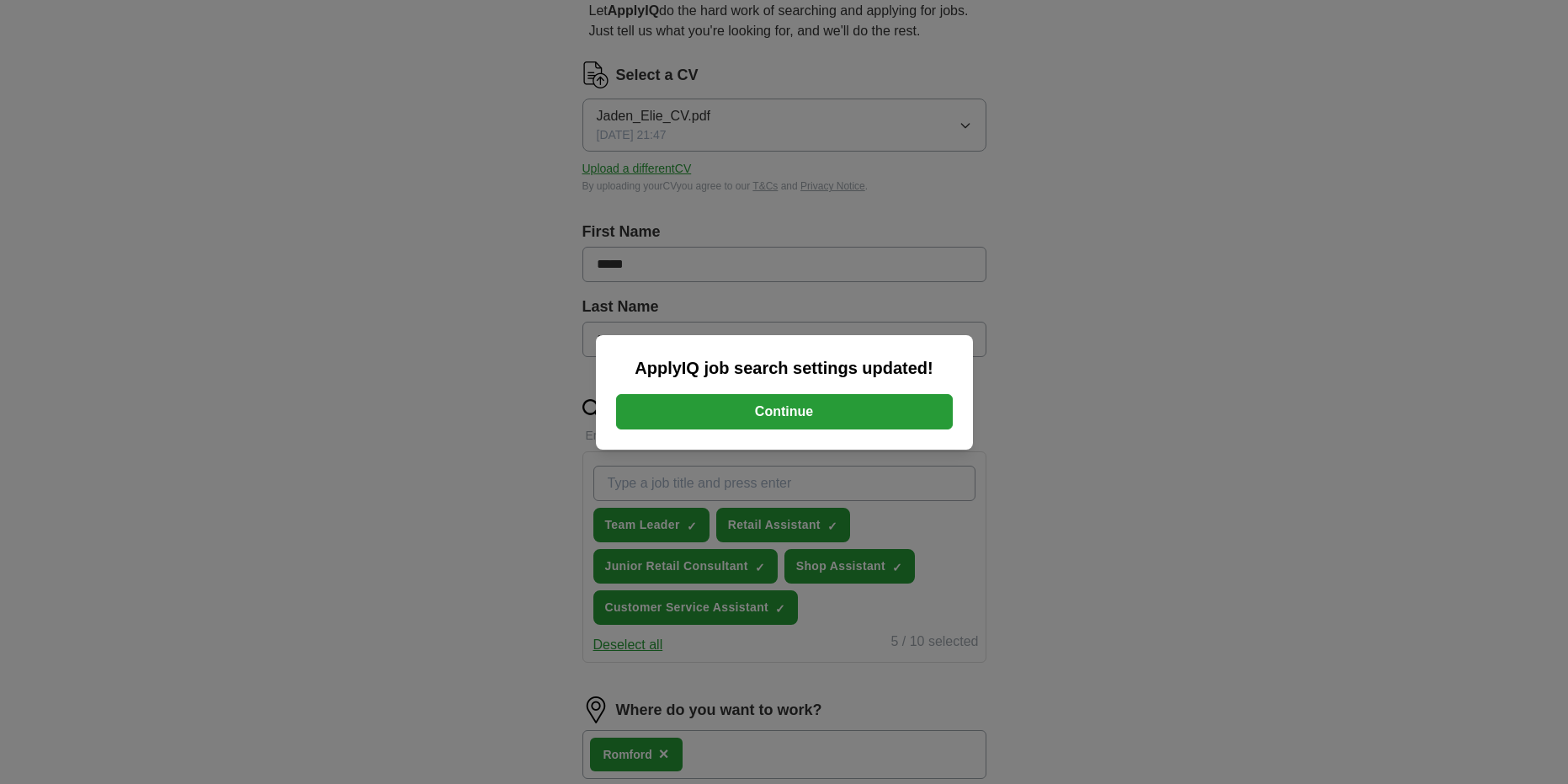
click at [748, 409] on button "Continue" at bounding box center [784, 412] width 336 height 36
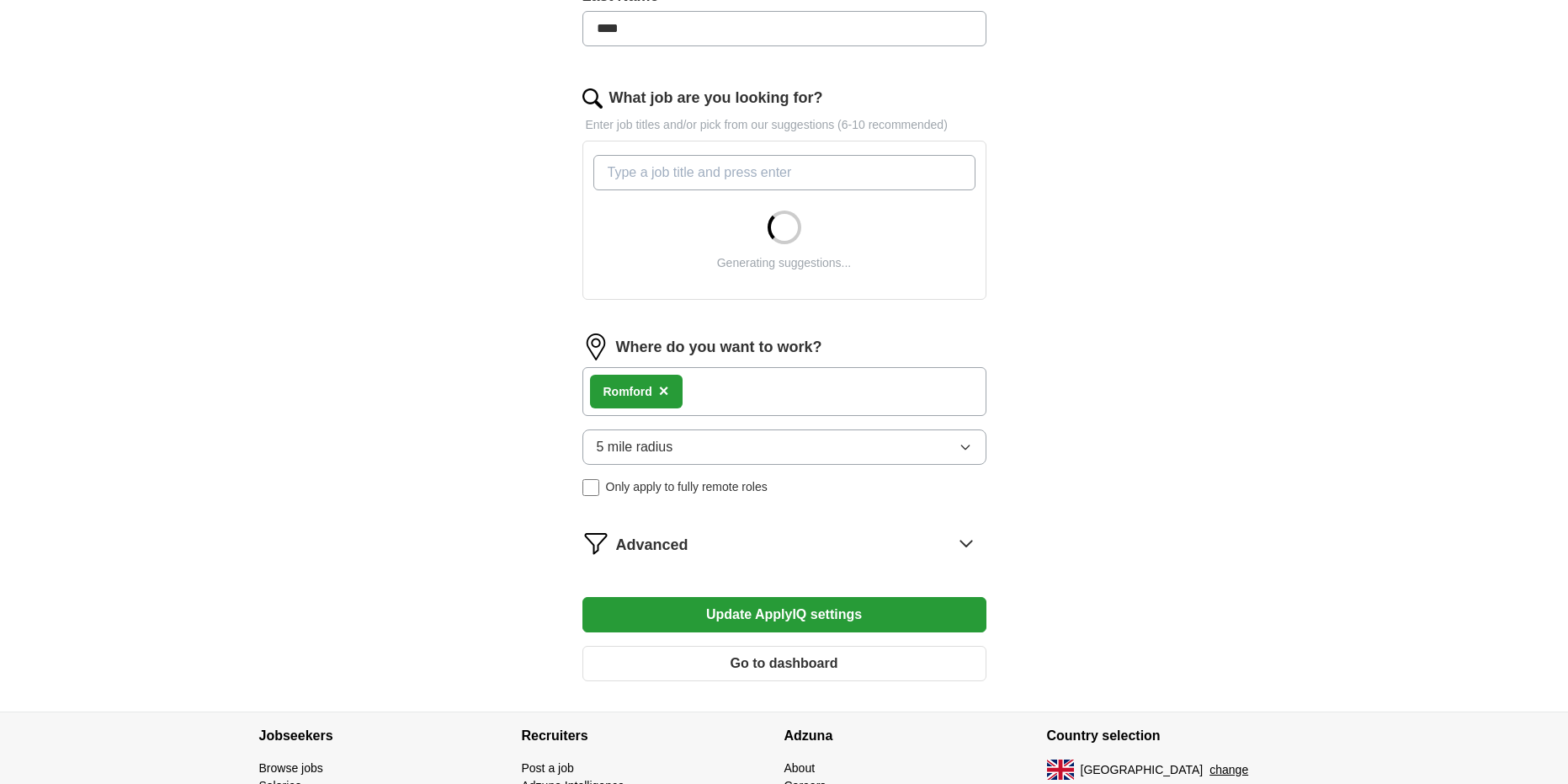
scroll to position [594, 0]
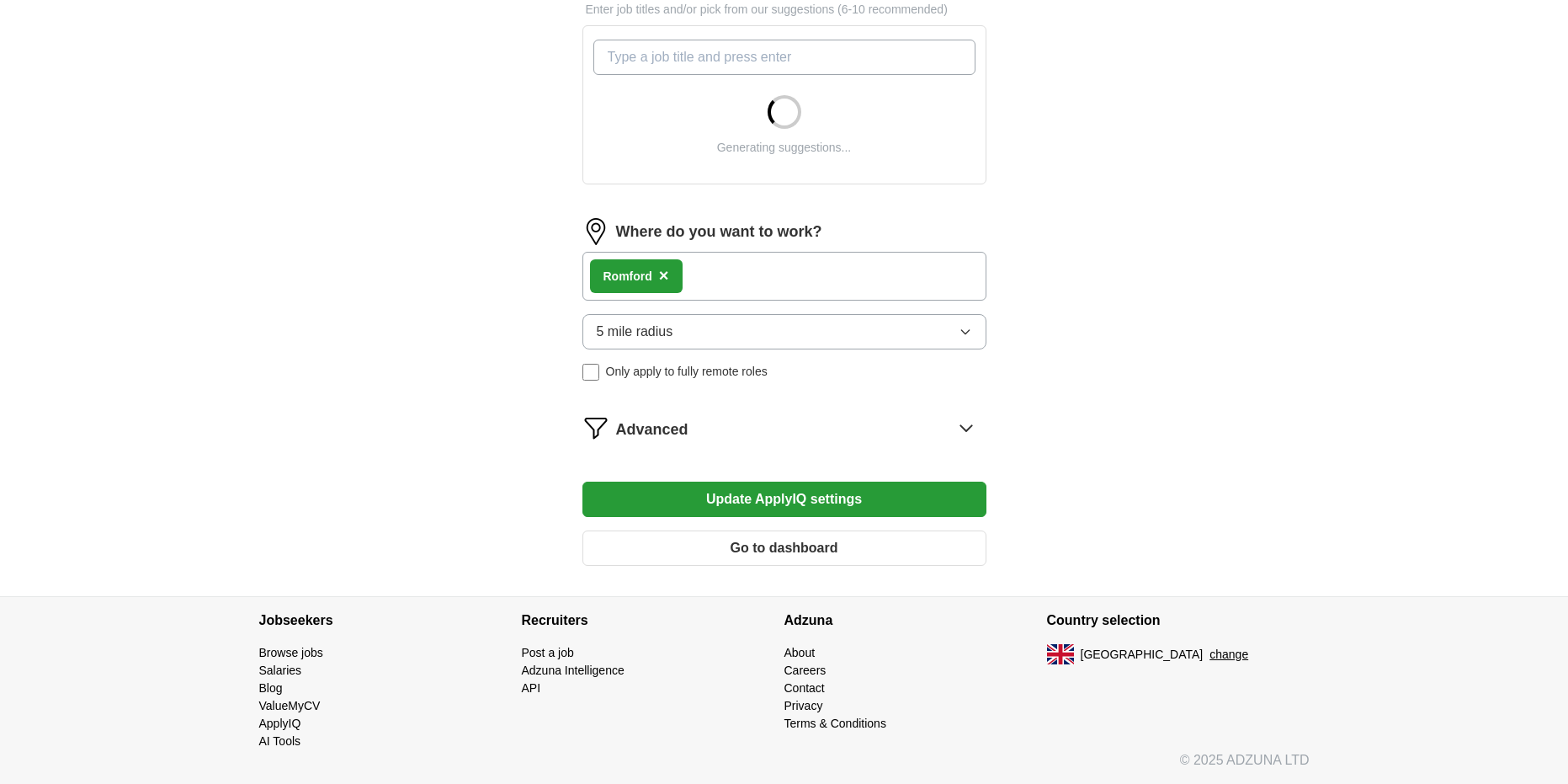
click at [782, 415] on div "Advanced" at bounding box center [801, 428] width 370 height 27
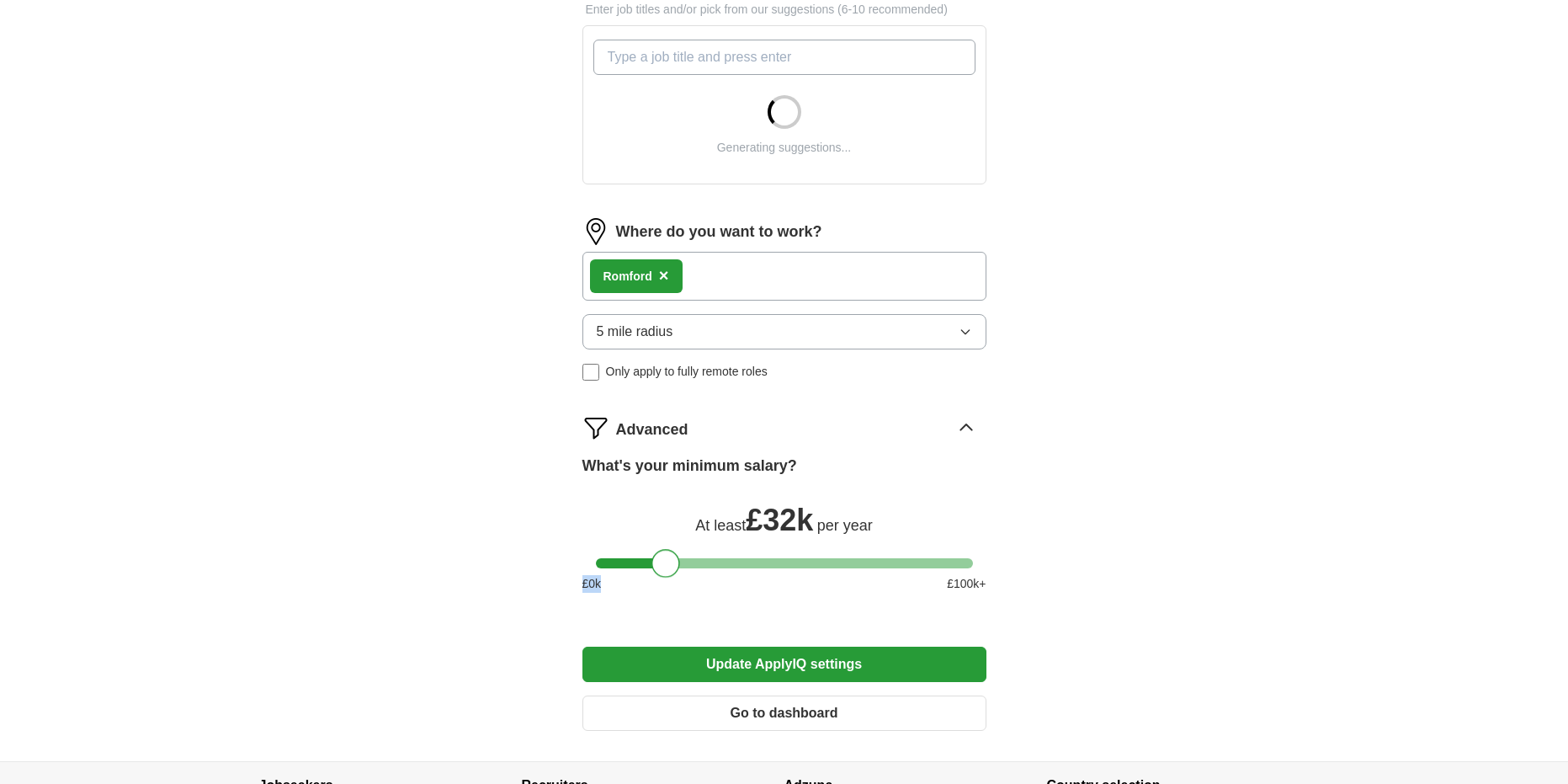
drag, startPoint x: 671, startPoint y: 581, endPoint x: 650, endPoint y: 569, distance: 24.2
click at [651, 569] on div at bounding box center [665, 564] width 29 height 29
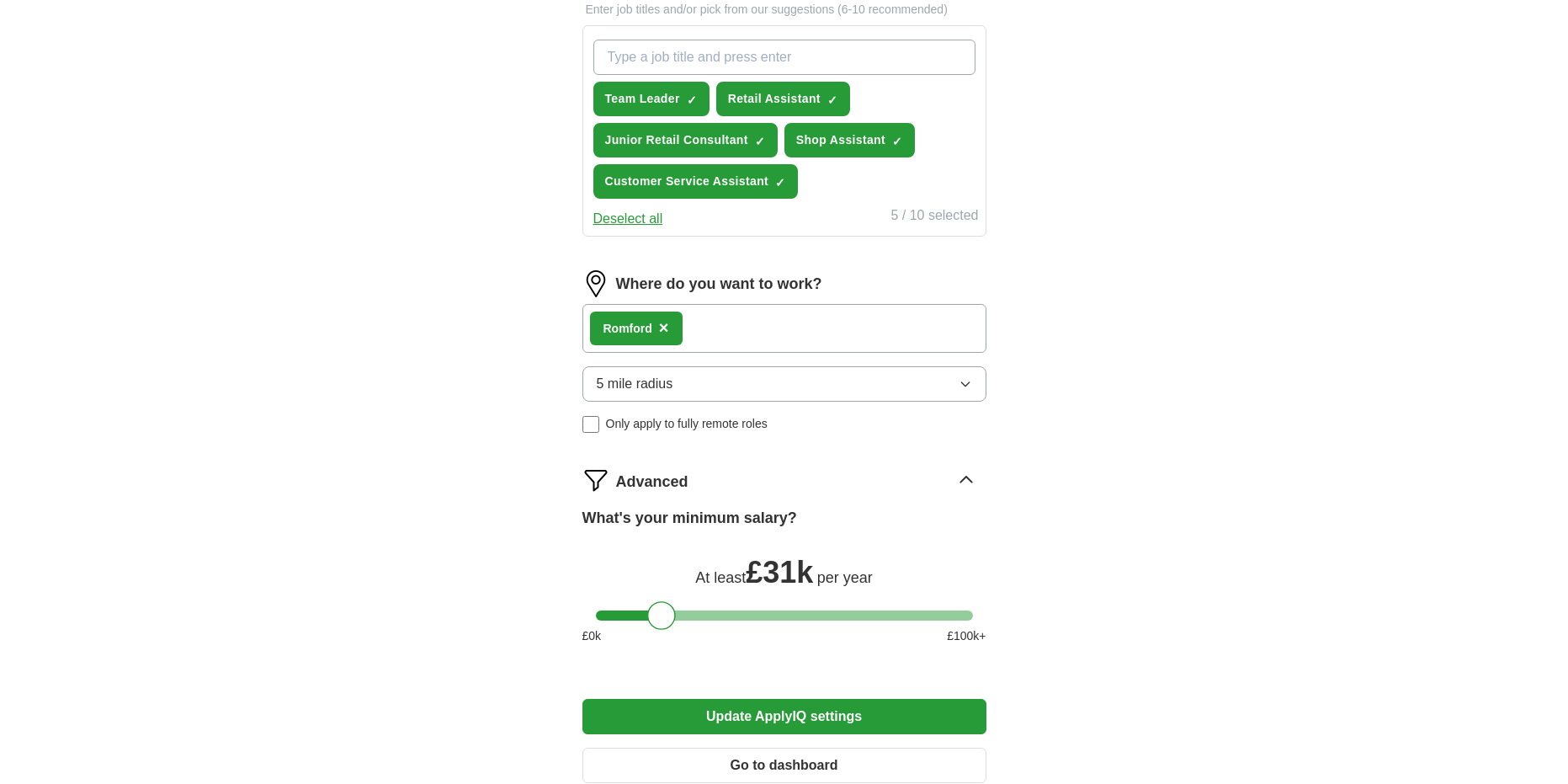
drag, startPoint x: 650, startPoint y: 569, endPoint x: 637, endPoint y: 569, distance: 13.0
click at [637, 569] on div "At least £ 31k per year" at bounding box center [784, 570] width 404 height 40
drag, startPoint x: 657, startPoint y: 611, endPoint x: 636, endPoint y: 612, distance: 21.0
click at [636, 612] on div at bounding box center [639, 616] width 29 height 29
click at [634, 614] on div at bounding box center [635, 616] width 29 height 29
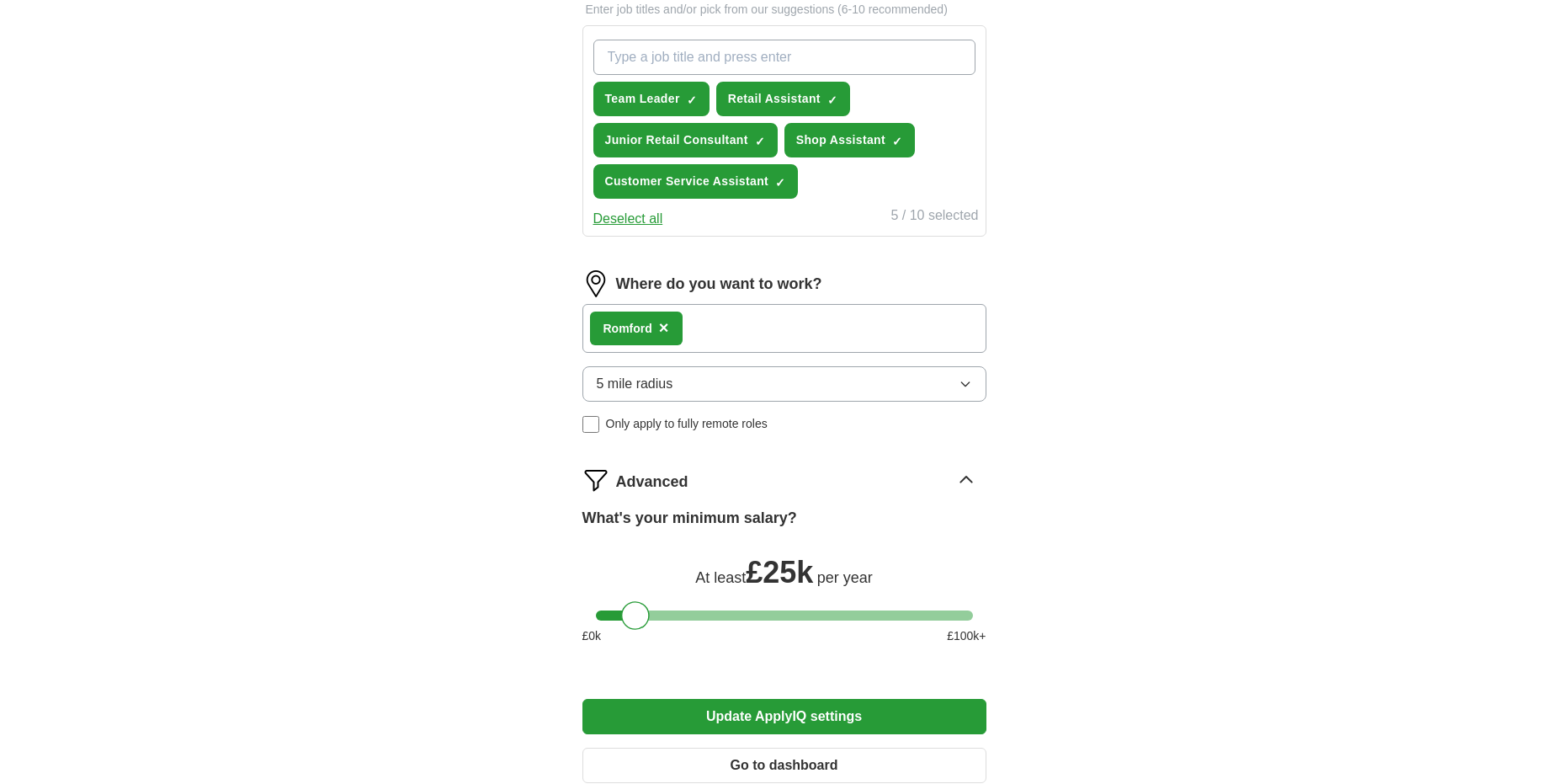
click at [678, 702] on button "Update ApplyIQ settings" at bounding box center [784, 716] width 404 height 36
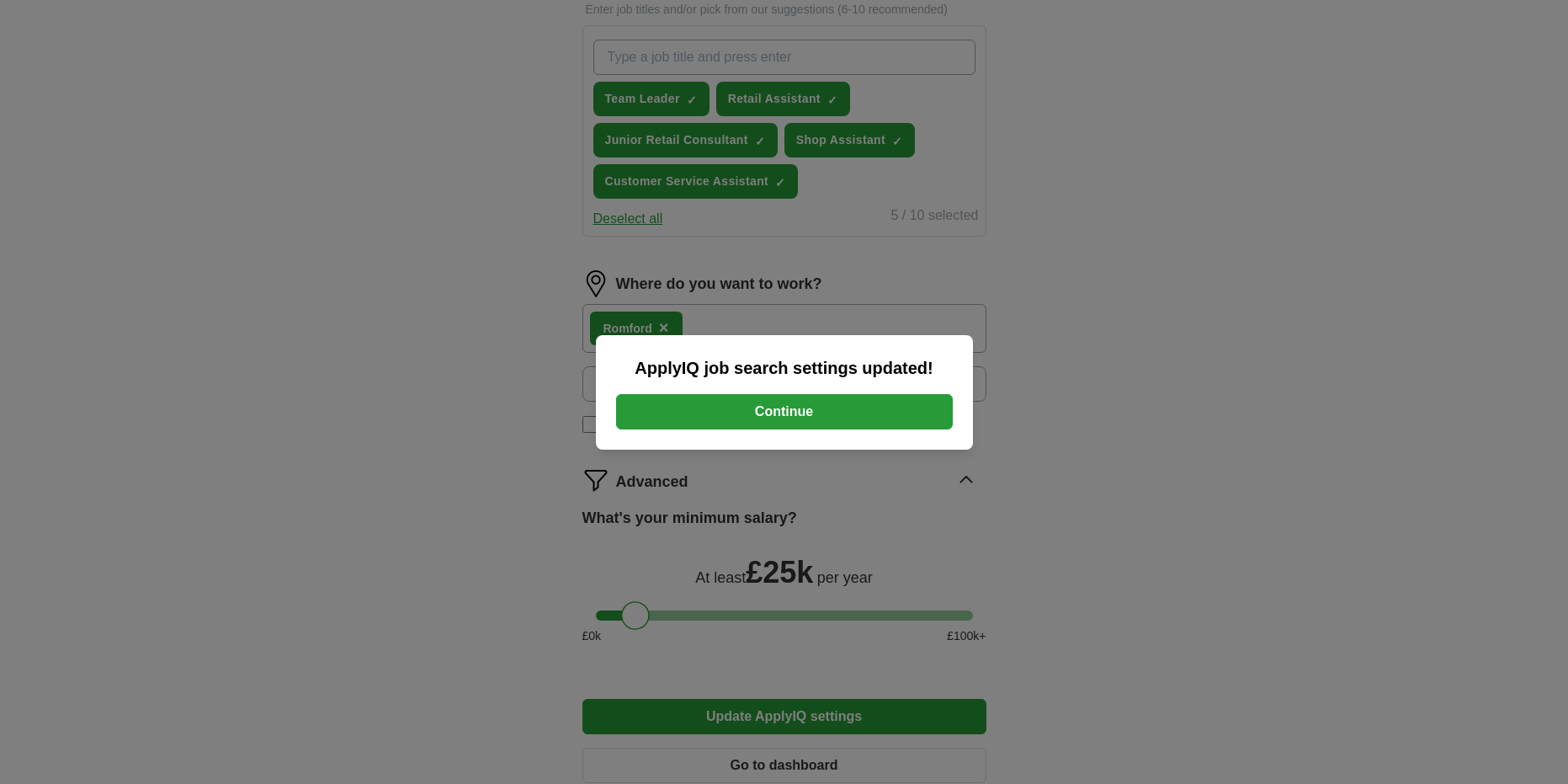
click at [759, 417] on button "Continue" at bounding box center [784, 412] width 336 height 36
